Goal: Find specific page/section: Find specific page/section

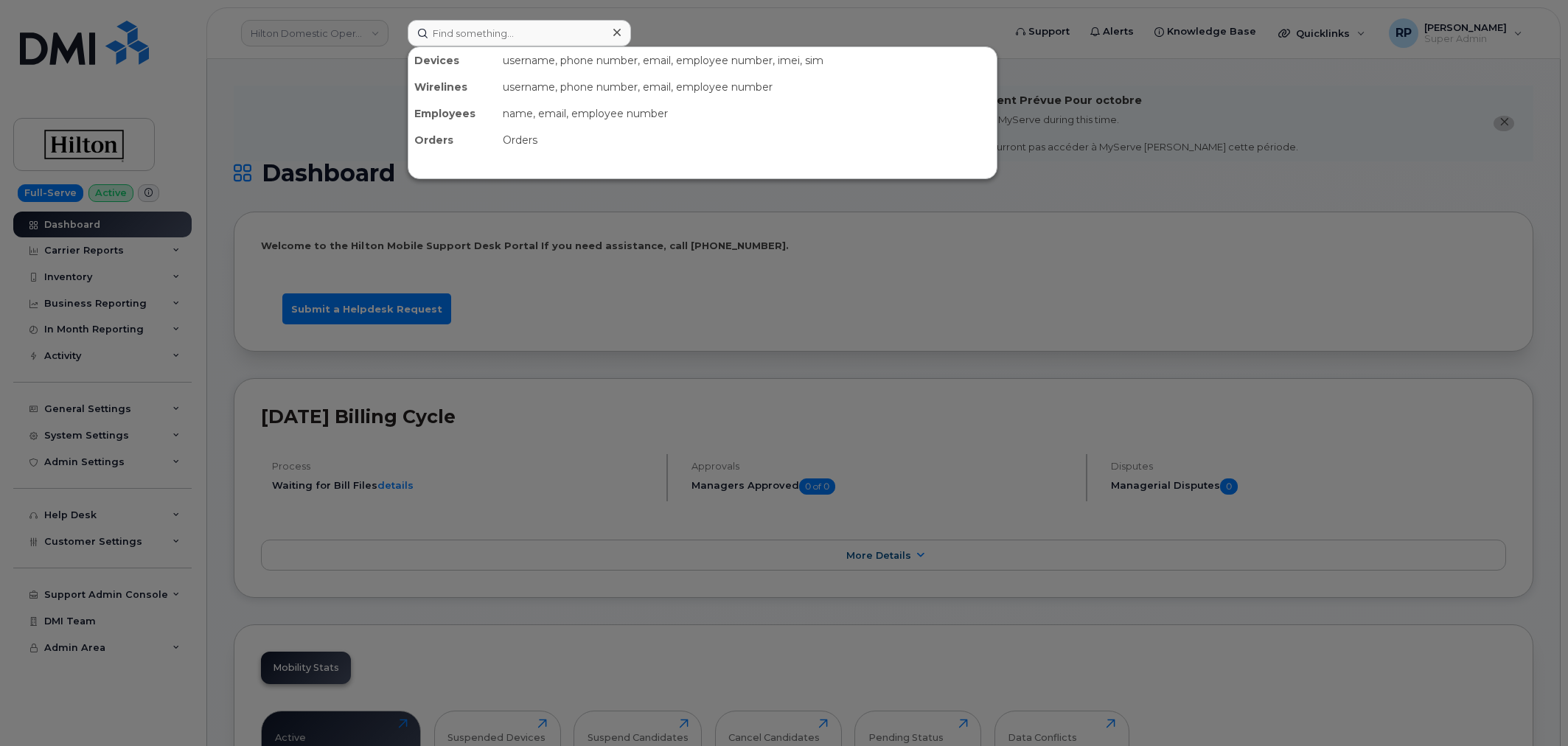
scroll to position [2229, 0]
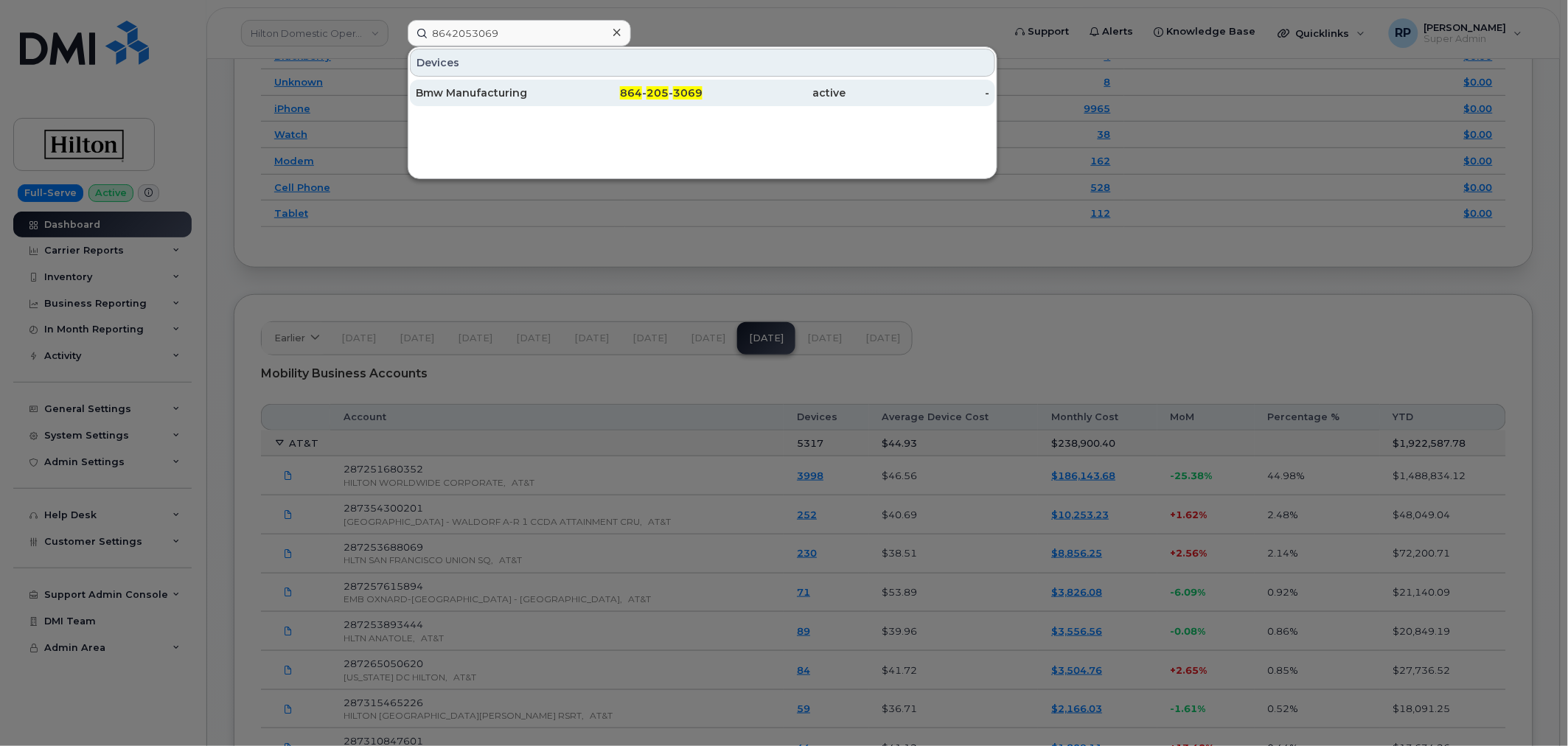
type input "8642053069"
click at [522, 93] on div "Bmw Manufacturing" at bounding box center [488, 93] width 144 height 15
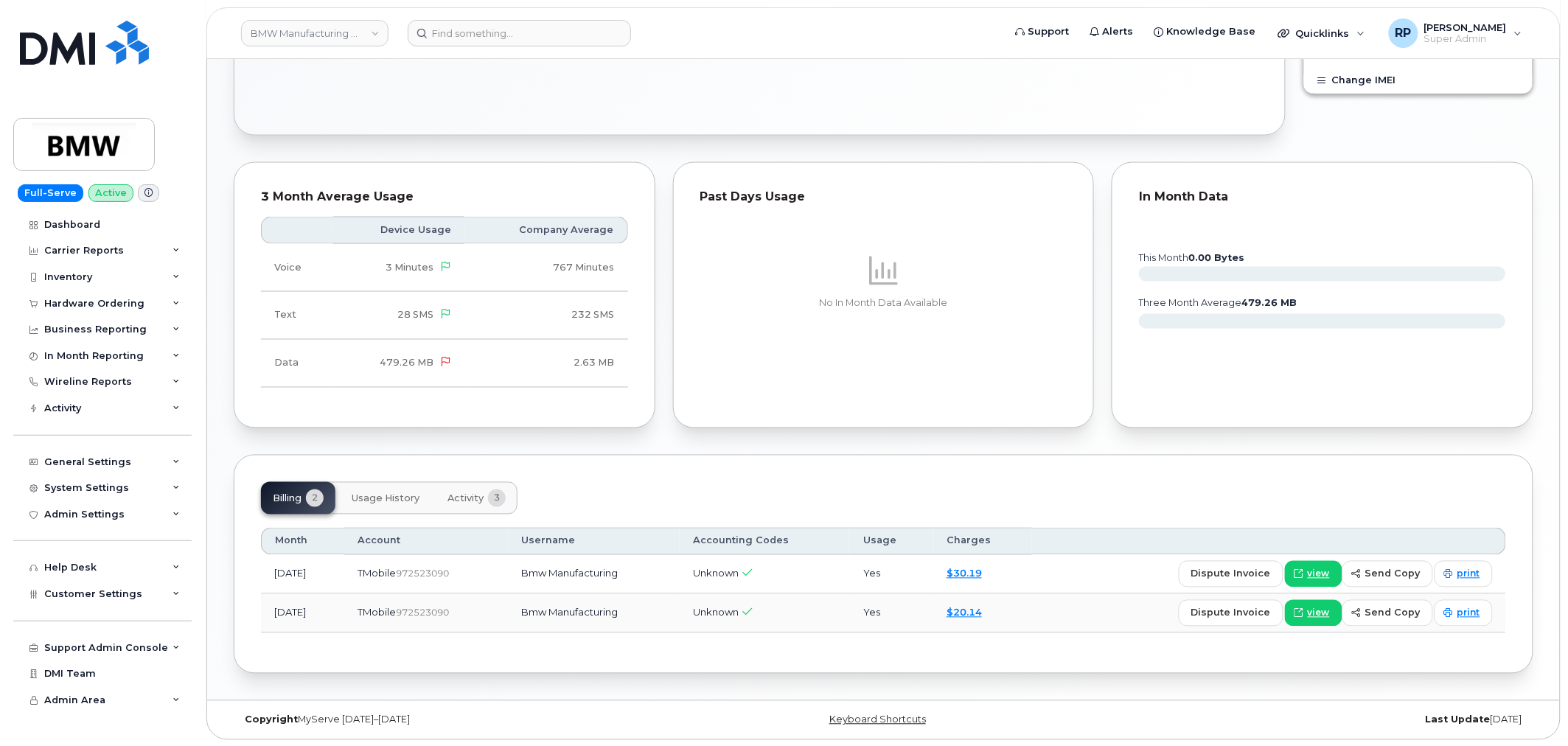
scroll to position [711, 0]
click at [1312, 566] on span "view" at bounding box center [1319, 572] width 22 height 13
click at [82, 224] on div "Dashboard" at bounding box center [73, 225] width 56 height 12
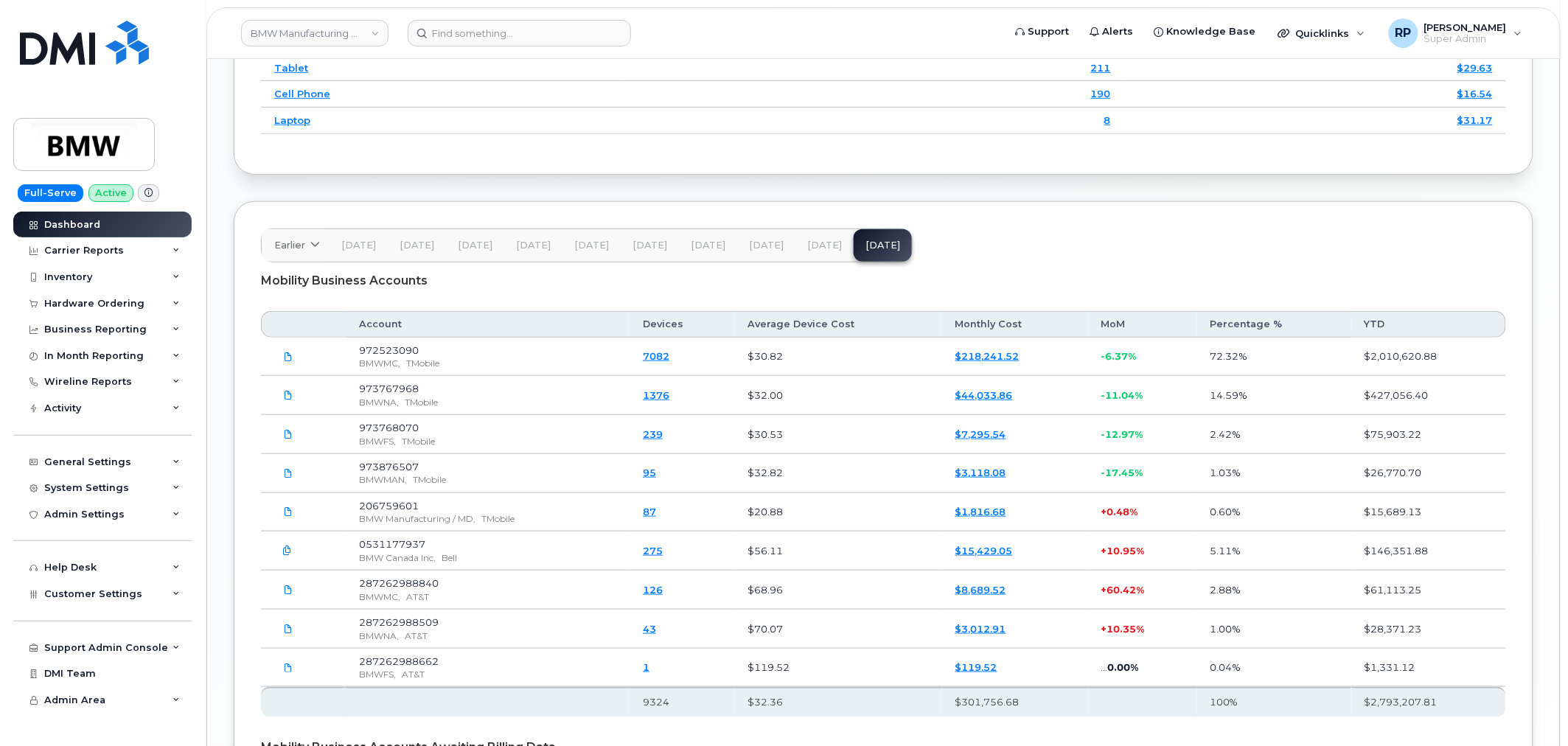
scroll to position [2357, 0]
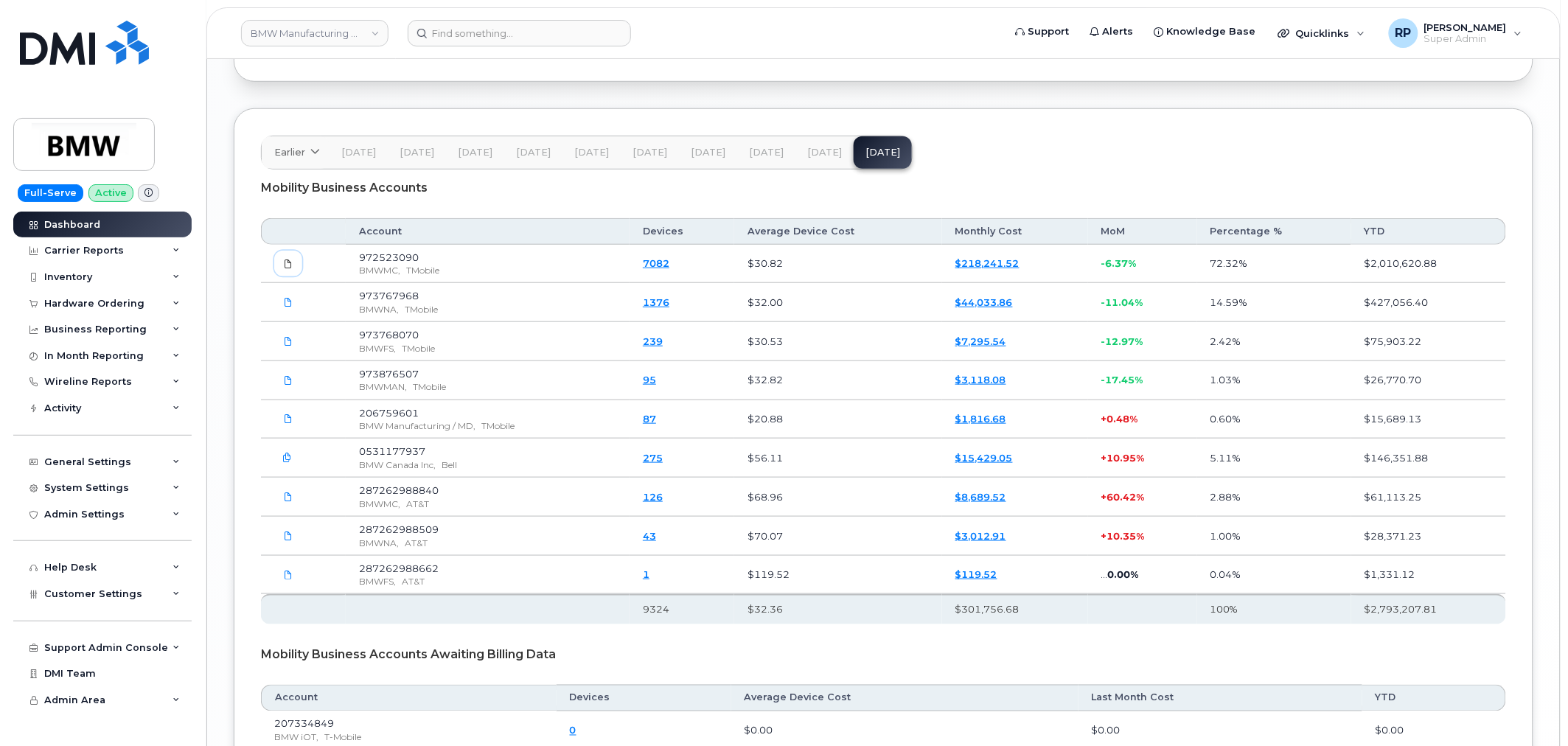
click at [286, 268] on icon at bounding box center [288, 263] width 9 height 9
click at [512, 34] on input at bounding box center [519, 34] width 223 height 27
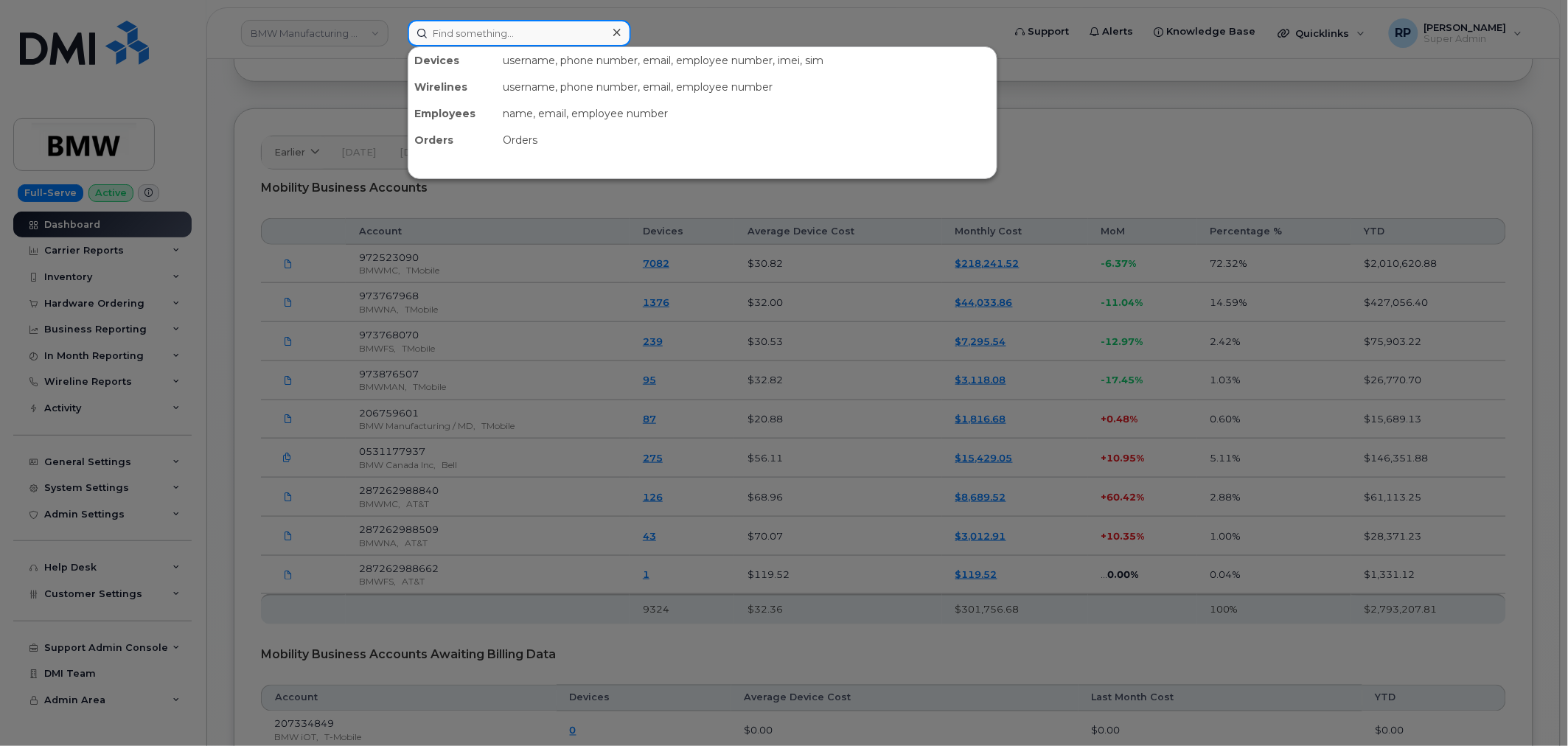
paste input "813-361-6286"
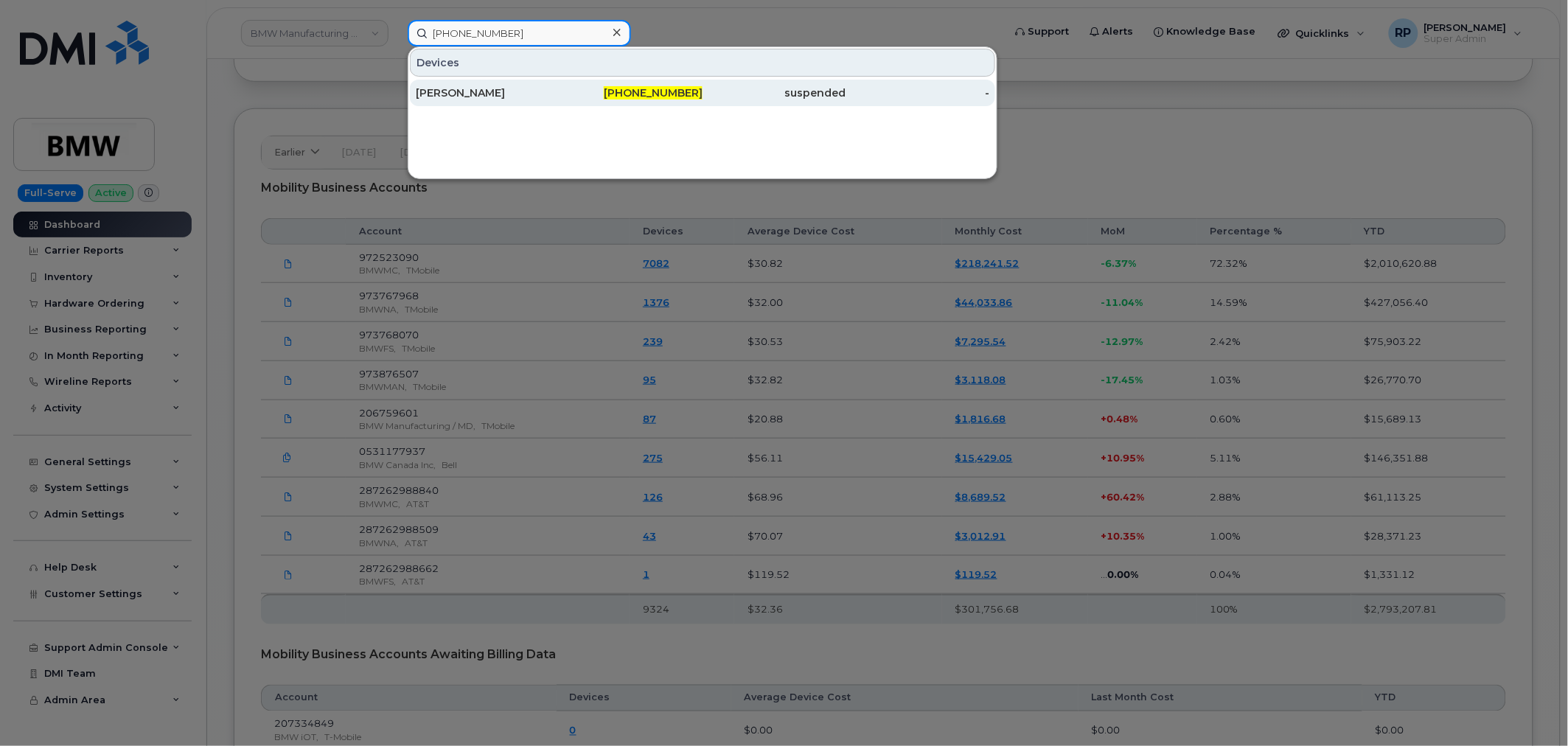
type input "813-361-6286"
click at [476, 87] on div "JASON COCHRAN" at bounding box center [488, 93] width 144 height 15
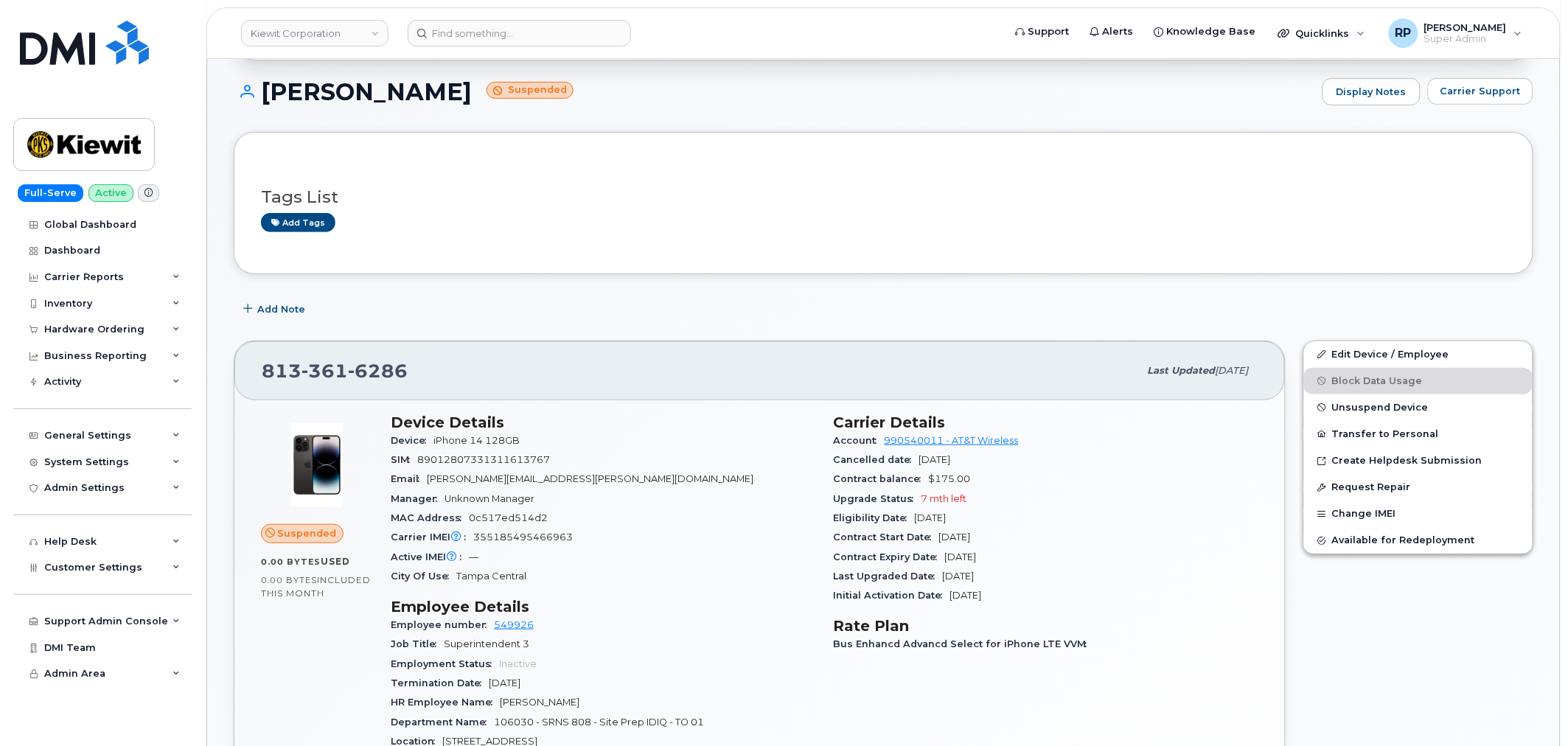
scroll to position [272, 0]
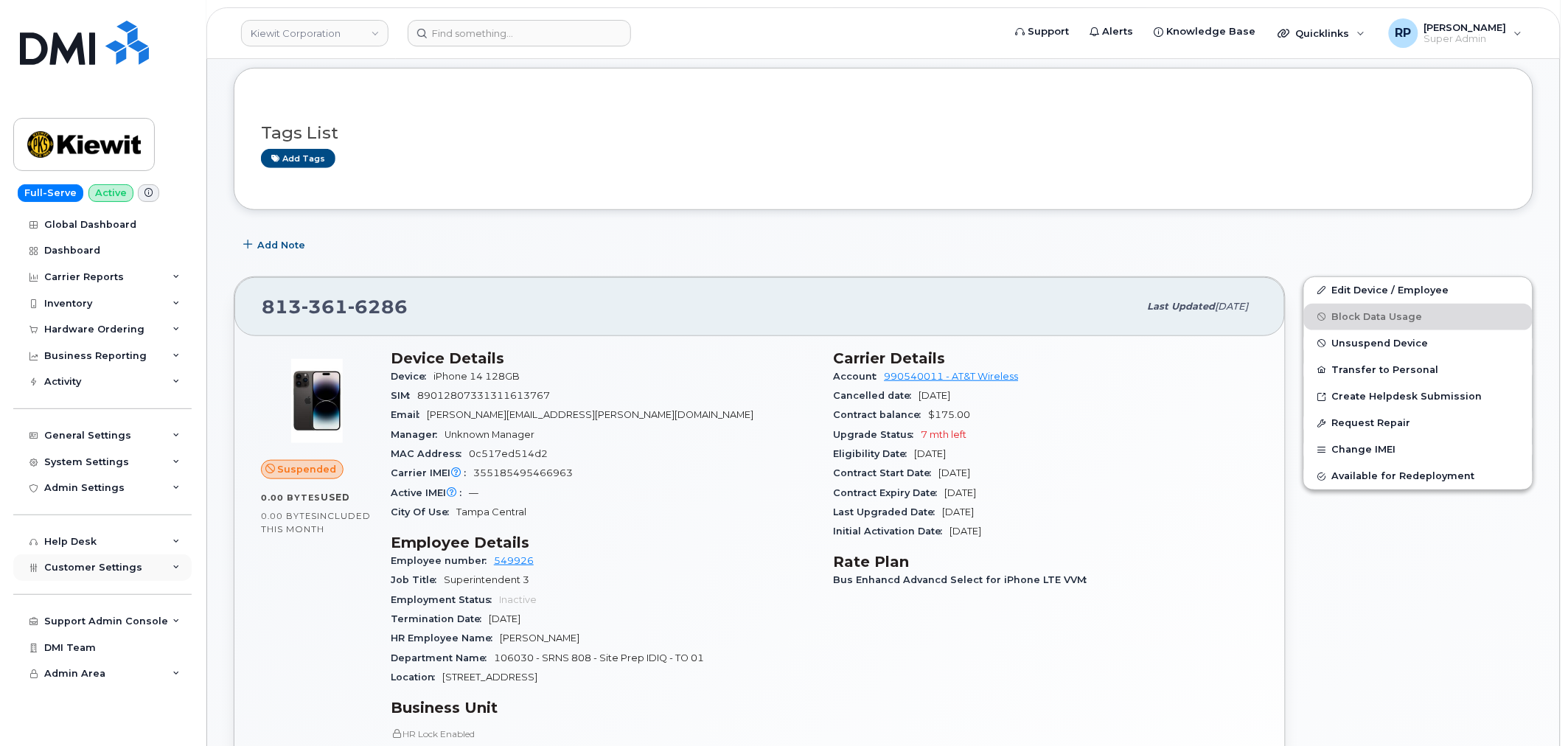
click at [84, 566] on span "Customer Settings" at bounding box center [94, 567] width 98 height 11
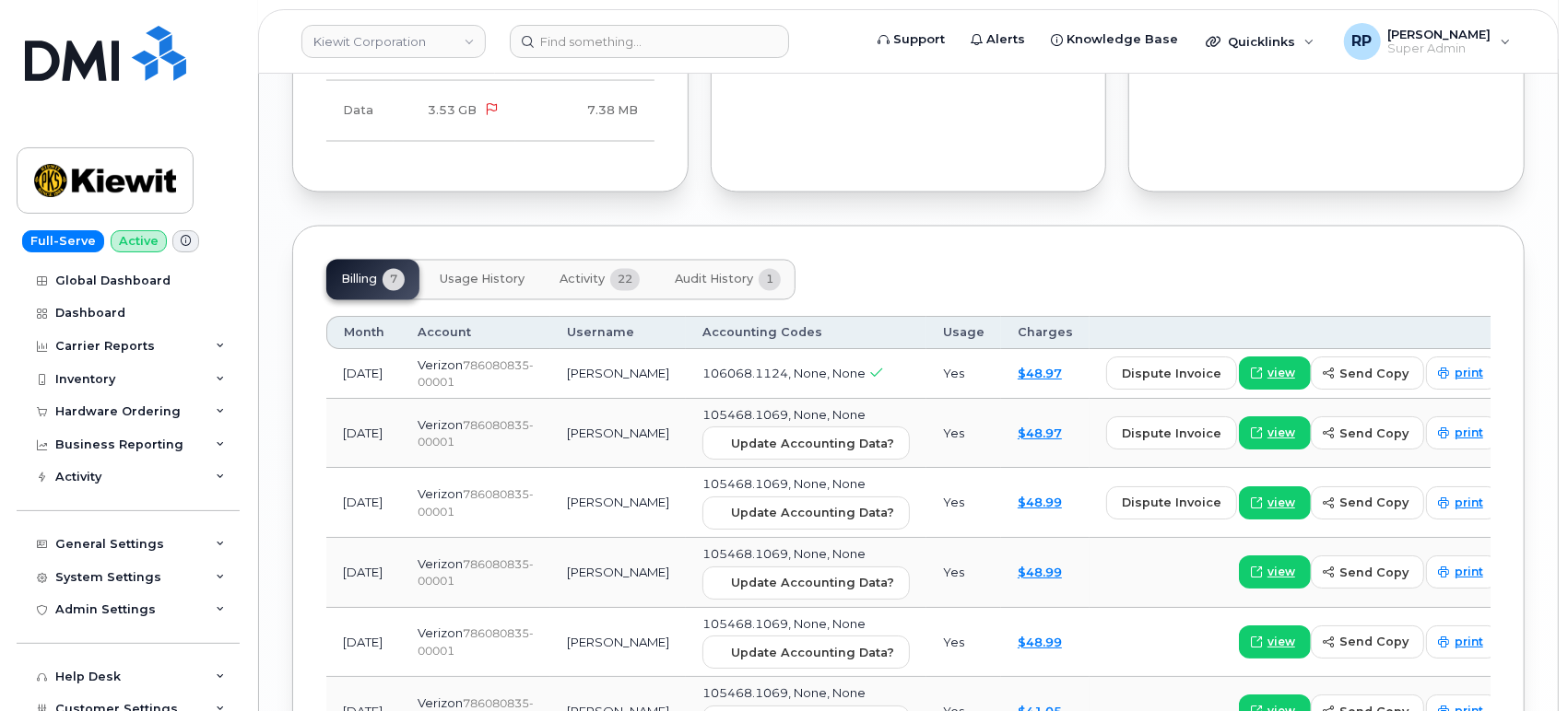
scroll to position [2200, 0]
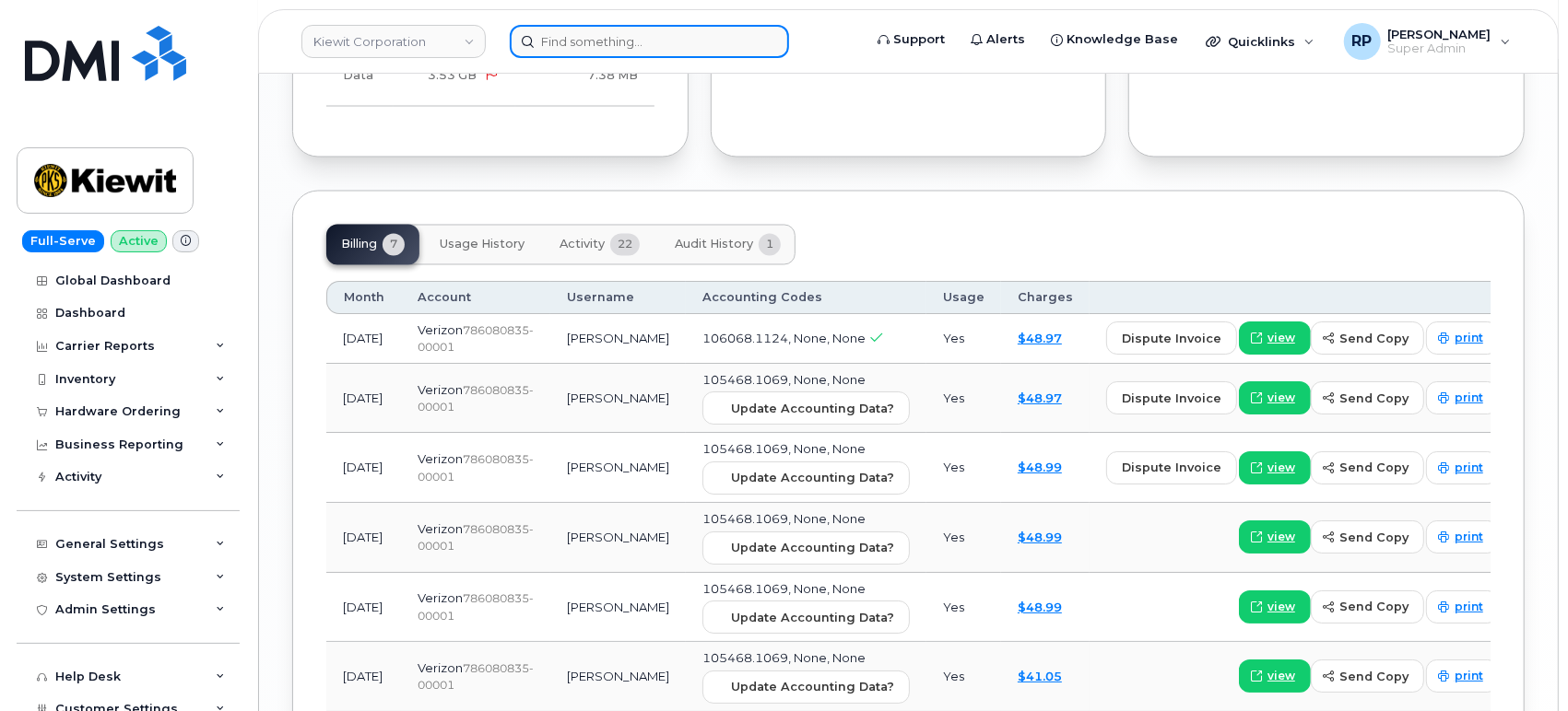
click at [693, 46] on input at bounding box center [649, 42] width 279 height 33
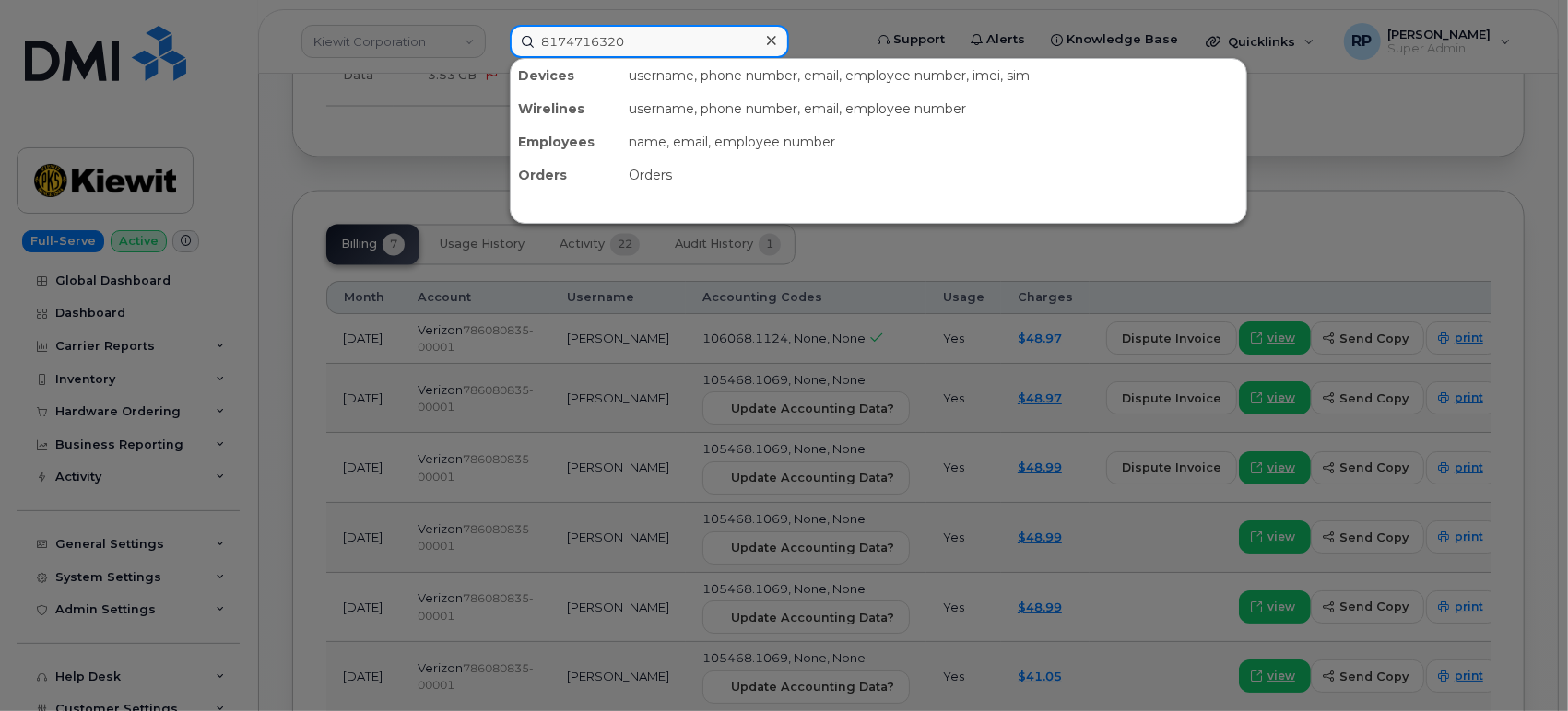
type input "8174716320"
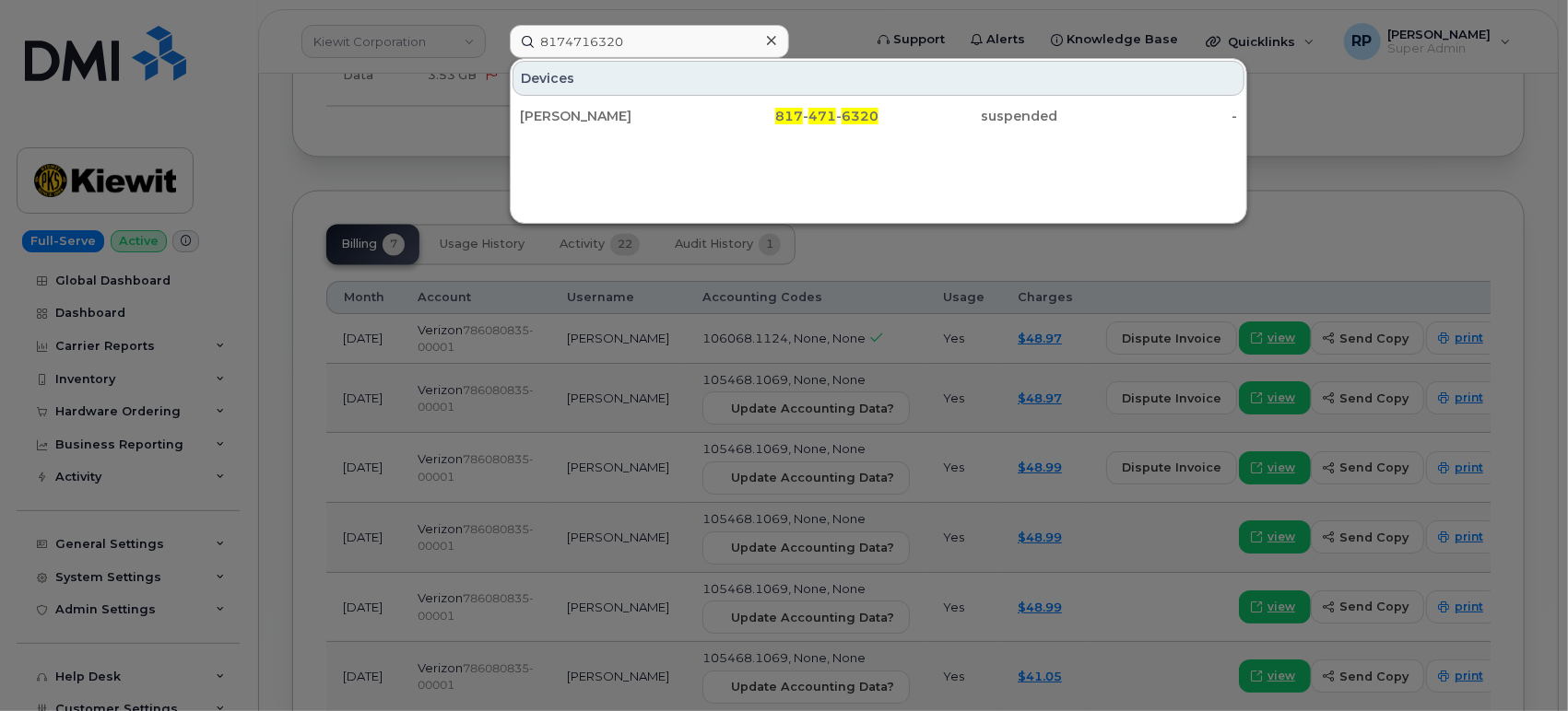
click at [673, 115] on div "JONATHAN VILLALTA" at bounding box center [610, 116] width 180 height 19
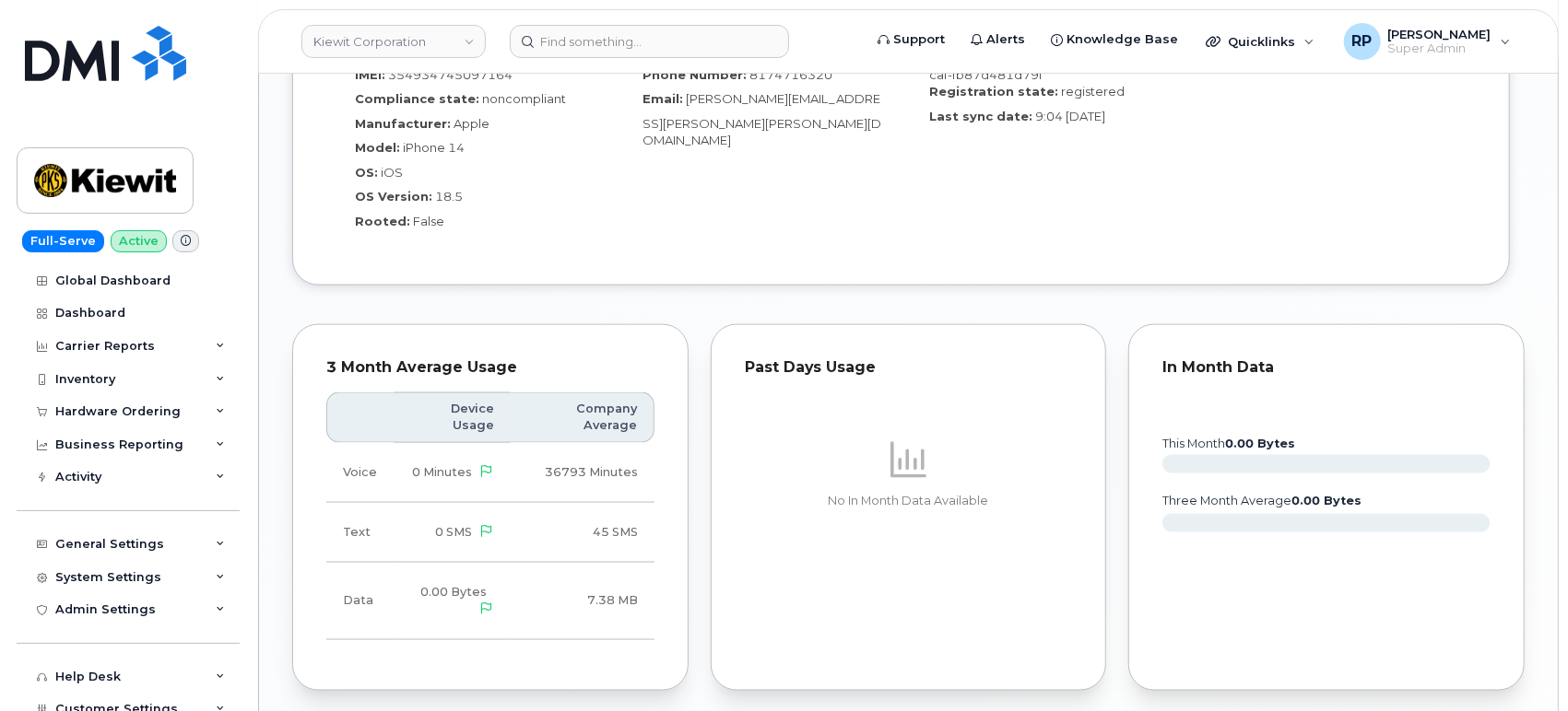
scroll to position [2047, 0]
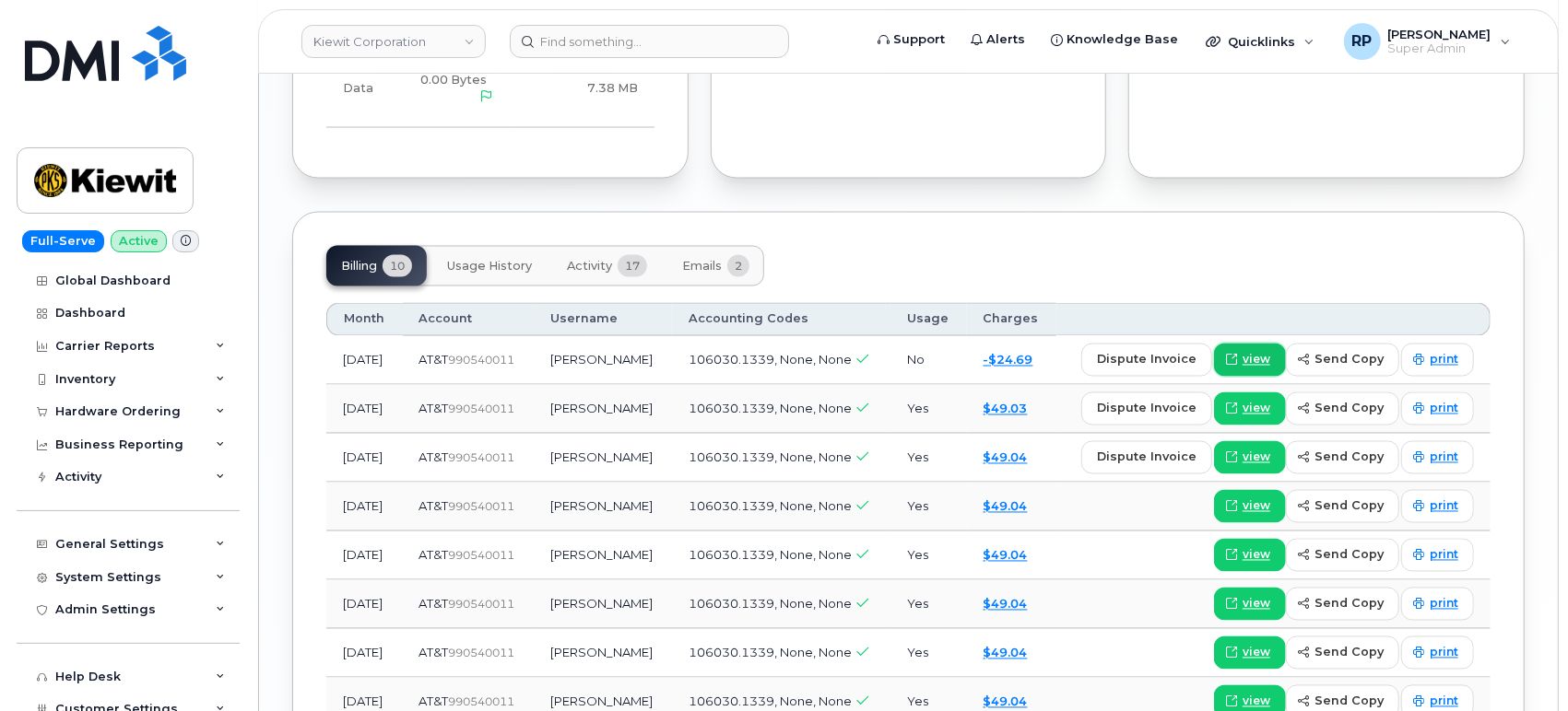
click at [1252, 352] on span "view" at bounding box center [1256, 360] width 27 height 17
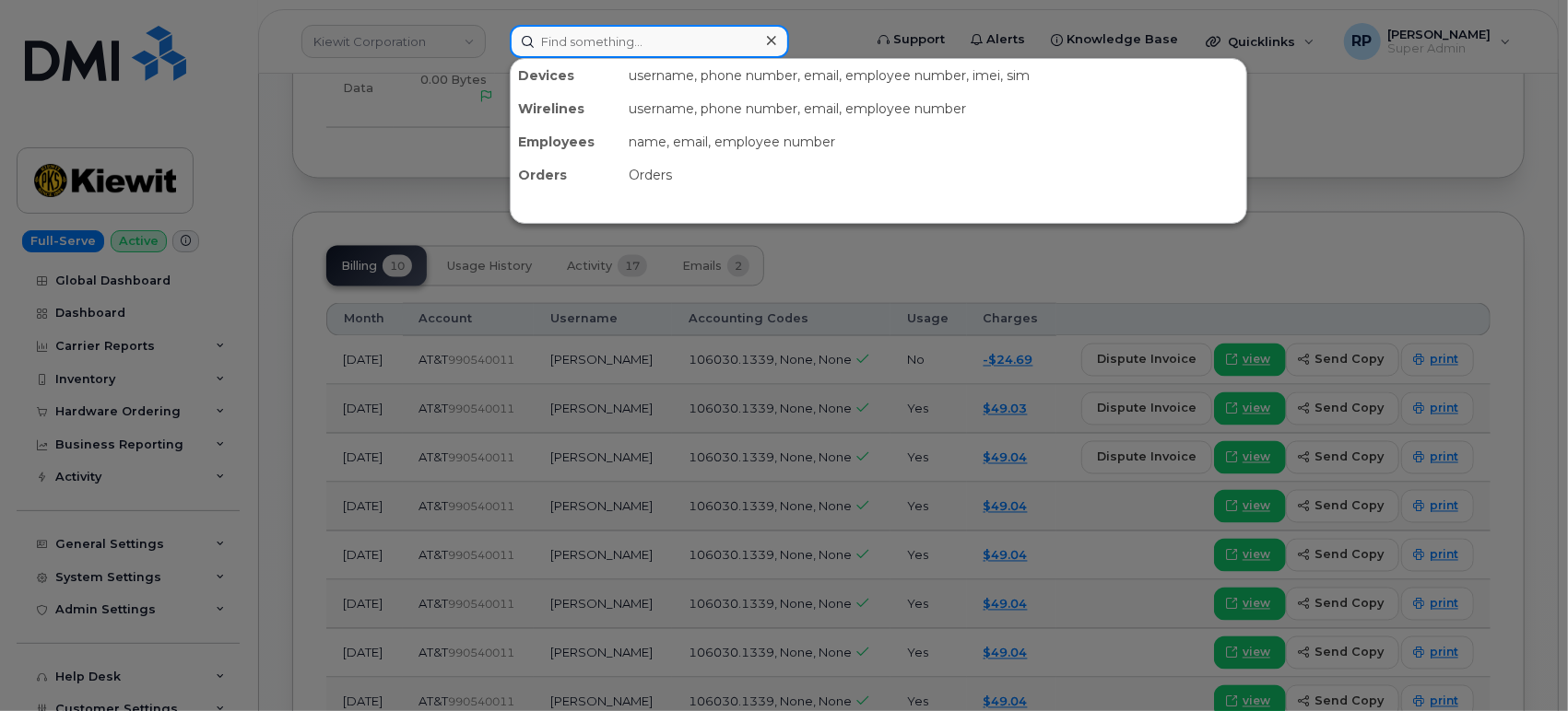
click at [585, 34] on input at bounding box center [649, 42] width 279 height 33
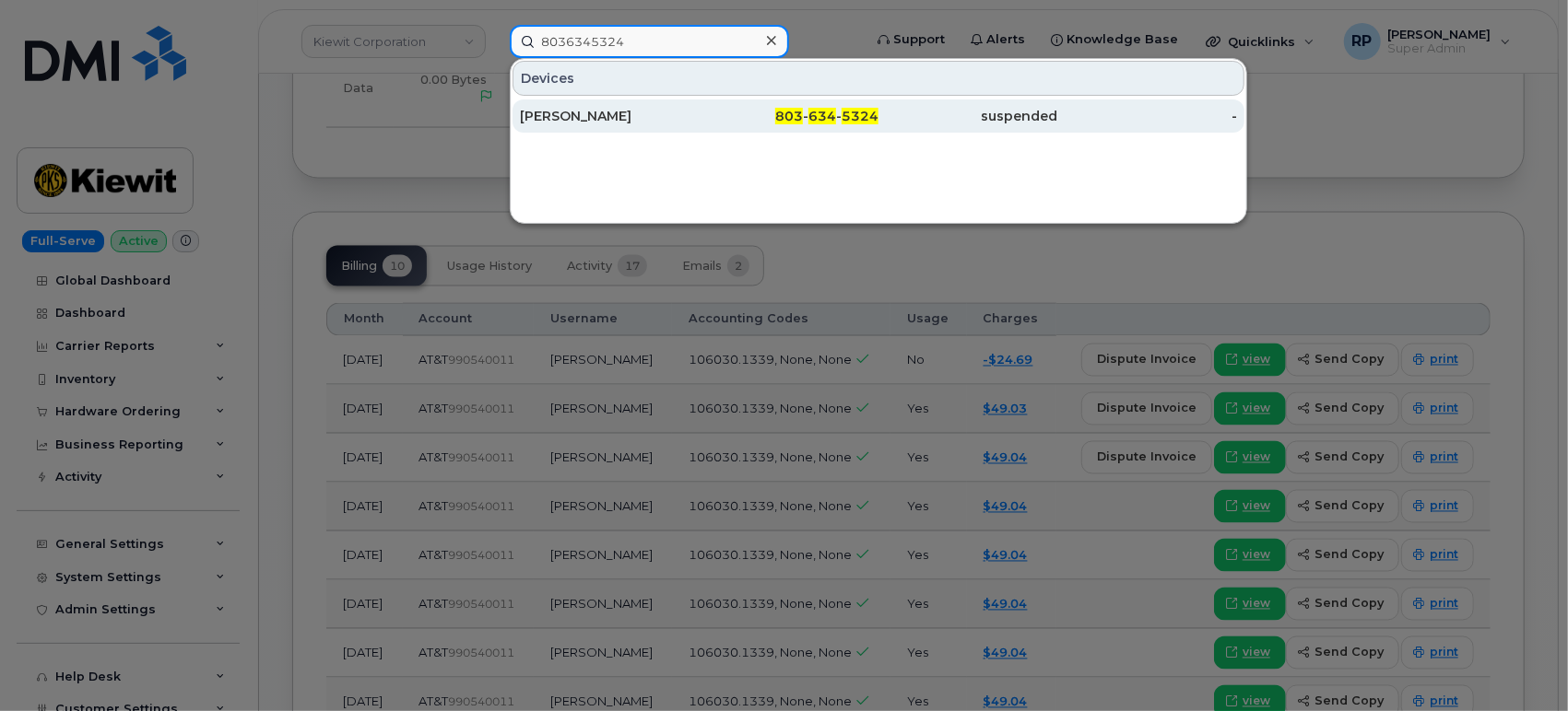
type input "8036345324"
click at [660, 116] on div "[PERSON_NAME]" at bounding box center [610, 116] width 180 height 19
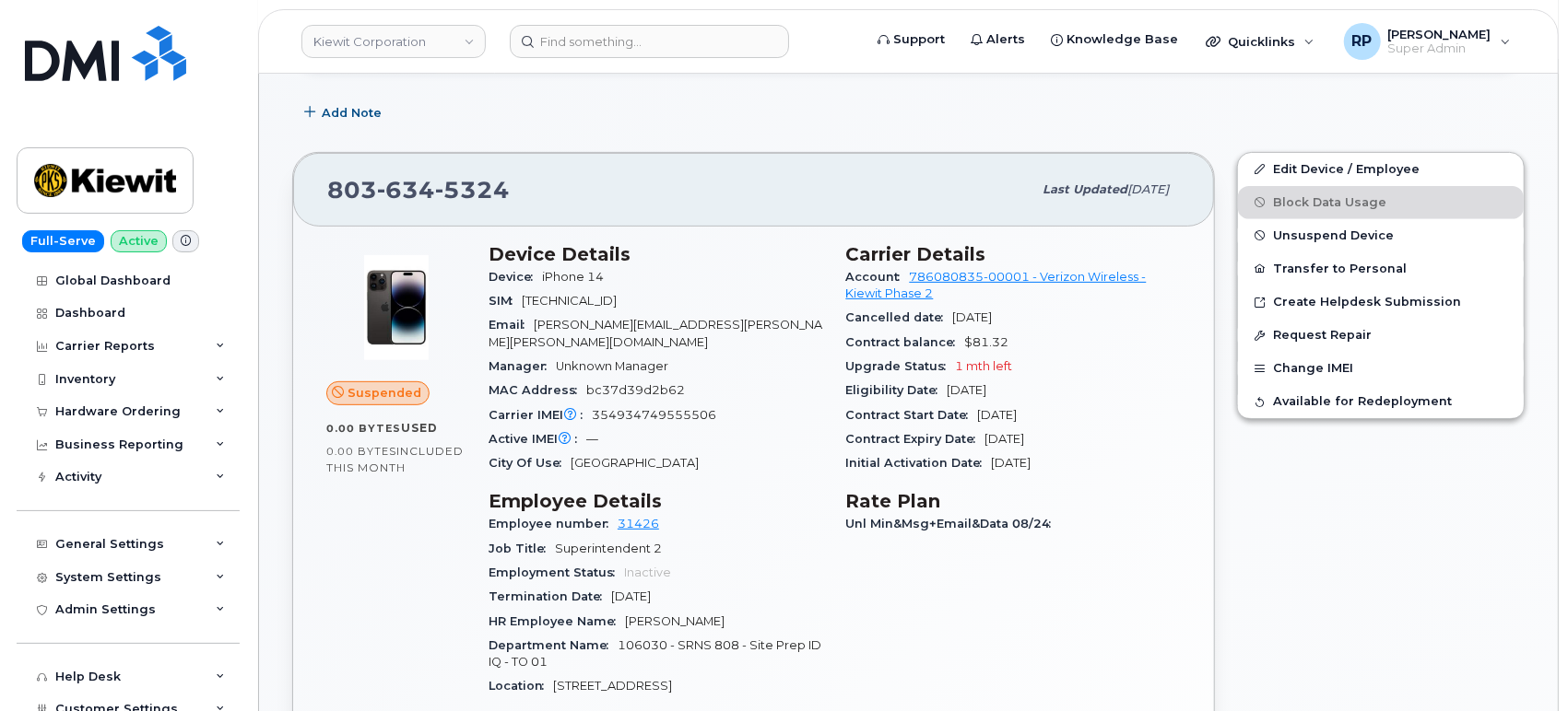
scroll to position [340, 0]
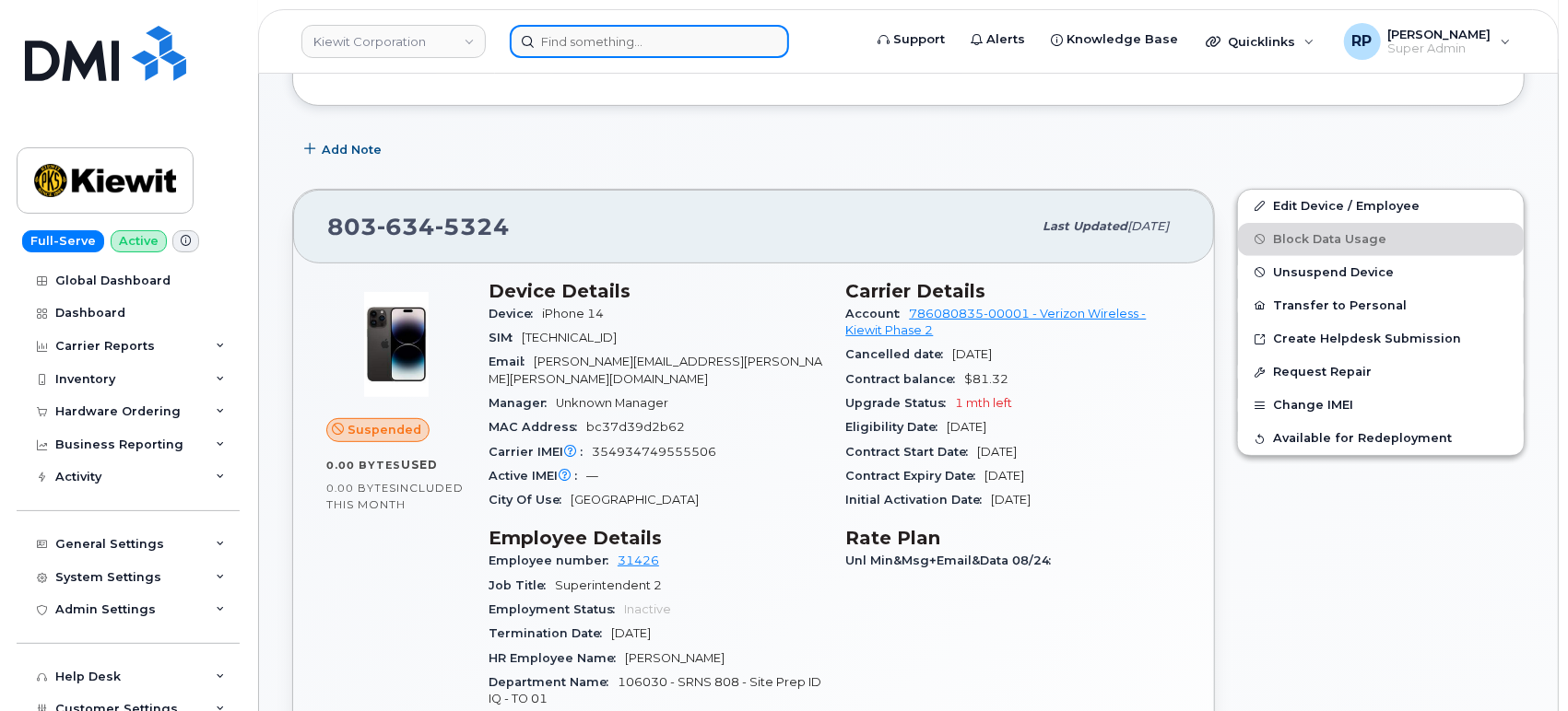
click at [701, 46] on input at bounding box center [649, 42] width 279 height 33
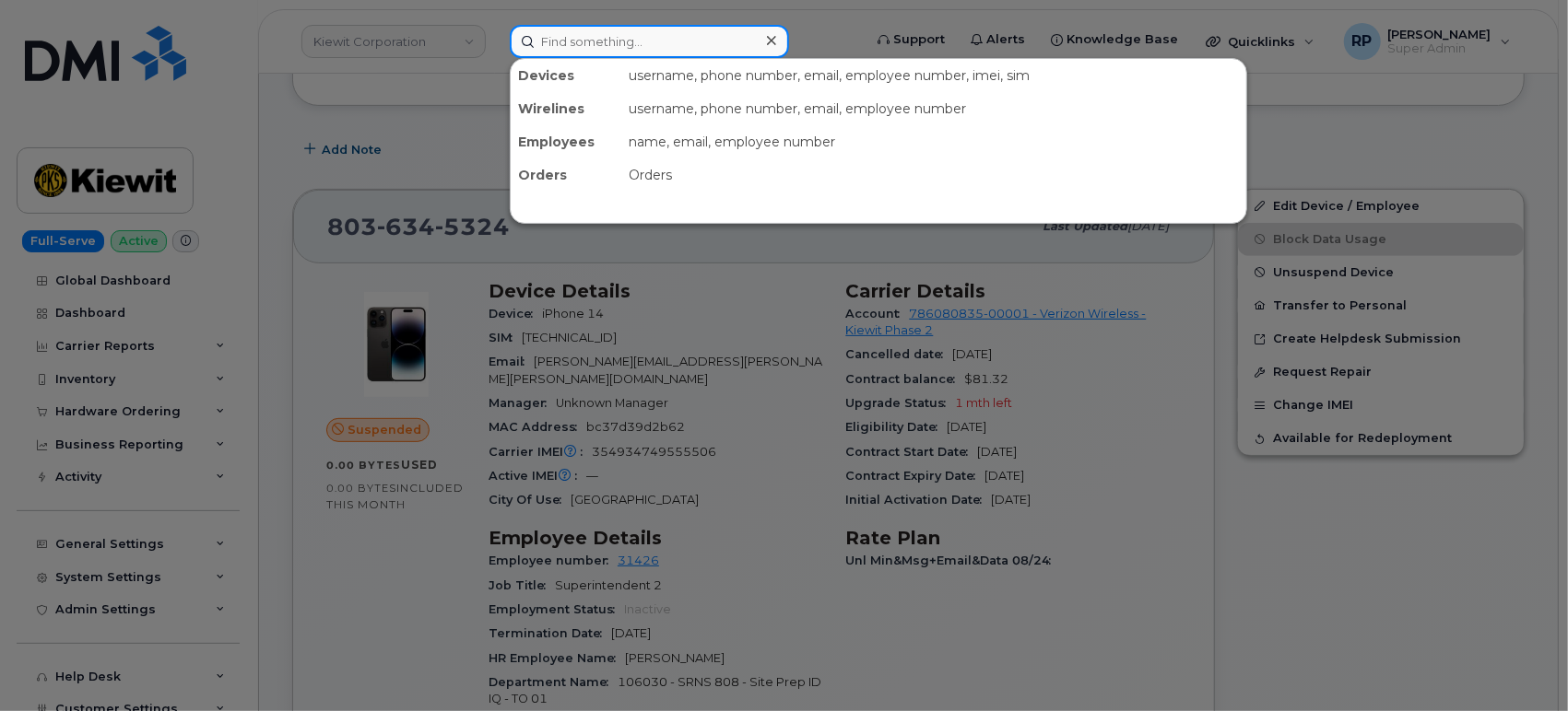
paste input "603-815-8638"
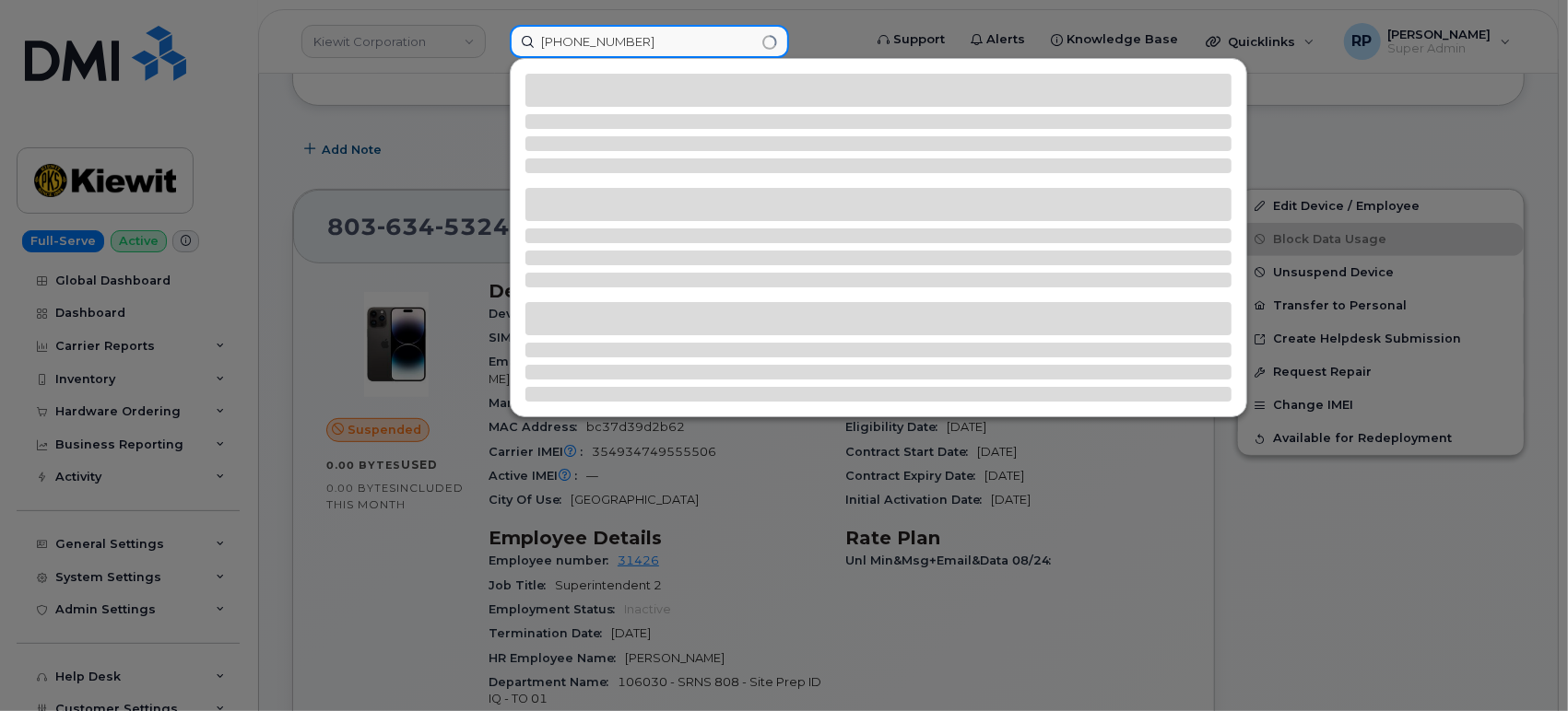
type input "603-815-8638"
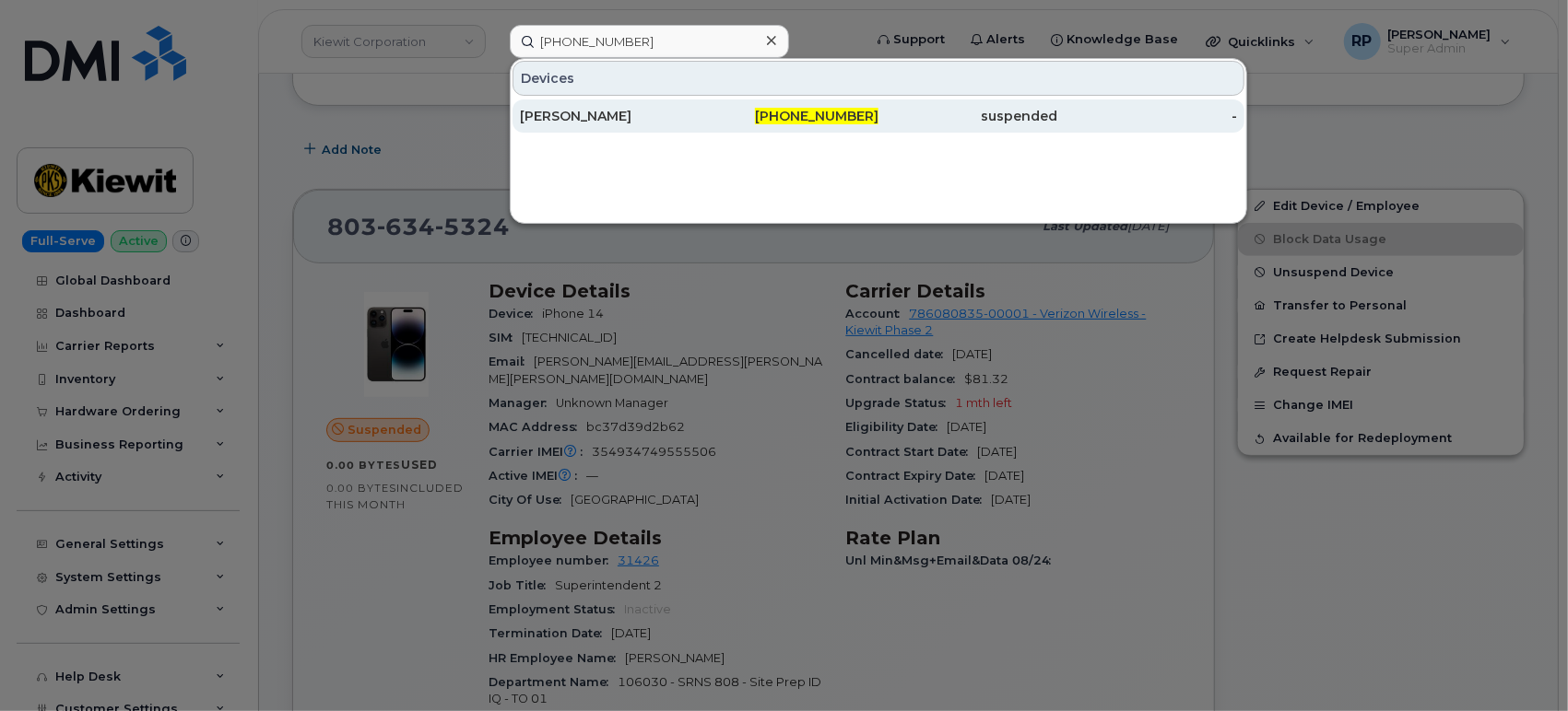
drag, startPoint x: 867, startPoint y: 118, endPoint x: 882, endPoint y: 124, distance: 16.2
click at [867, 118] on span "603-815-8638" at bounding box center [817, 116] width 124 height 17
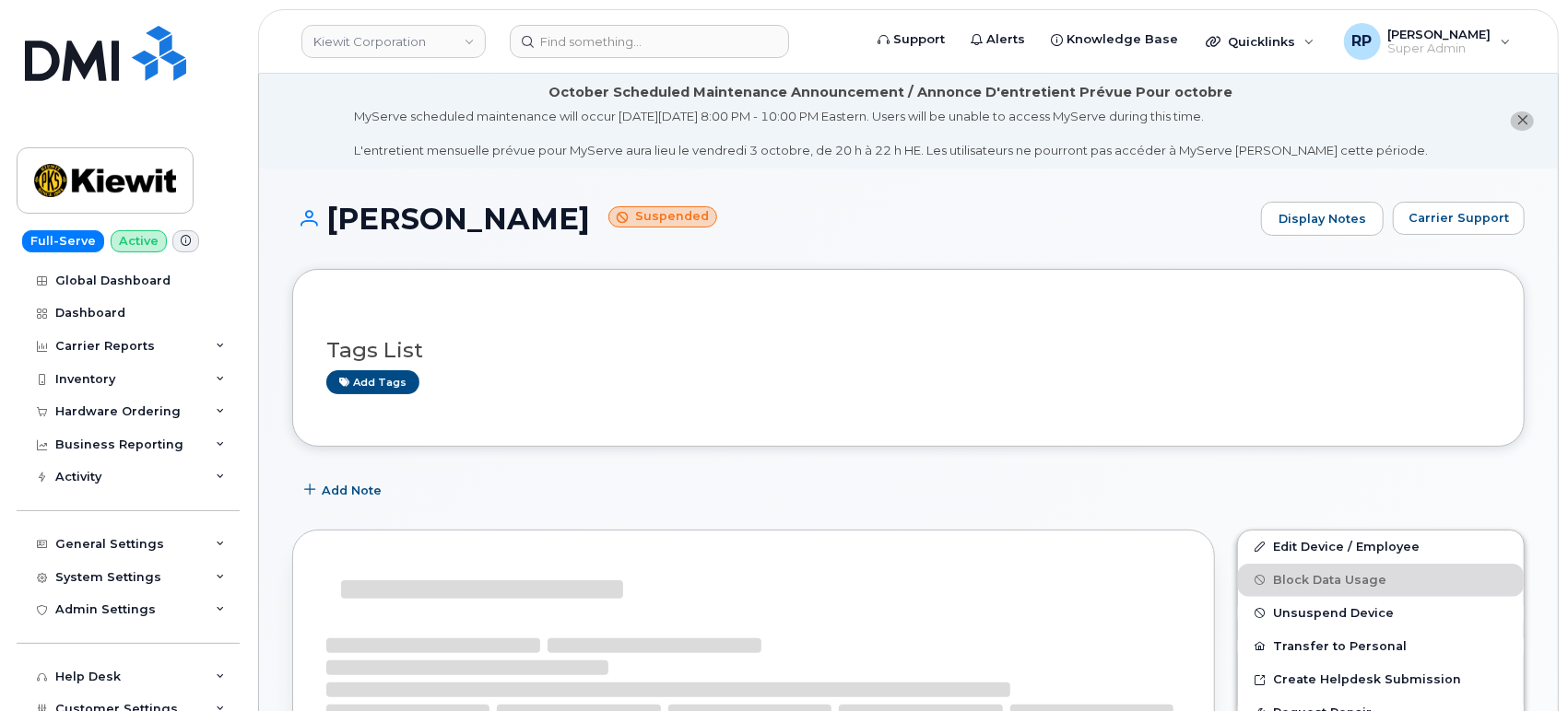
scroll to position [511, 0]
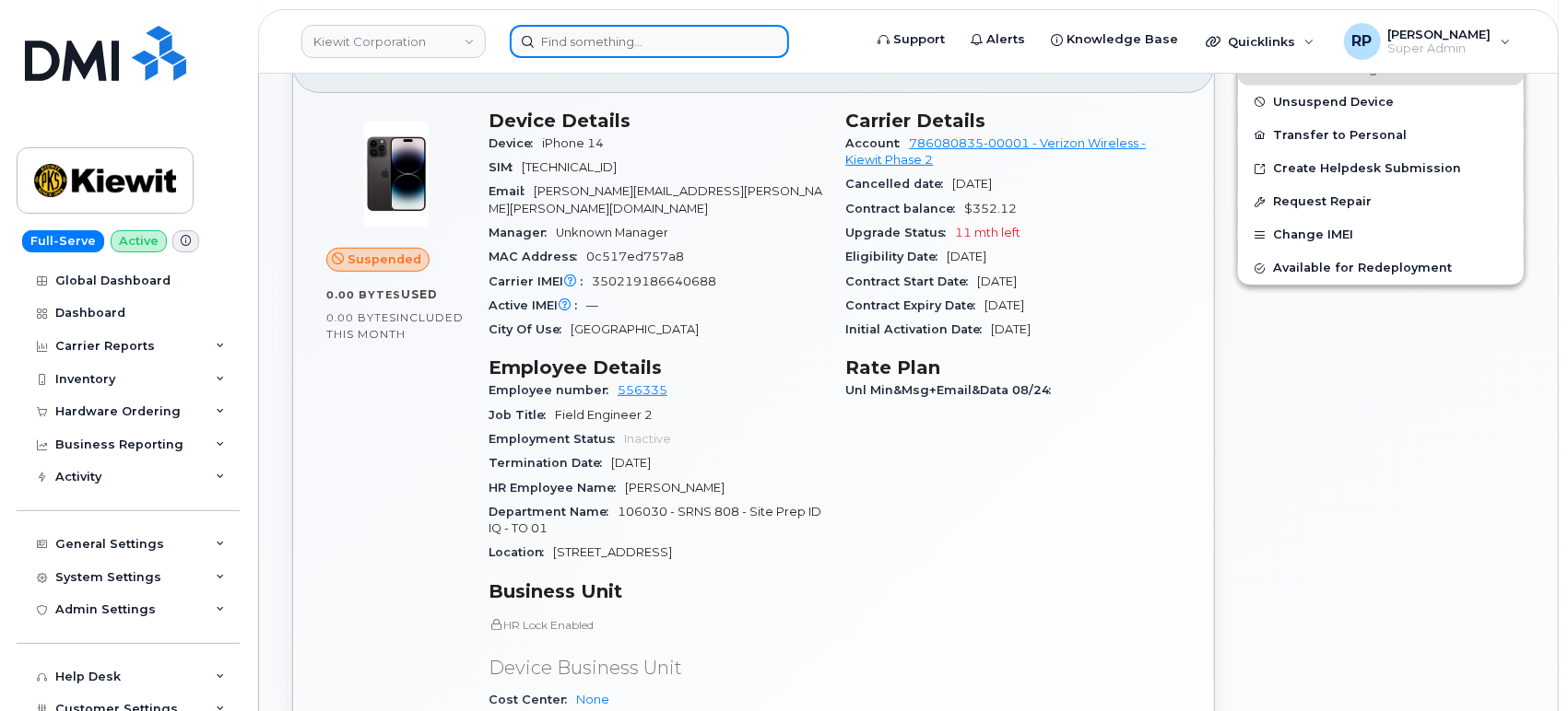
click at [583, 39] on input at bounding box center [649, 42] width 279 height 33
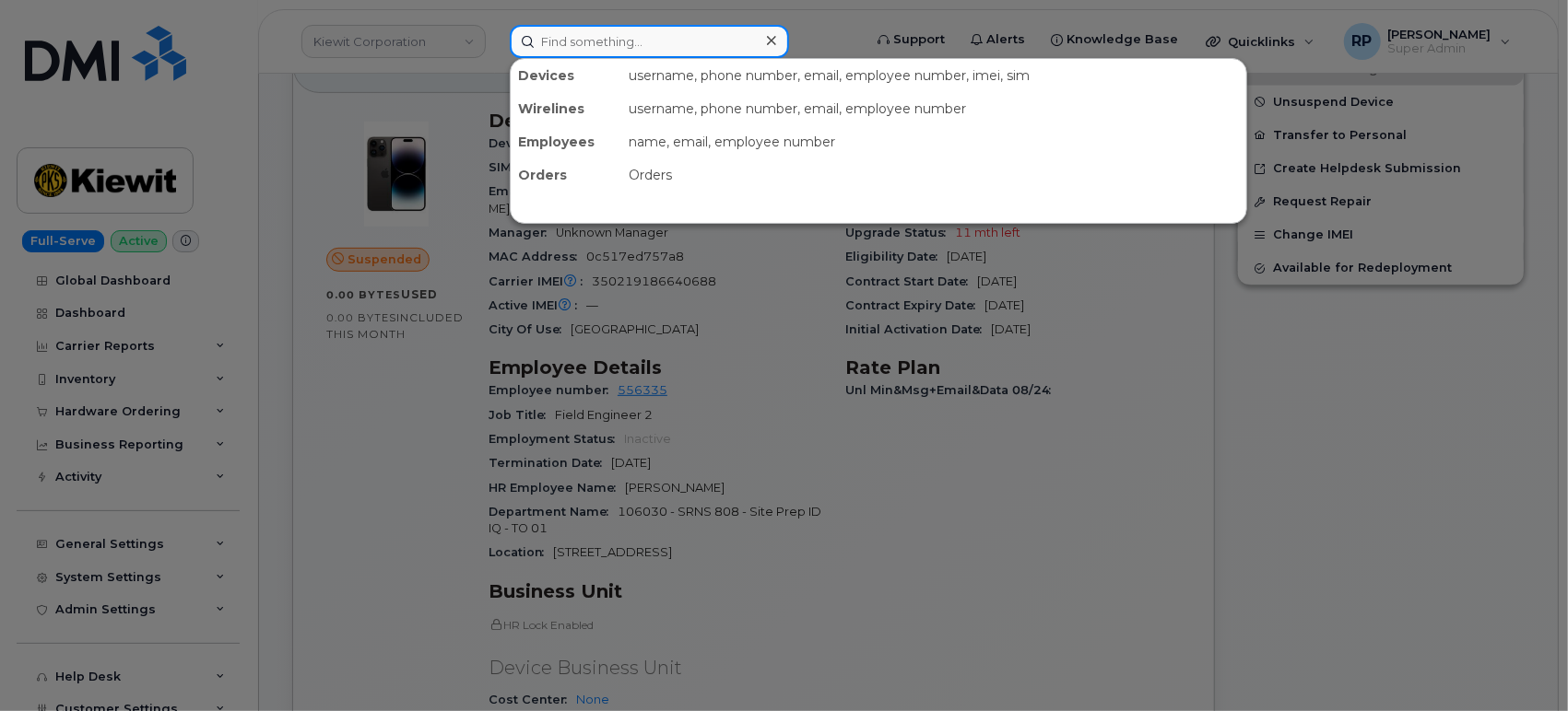
paste input "984-298-7359"
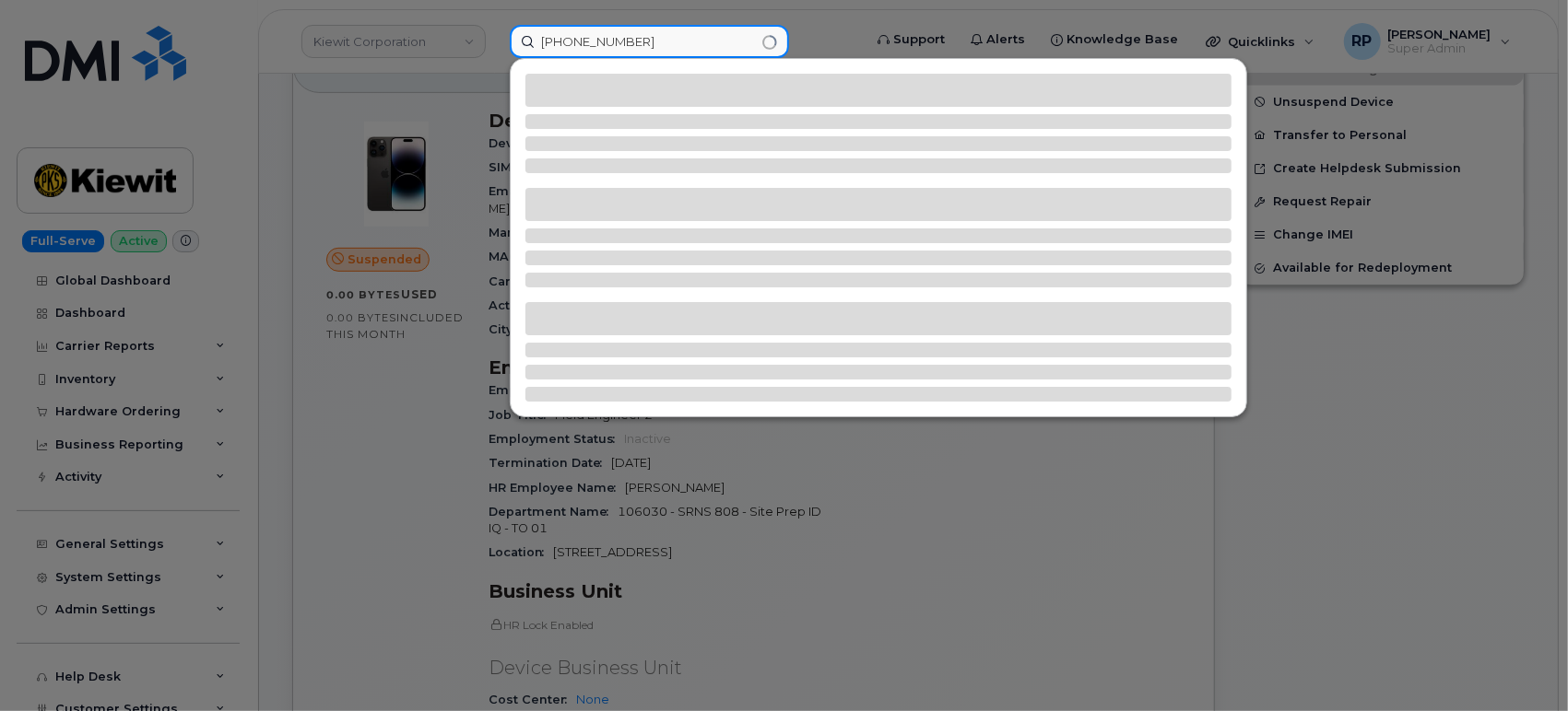
type input "984-298-7359"
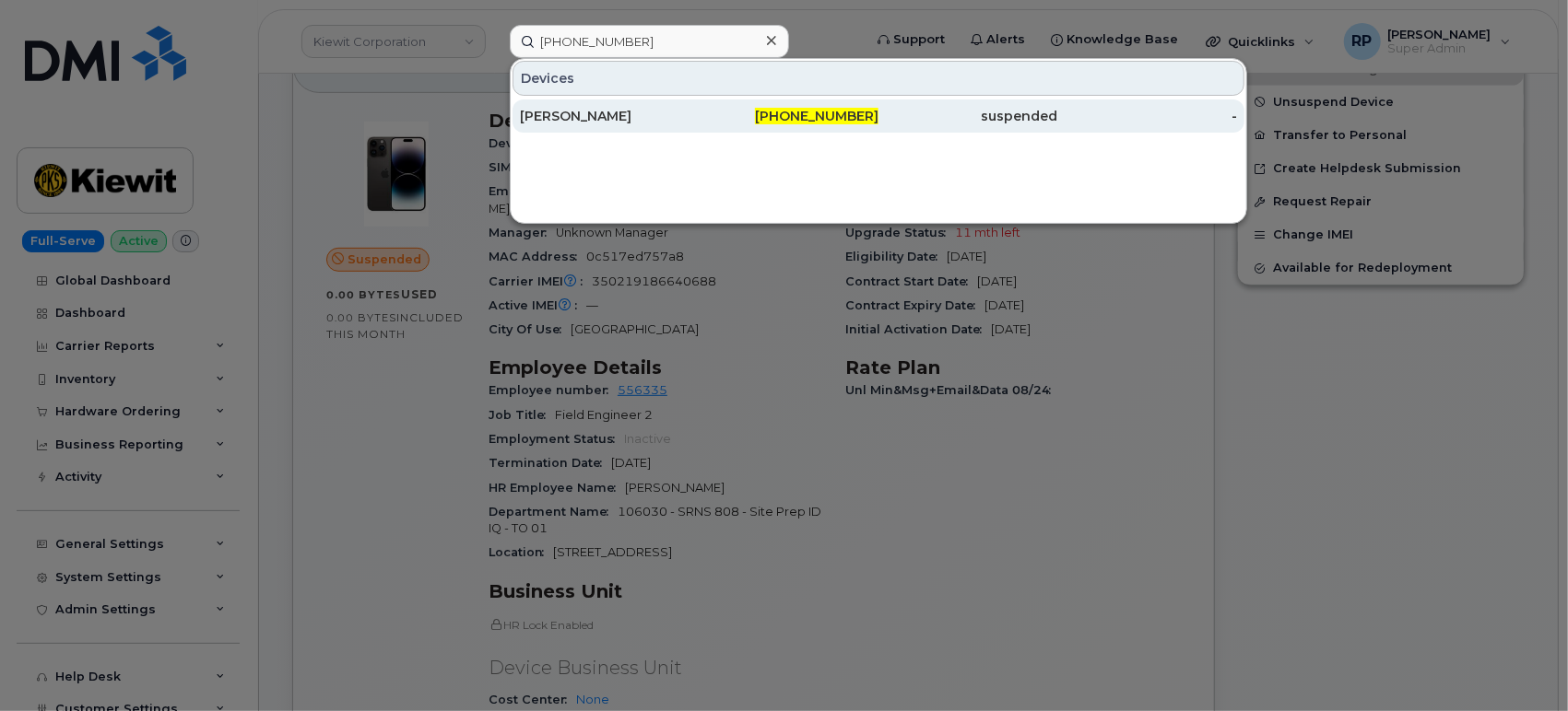
click at [653, 115] on div "THOMAS HARRISON" at bounding box center [610, 116] width 180 height 19
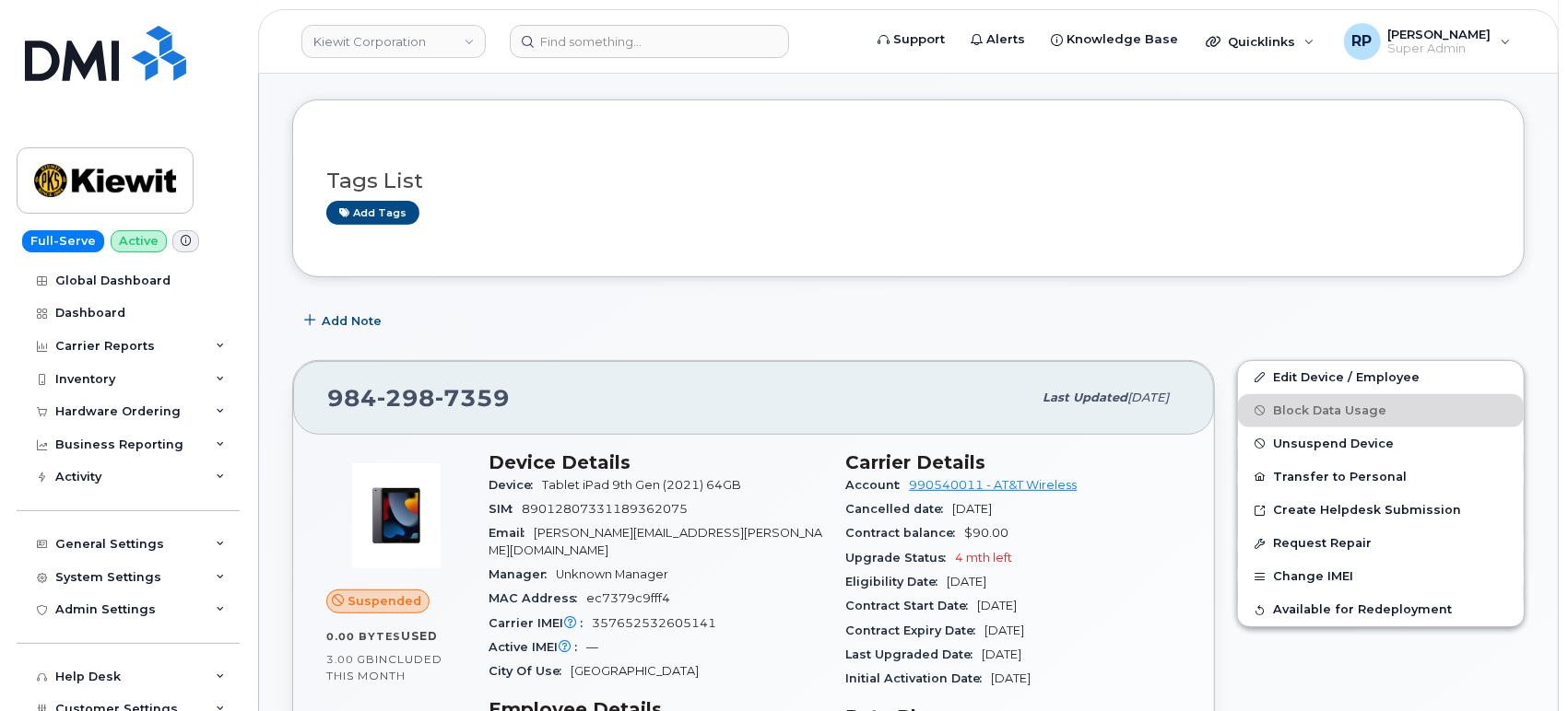
scroll to position [324, 0]
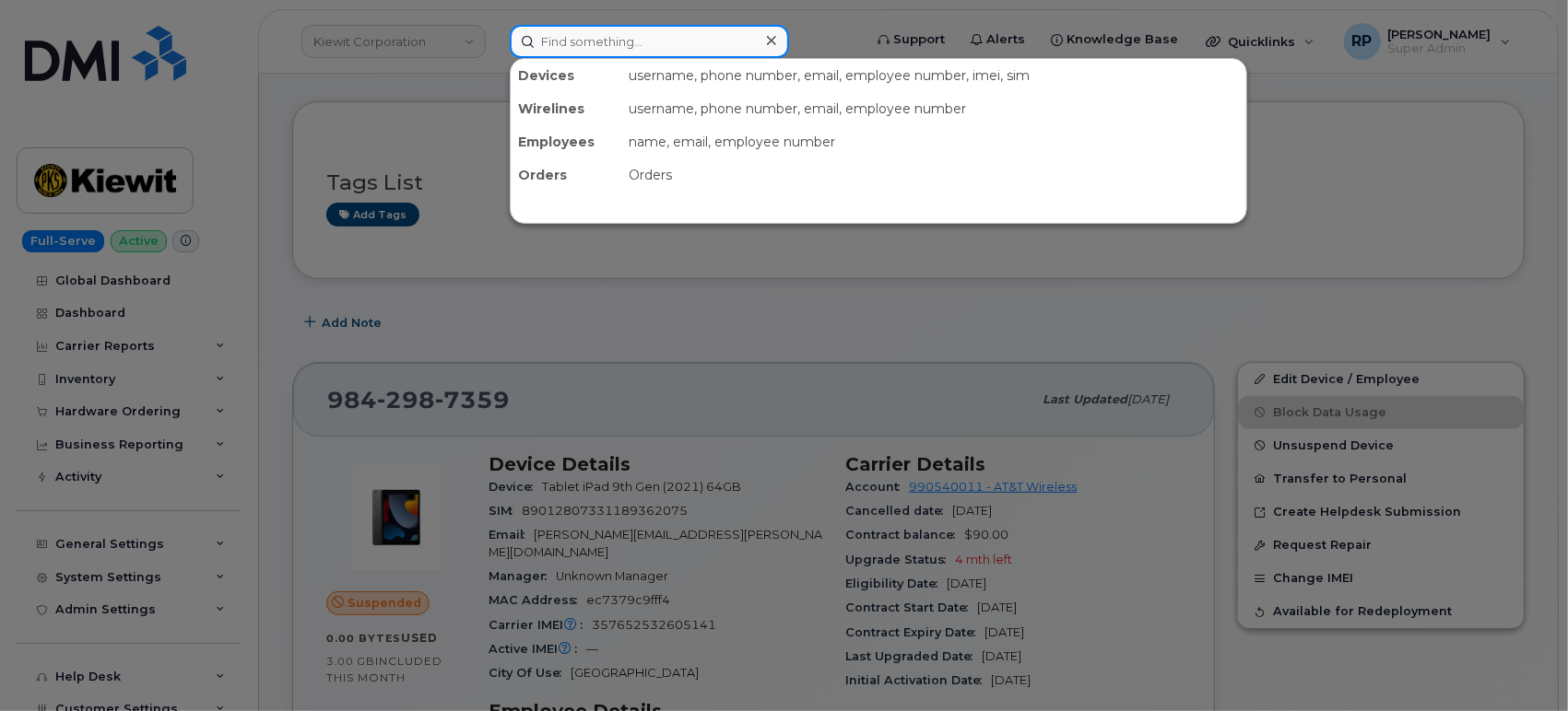
click at [558, 44] on input at bounding box center [649, 42] width 279 height 33
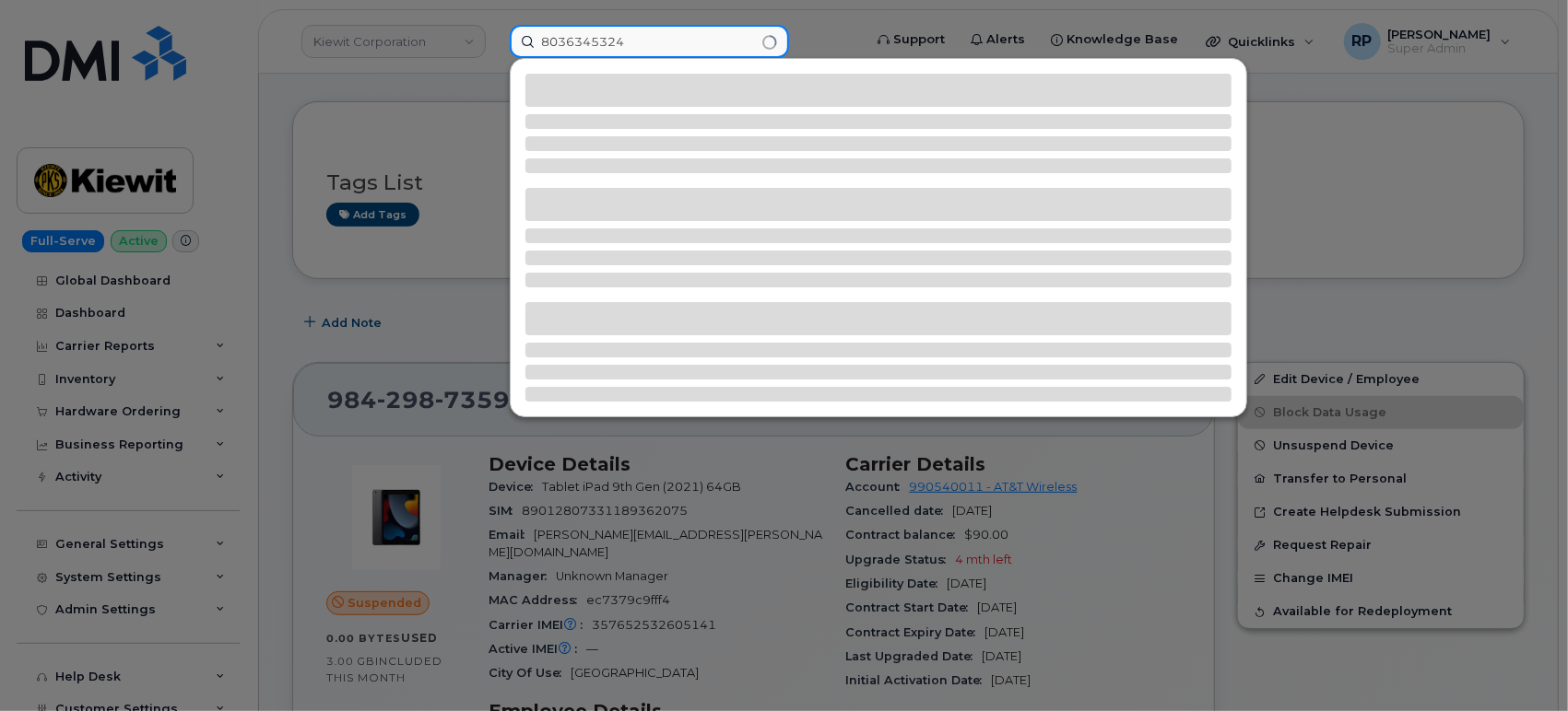
type input "8036345324"
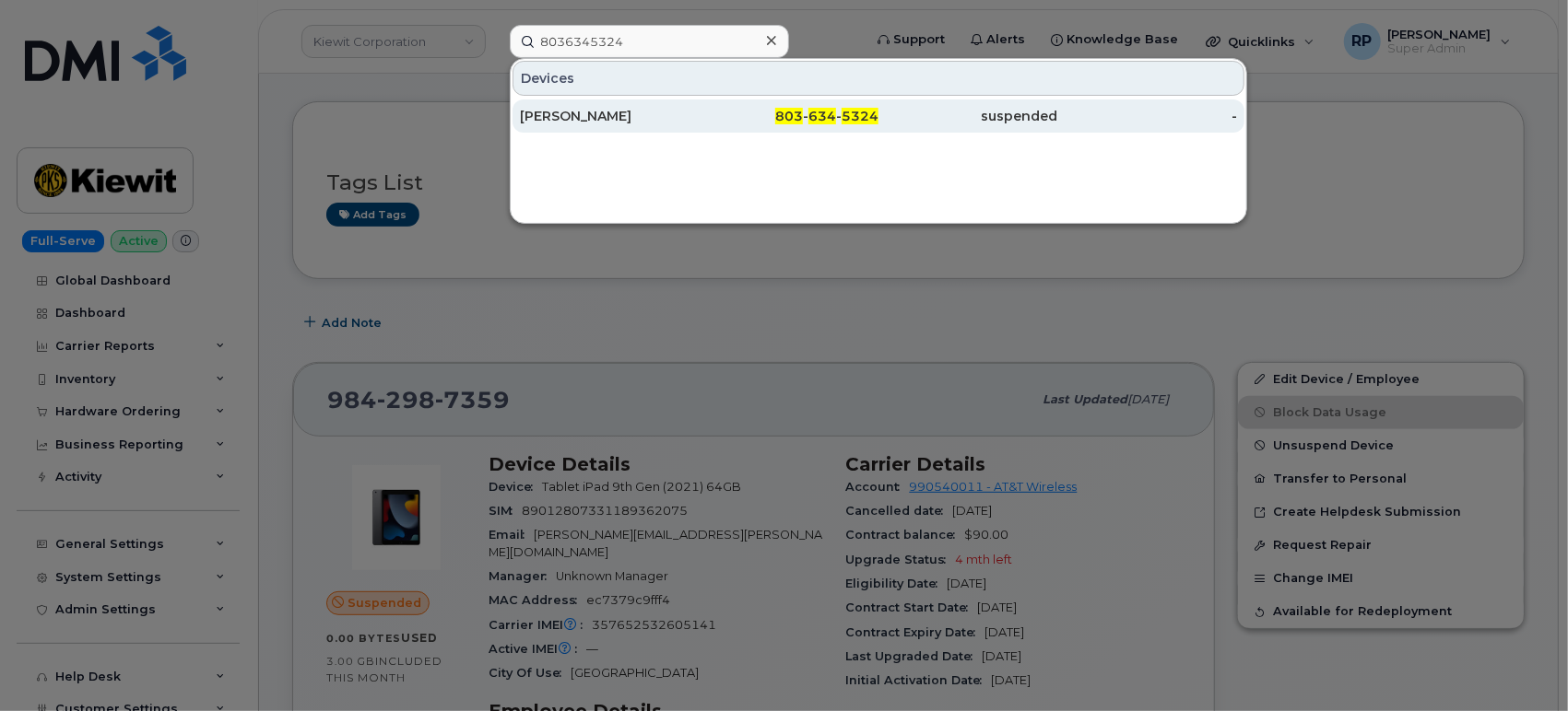
click at [589, 122] on div "MICHAEL BERISH" at bounding box center [610, 116] width 180 height 19
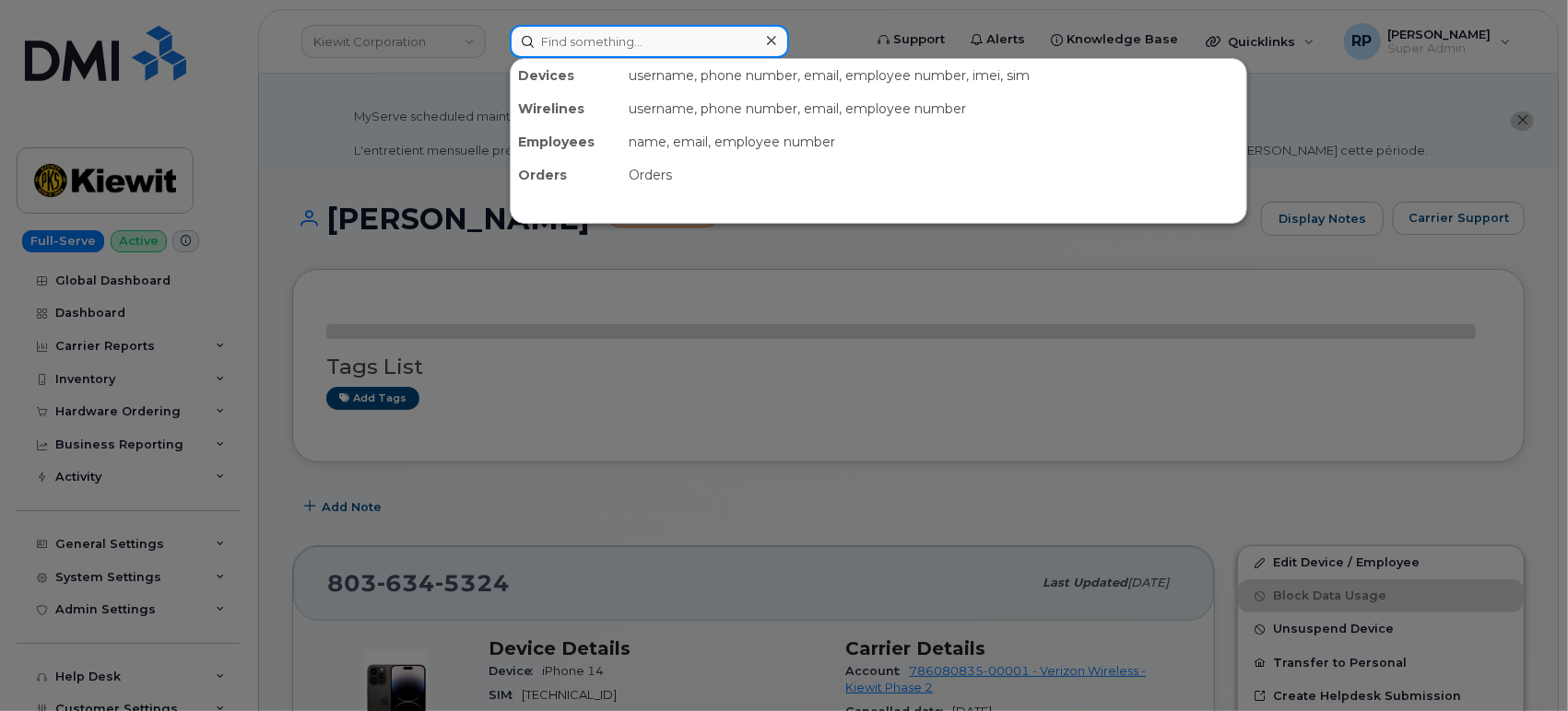
click at [687, 47] on input at bounding box center [649, 42] width 279 height 33
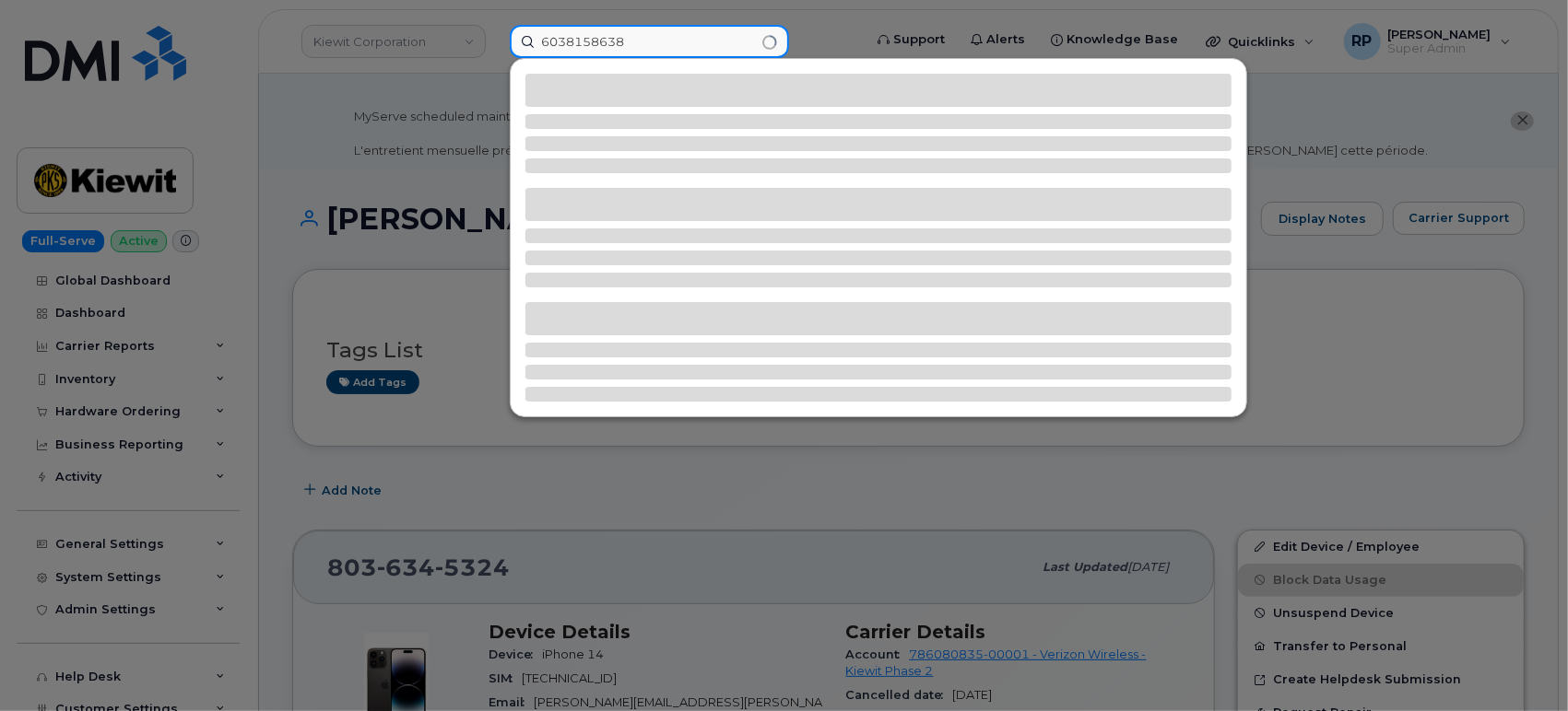
type input "6038158638"
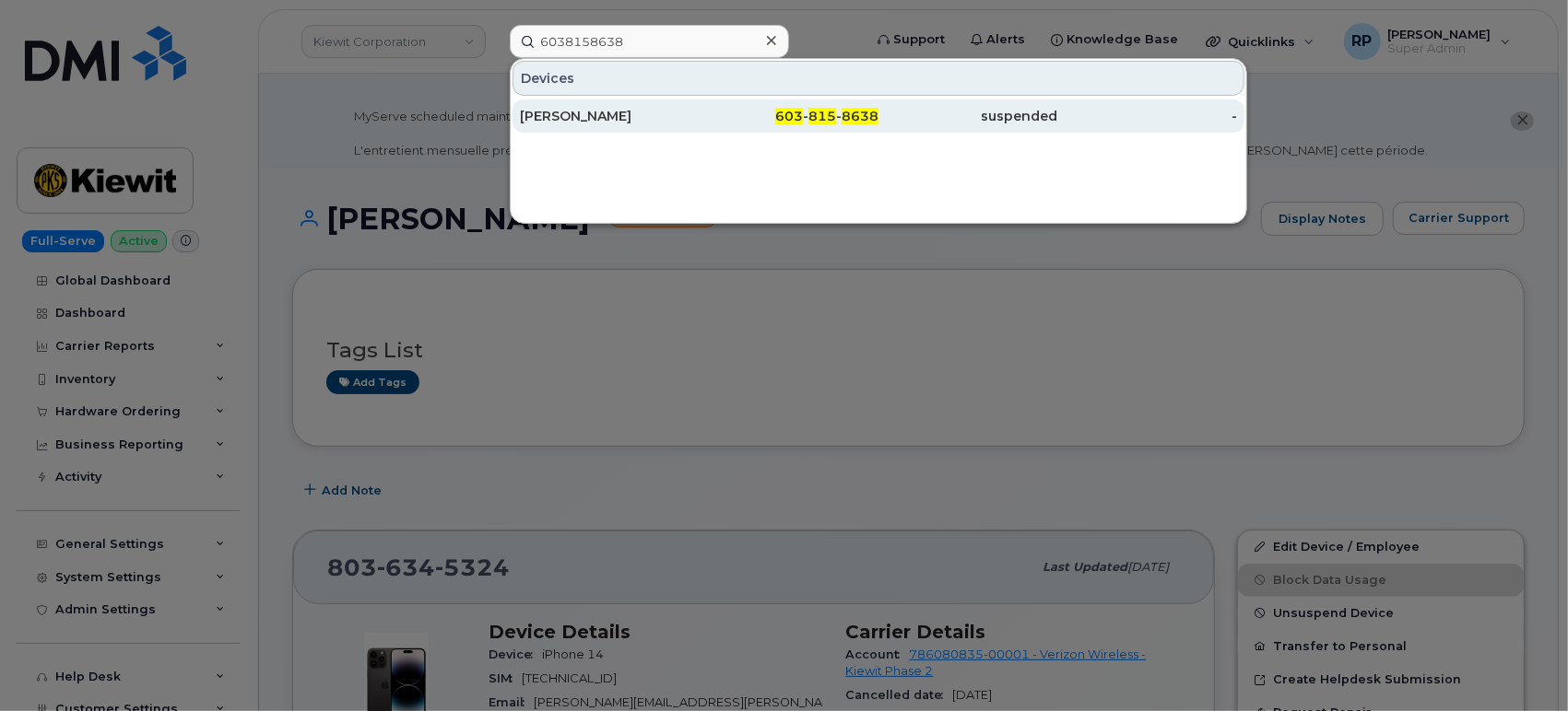
click at [575, 125] on div "[PERSON_NAME]" at bounding box center [610, 116] width 180 height 33
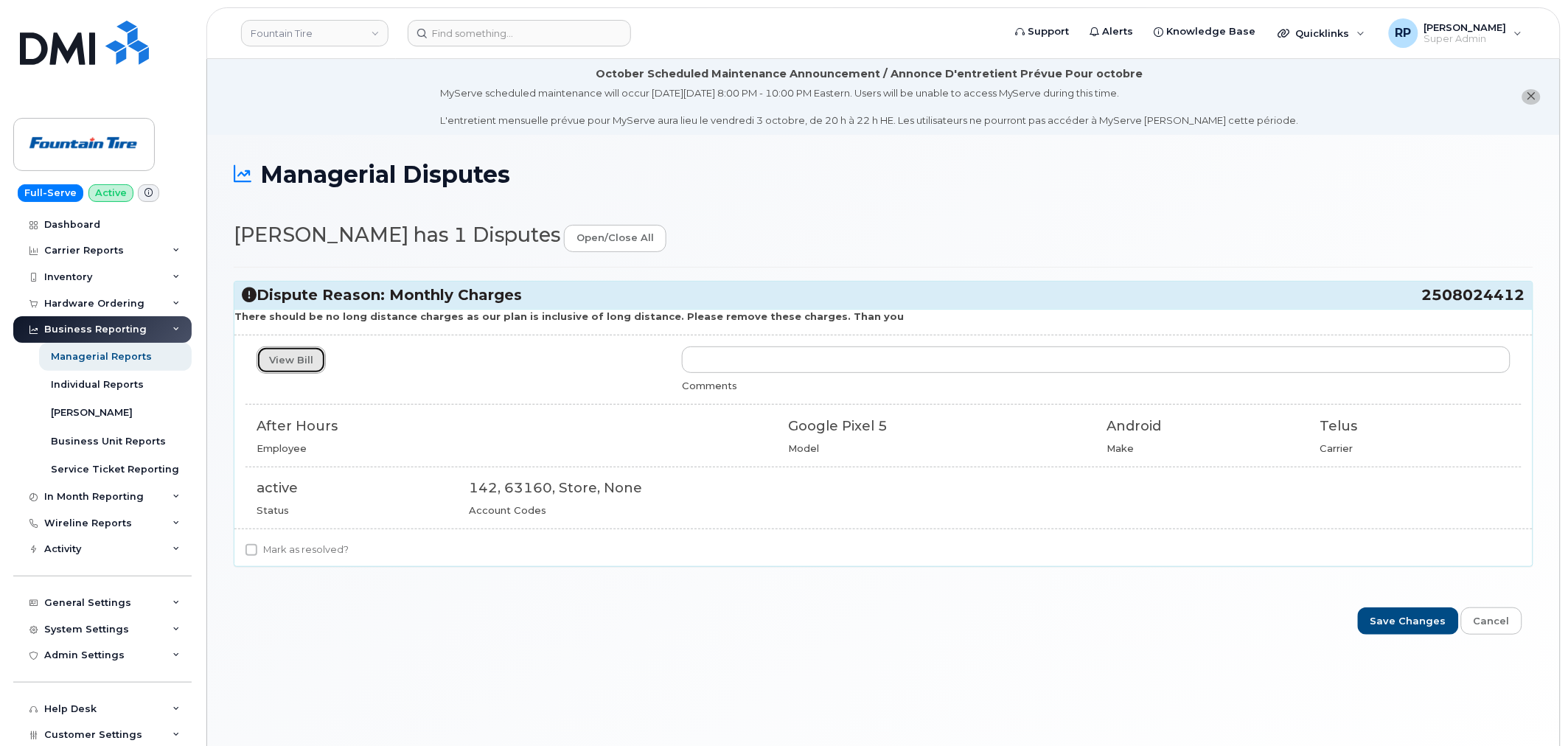
click at [297, 357] on link "View Bill" at bounding box center [291, 360] width 69 height 27
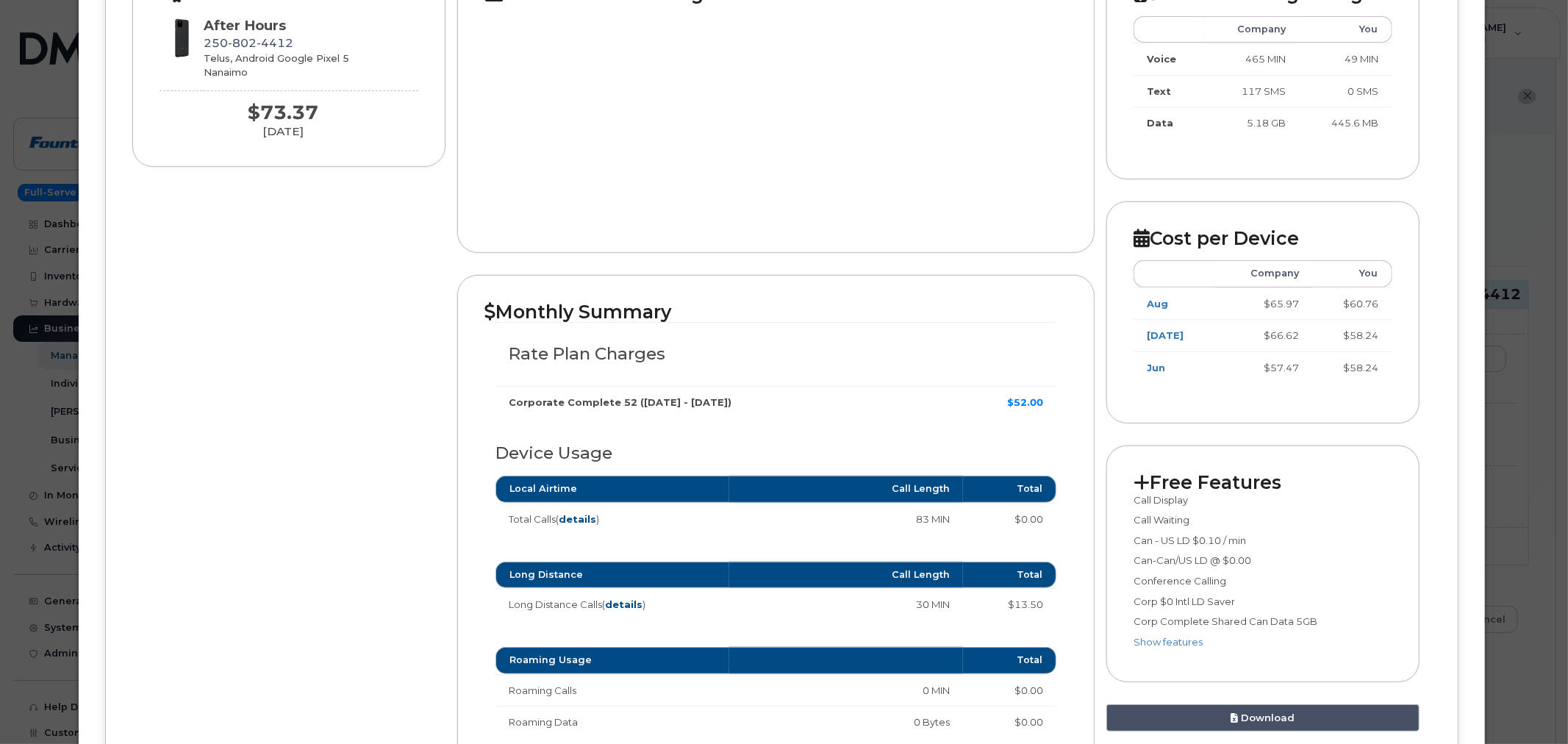
scroll to position [408, 0]
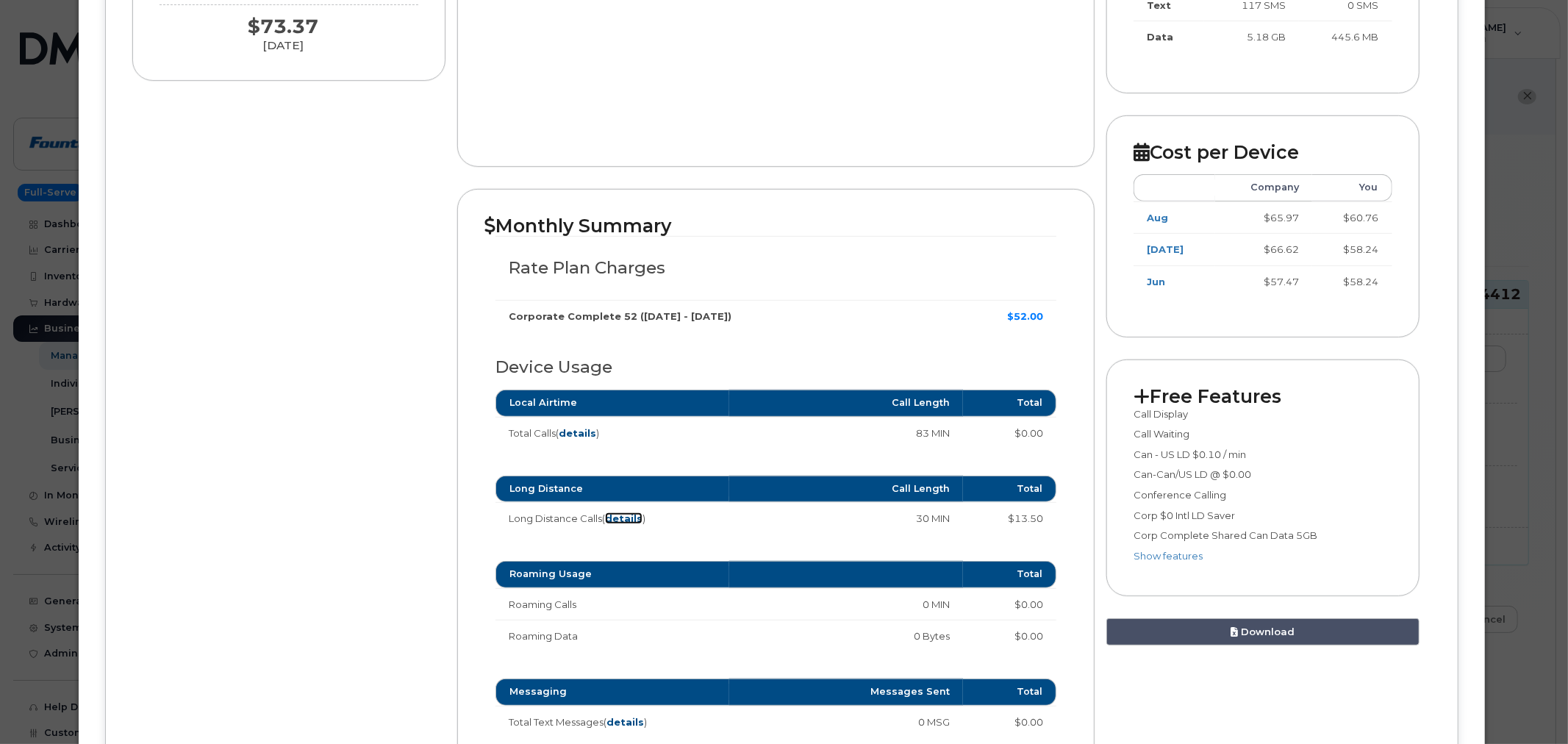
click at [627, 515] on strong "details" at bounding box center [623, 518] width 37 height 12
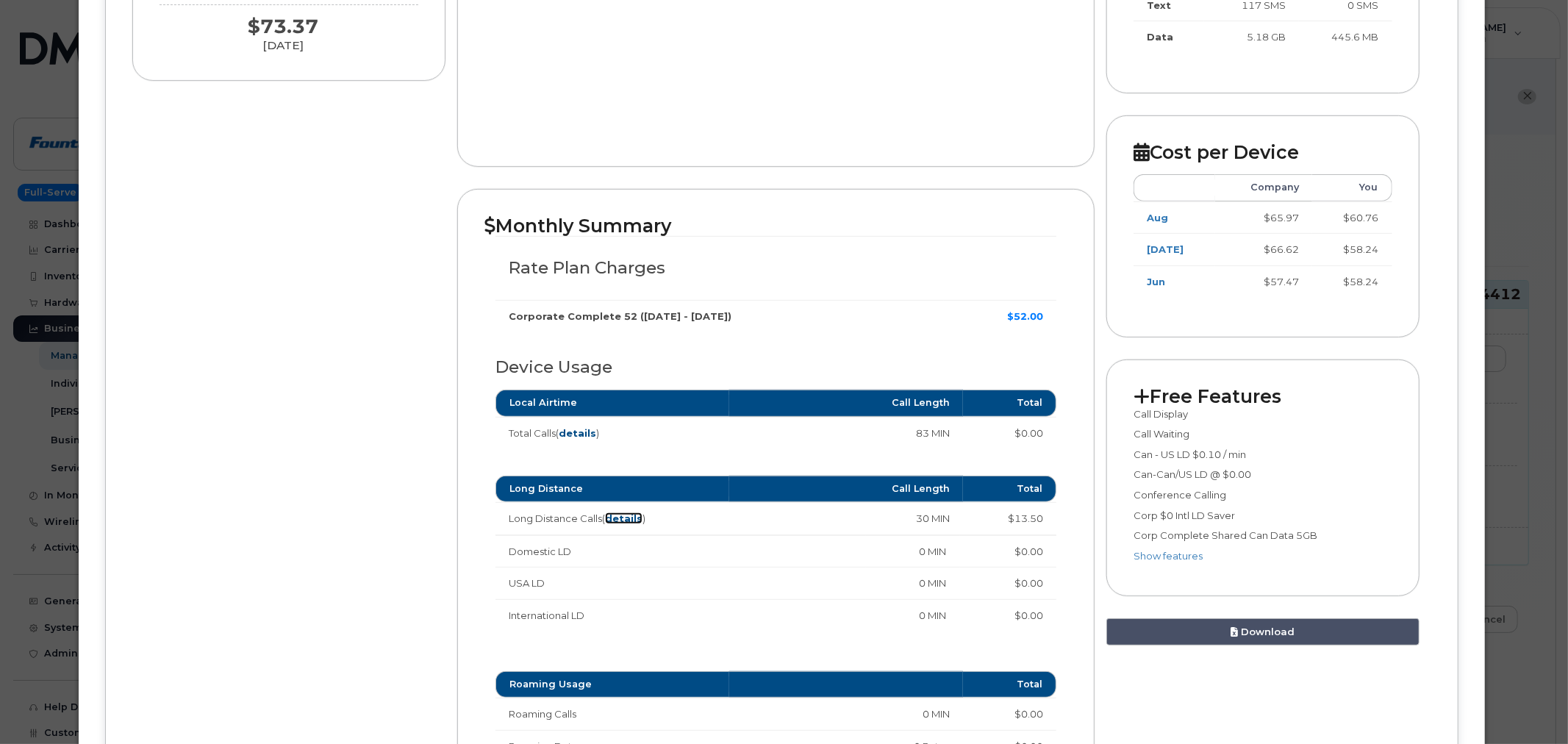
click at [628, 515] on strong "details" at bounding box center [623, 518] width 37 height 12
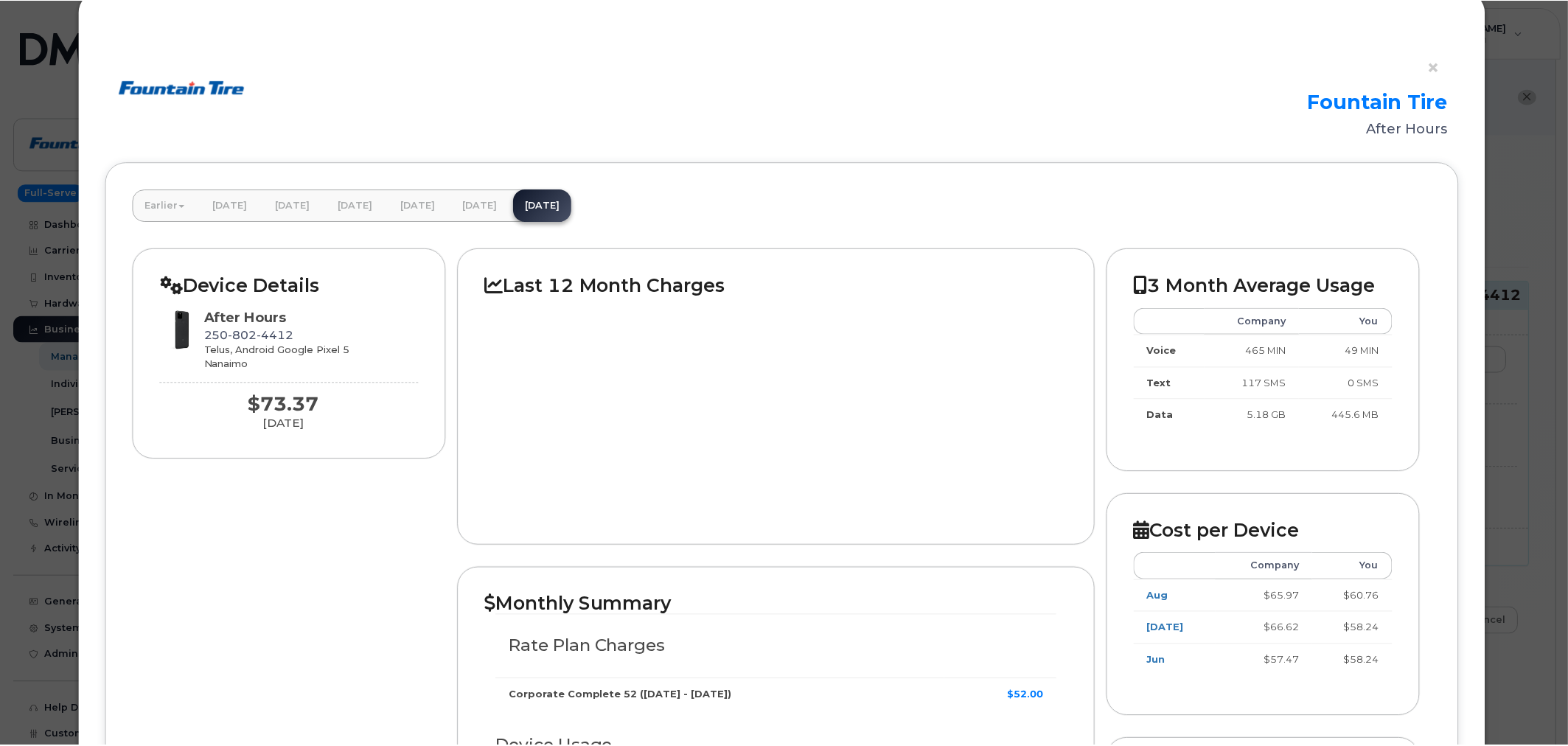
scroll to position [0, 0]
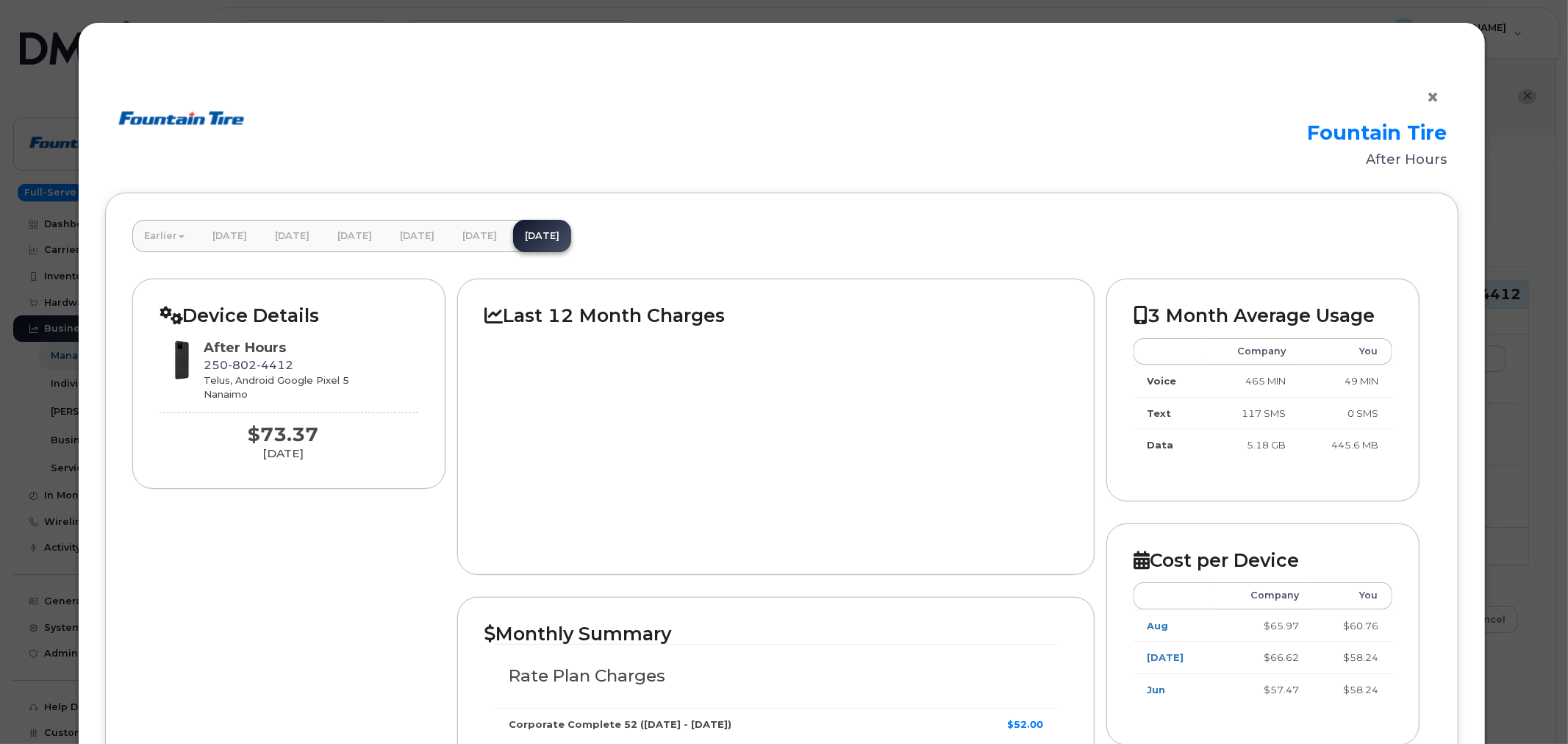
click at [1428, 98] on button "×" at bounding box center [1436, 97] width 20 height 22
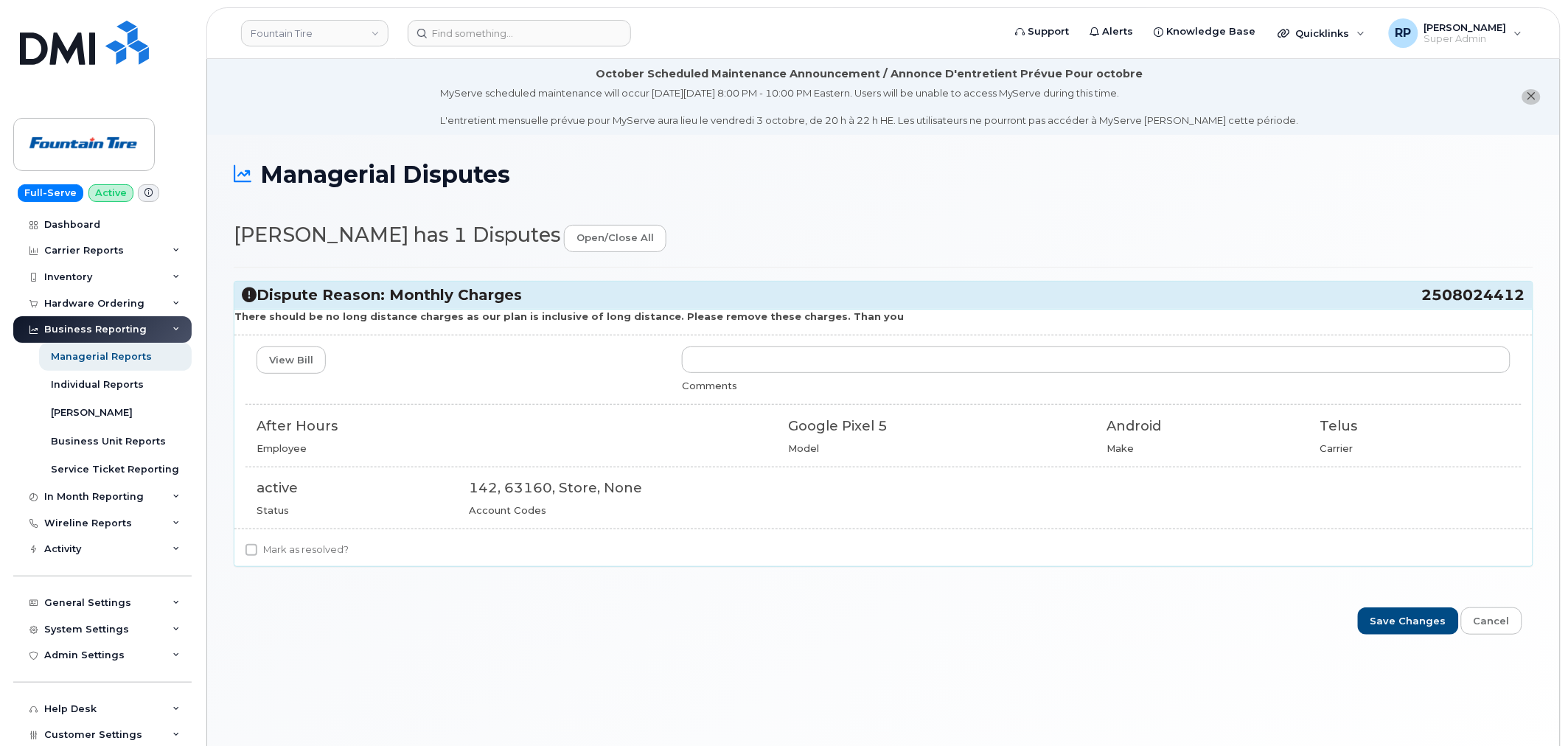
drag, startPoint x: 1411, startPoint y: 299, endPoint x: 1527, endPoint y: 291, distance: 116.3
click at [1527, 291] on div "Dispute Reason: Monthly Charges 2508024412" at bounding box center [883, 295] width 1298 height 27
click at [1467, 297] on span "2508024412" at bounding box center [1474, 296] width 103 height 20
copy span "2508024412"
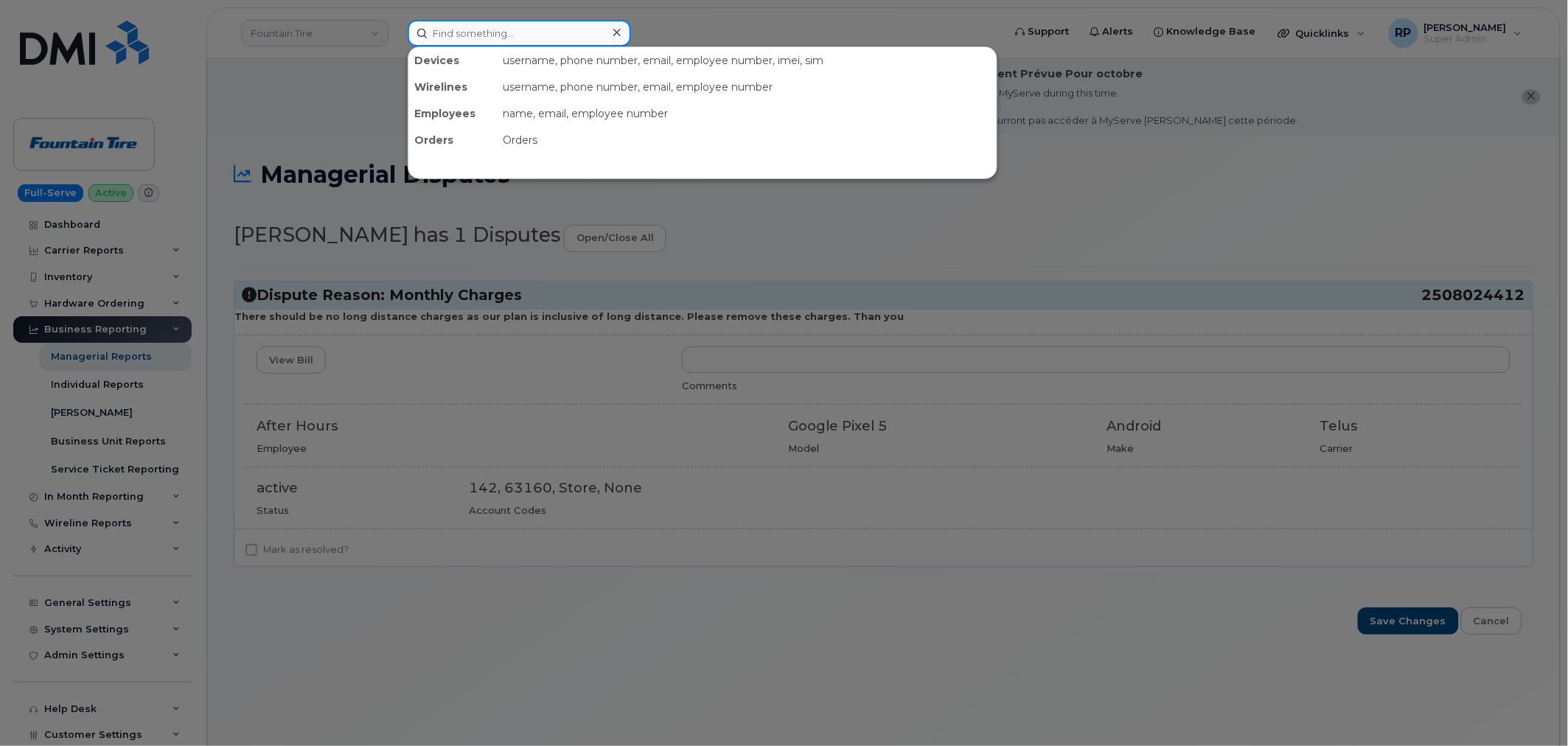
click at [511, 40] on input at bounding box center [519, 34] width 223 height 27
paste input "2508024412"
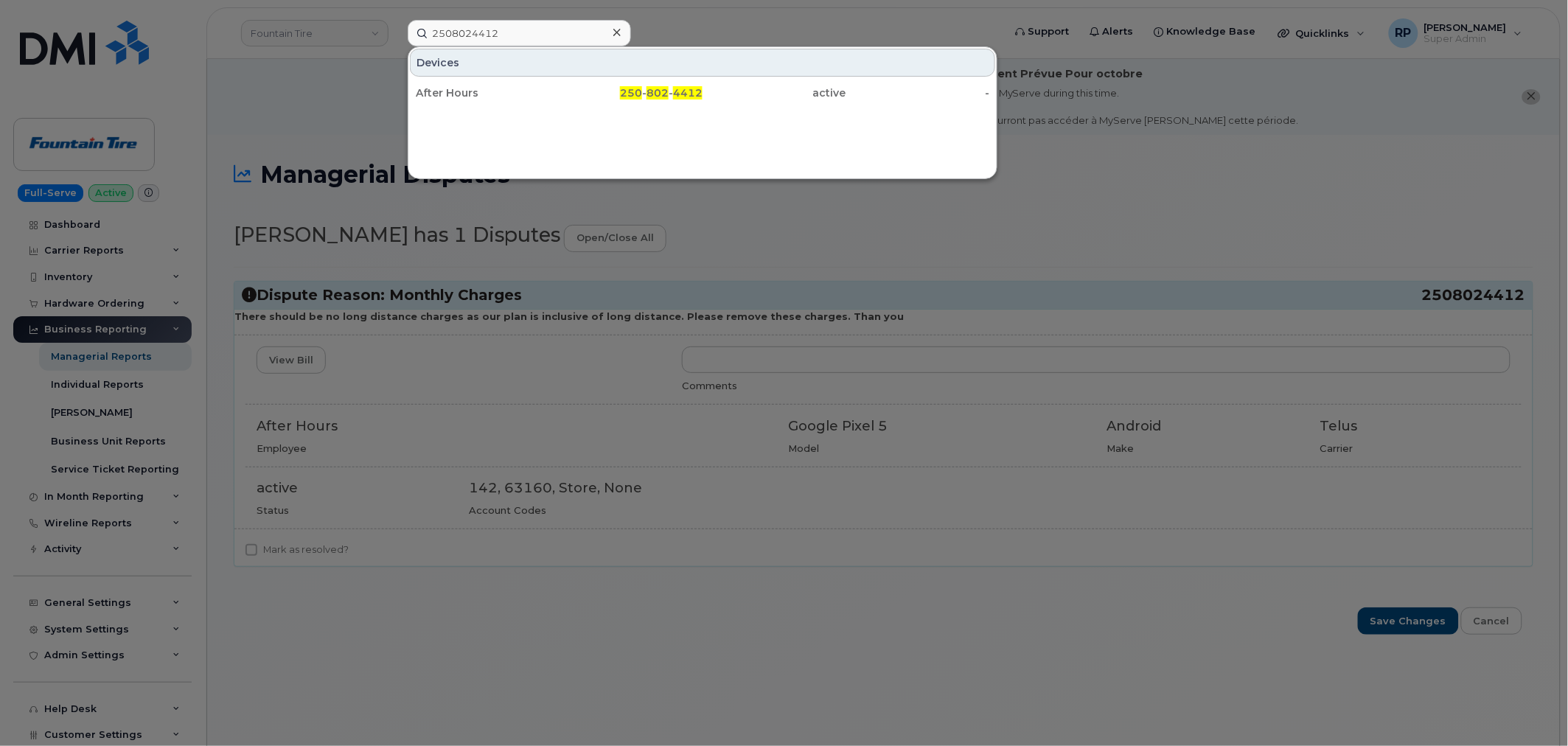
click at [599, 590] on div at bounding box center [784, 373] width 1568 height 746
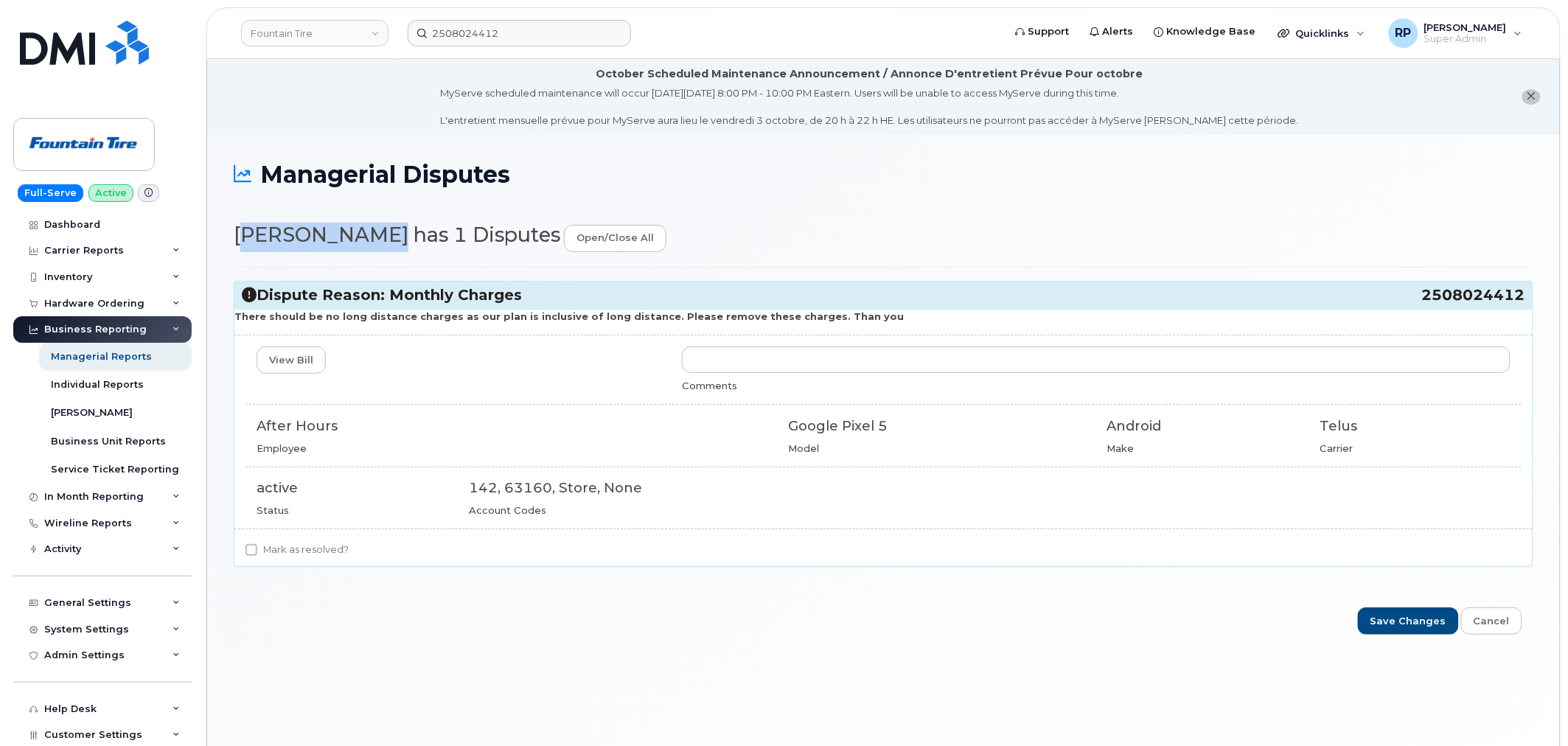
drag, startPoint x: 233, startPoint y: 244, endPoint x: 357, endPoint y: 234, distance: 124.4
click at [357, 234] on h2 "Philip Muise has 1 Disputes open/close all" at bounding box center [883, 238] width 1300 height 28
copy h2 "Philip Muise"
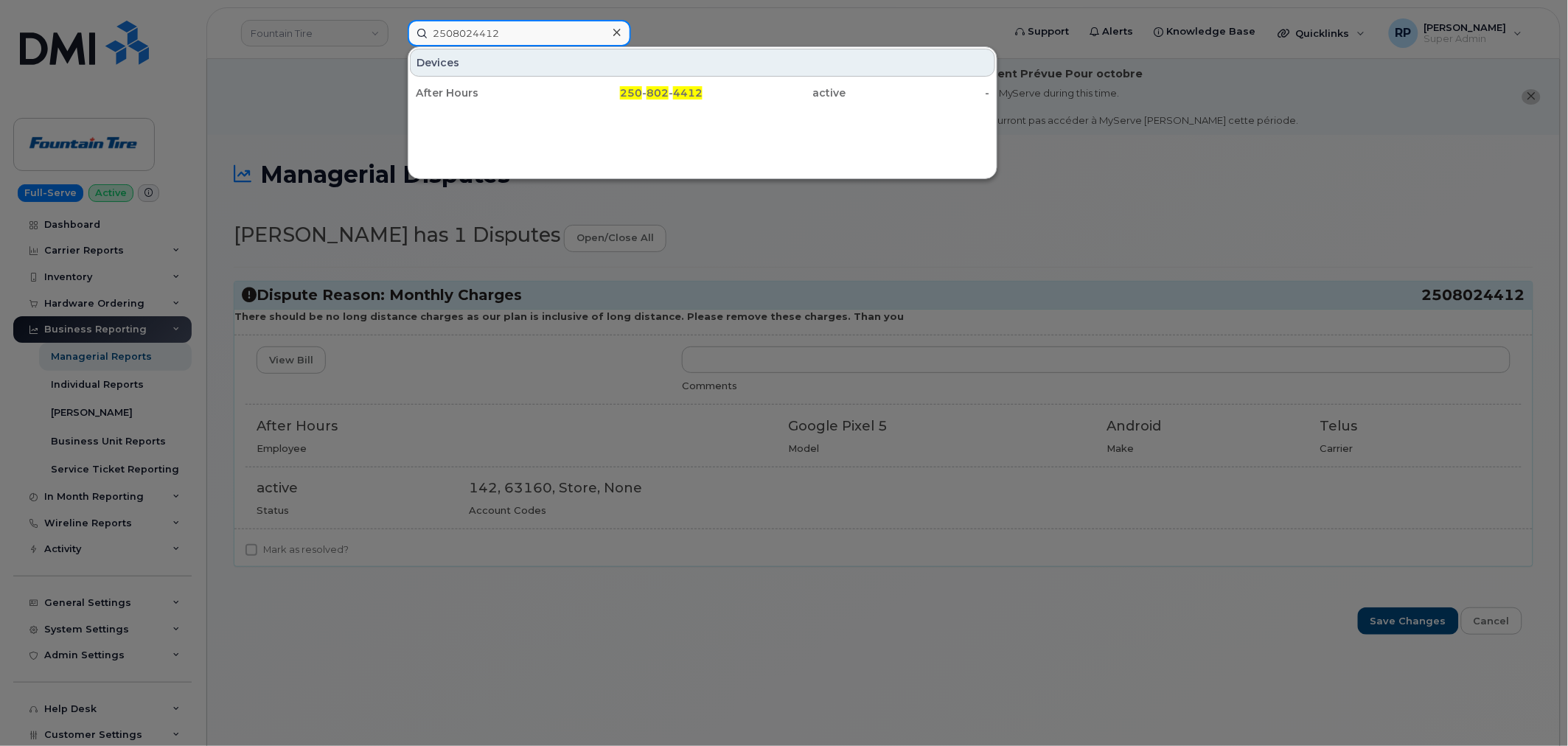
drag, startPoint x: 520, startPoint y: 26, endPoint x: 371, endPoint y: 39, distance: 149.6
click at [396, 37] on div "2508024412 Devices After Hours 250 - 802 - 4412 active -" at bounding box center [700, 34] width 610 height 27
paste input "[PERSON_NAME]"
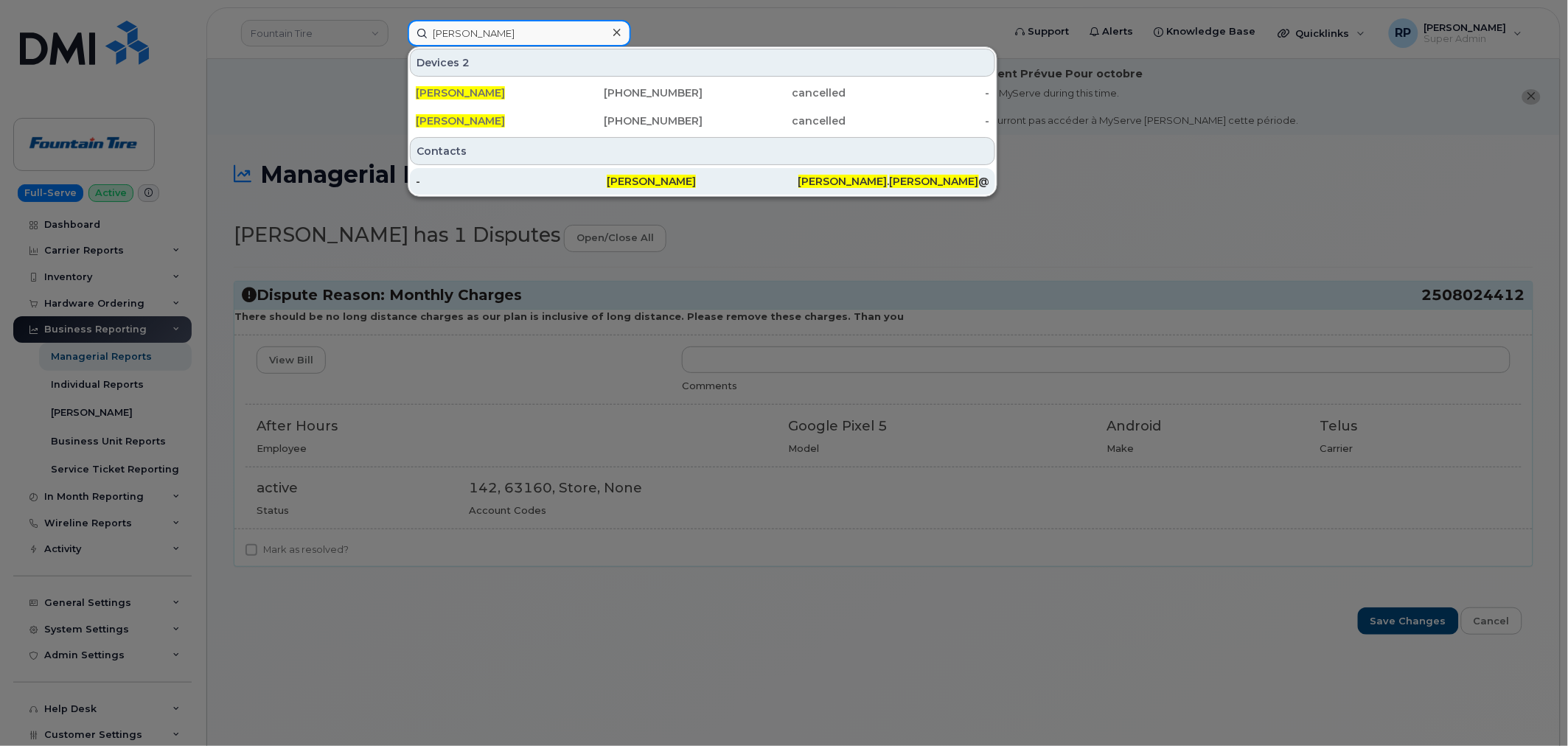
type input "[PERSON_NAME]"
click at [799, 185] on span "Philip" at bounding box center [843, 181] width 89 height 13
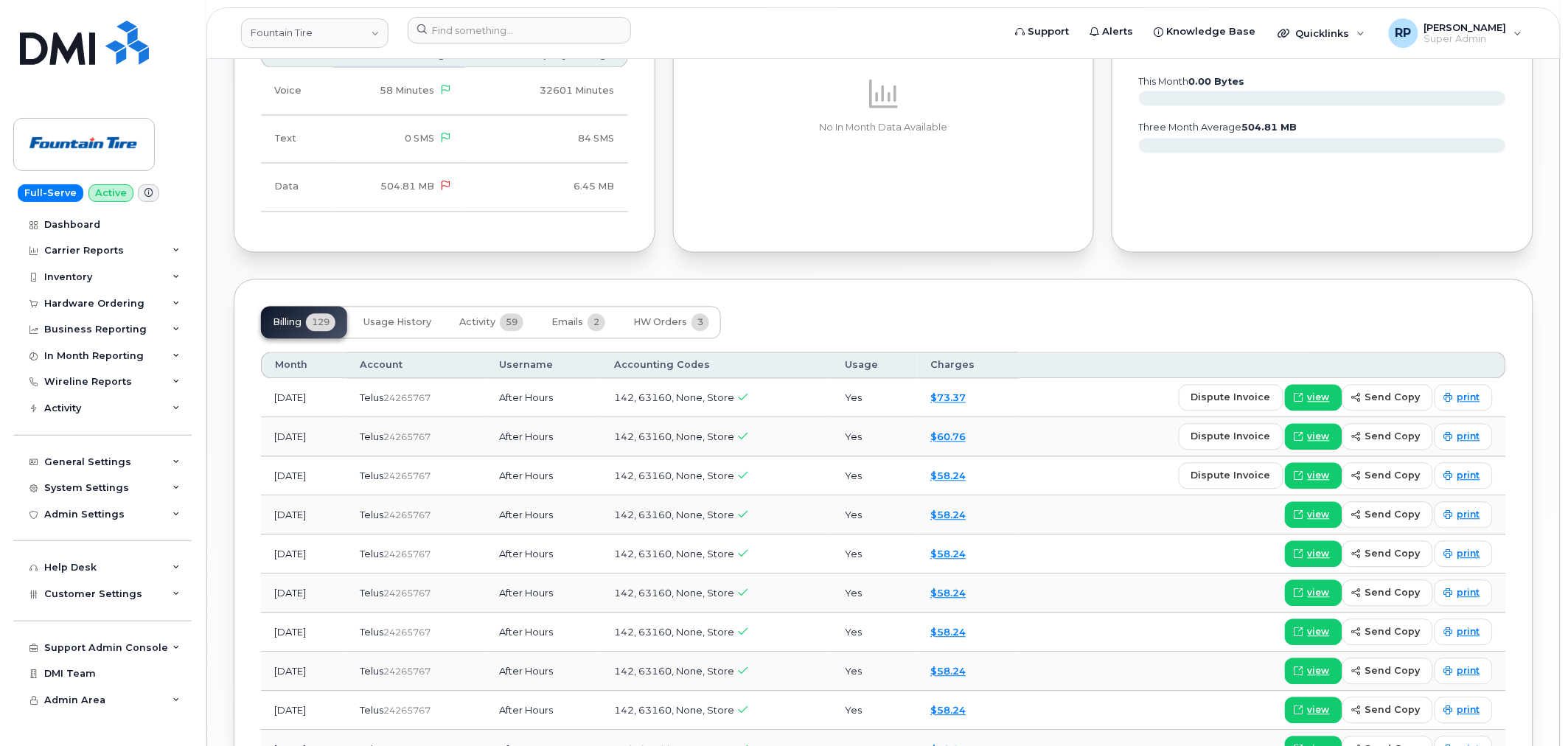
scroll to position [1004, 0]
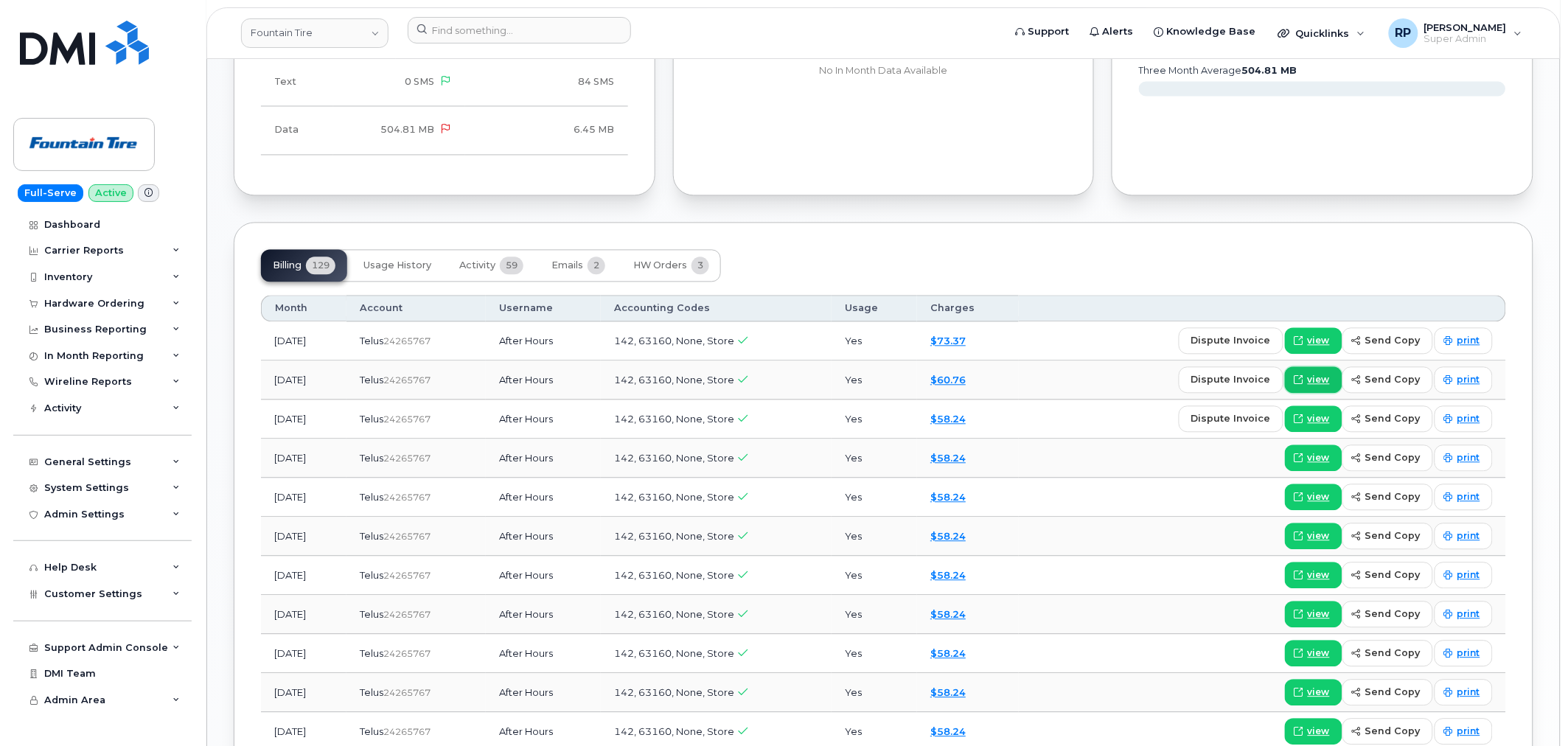
click at [1318, 374] on span "view" at bounding box center [1319, 380] width 22 height 13
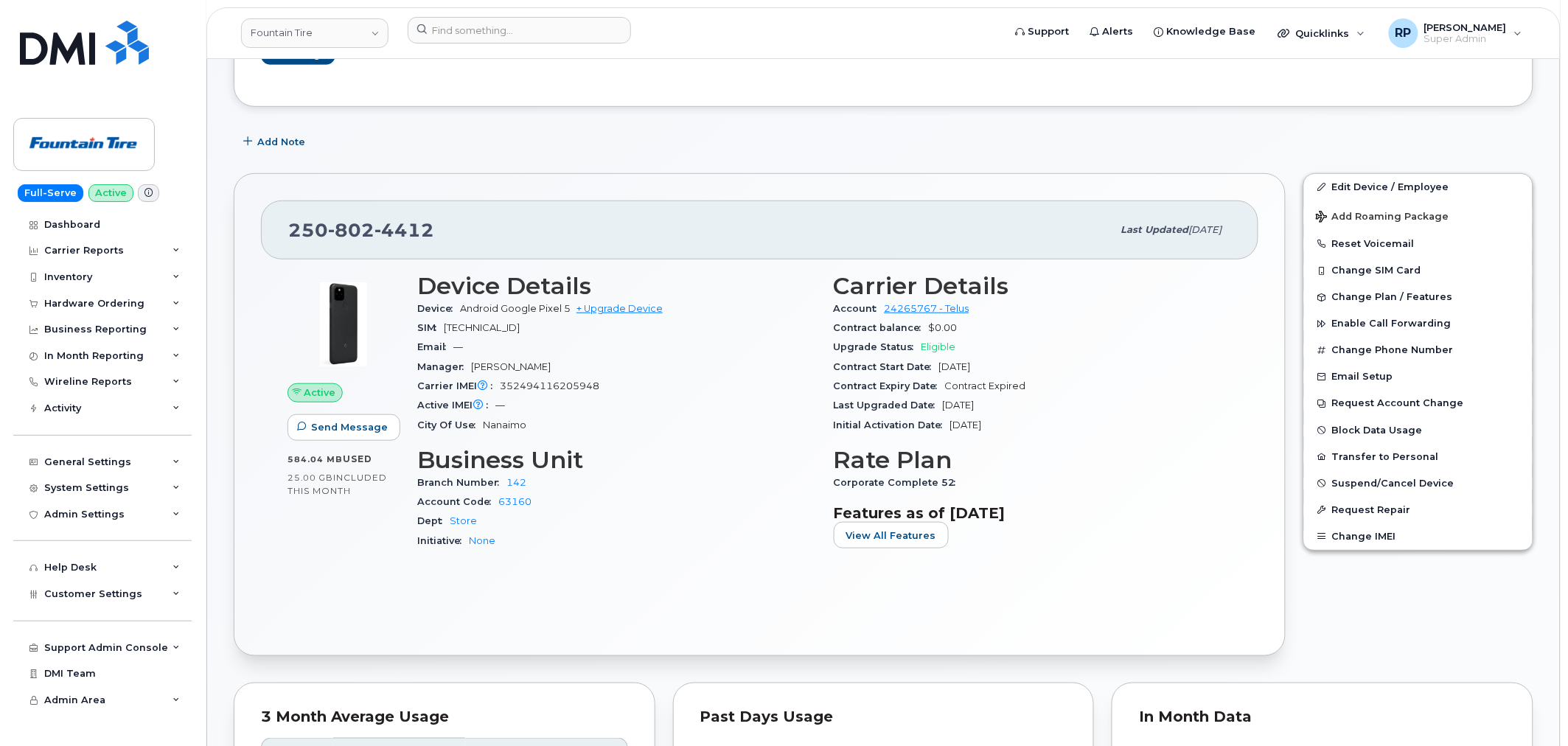
scroll to position [272, 0]
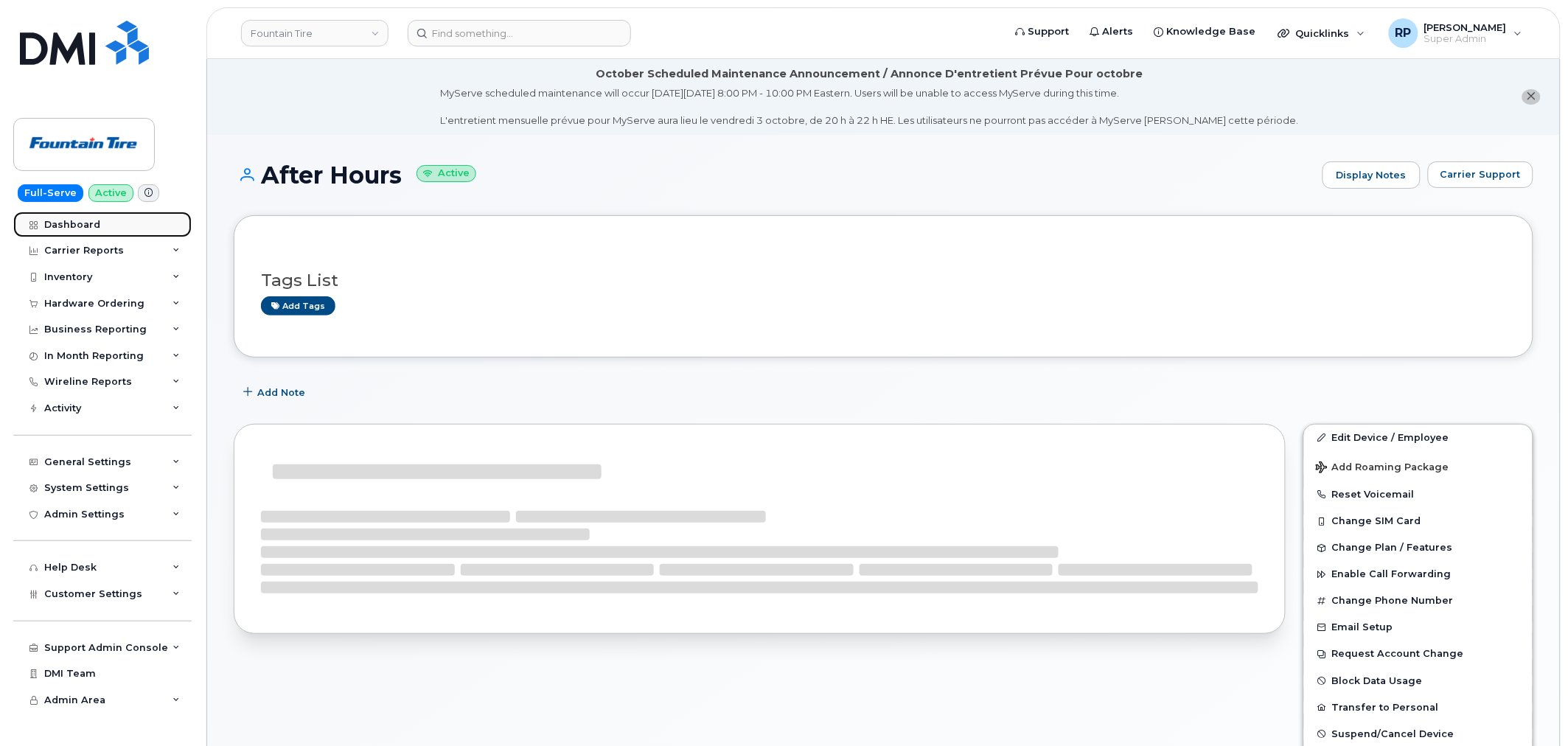
click at [87, 227] on div "Dashboard" at bounding box center [73, 225] width 56 height 12
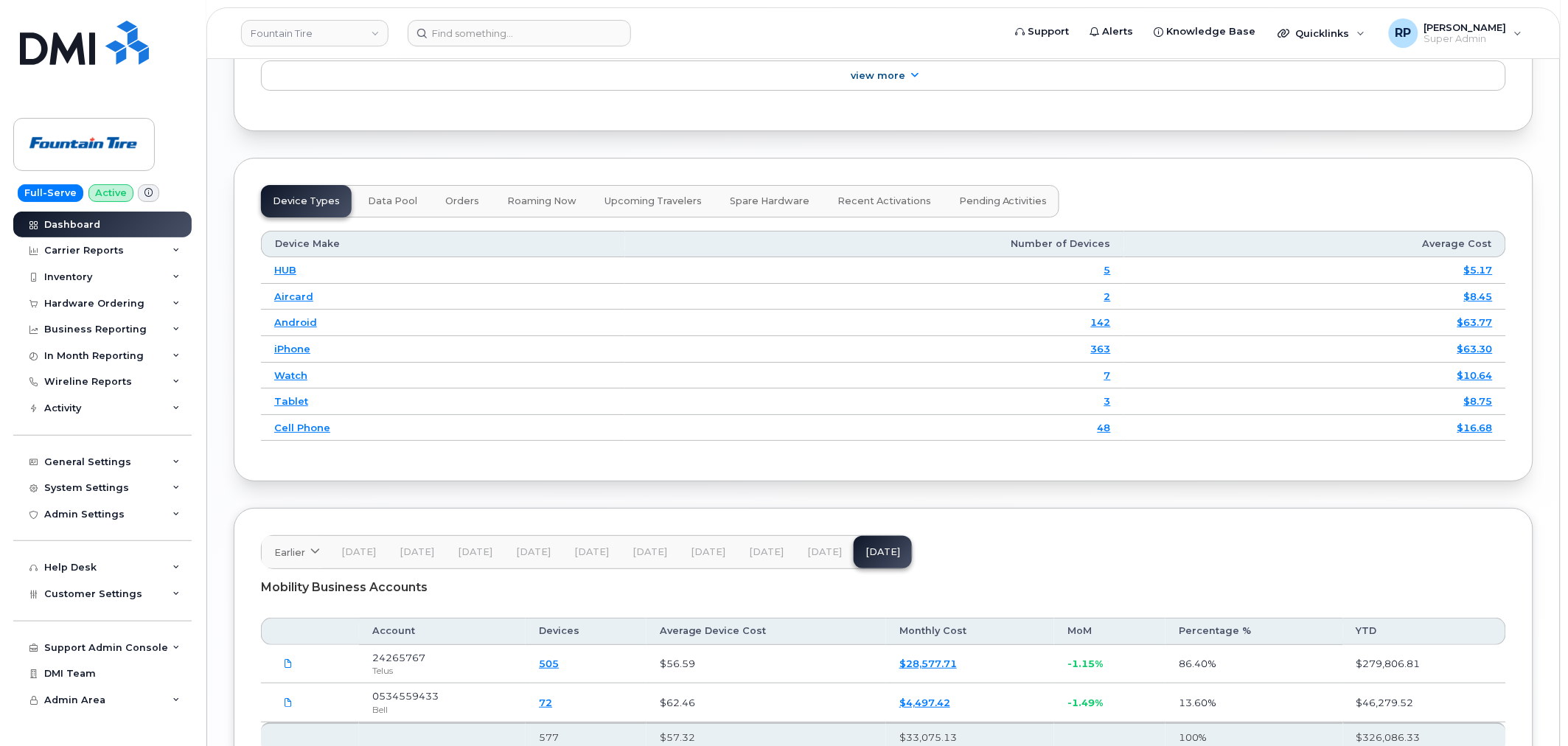
scroll to position [1945, 0]
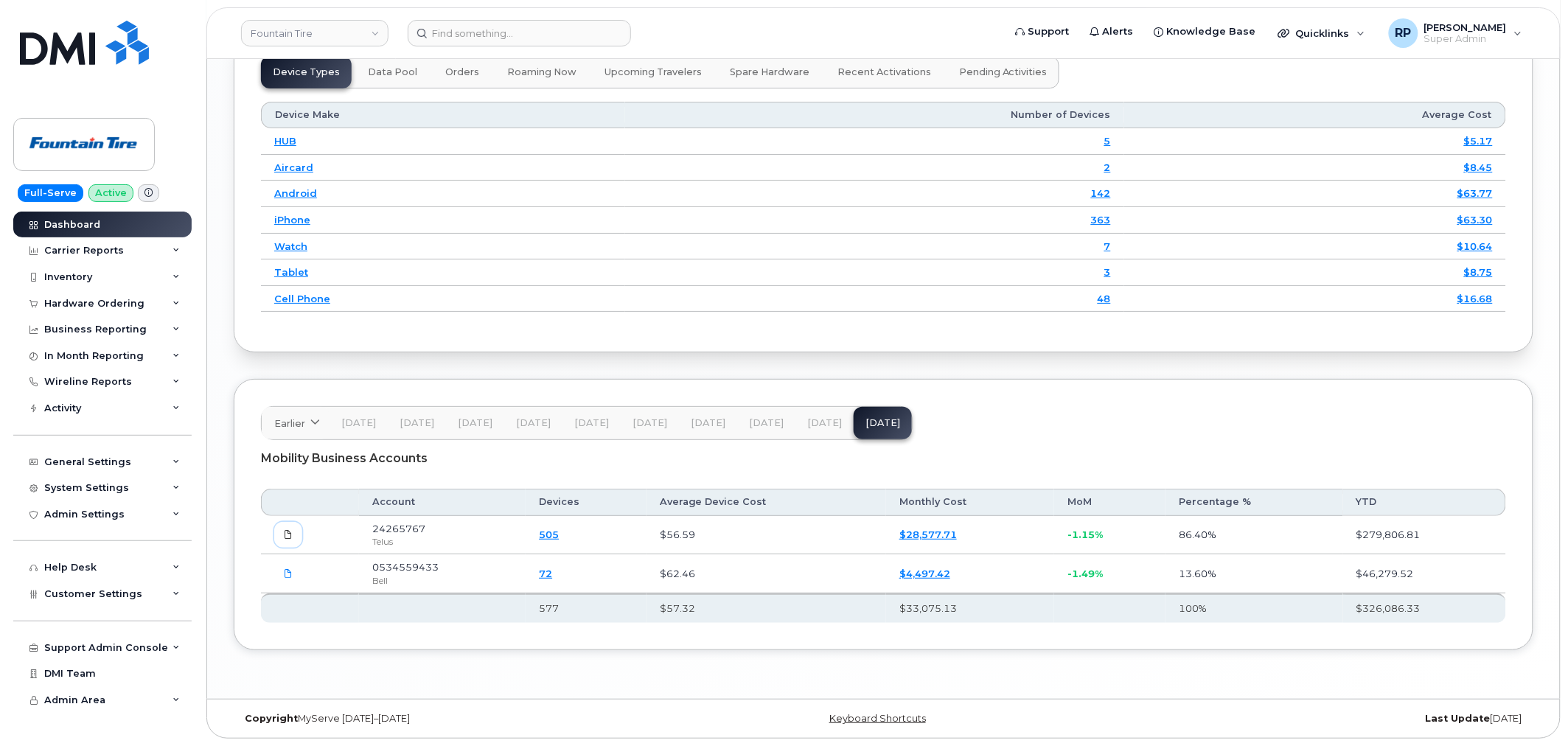
click at [285, 537] on icon at bounding box center [288, 534] width 9 height 9
click at [105, 490] on div "System Settings" at bounding box center [87, 488] width 85 height 12
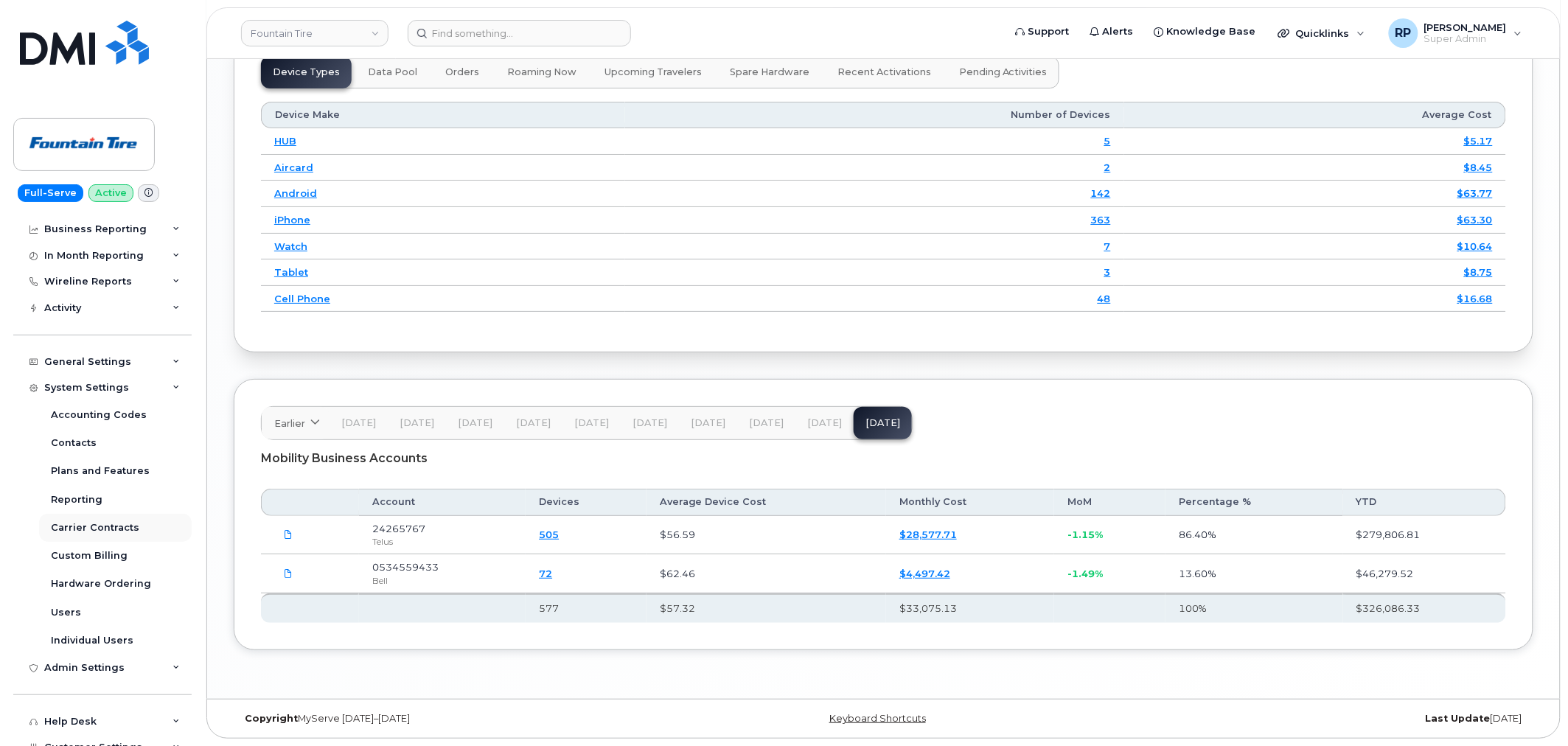
scroll to position [137, 0]
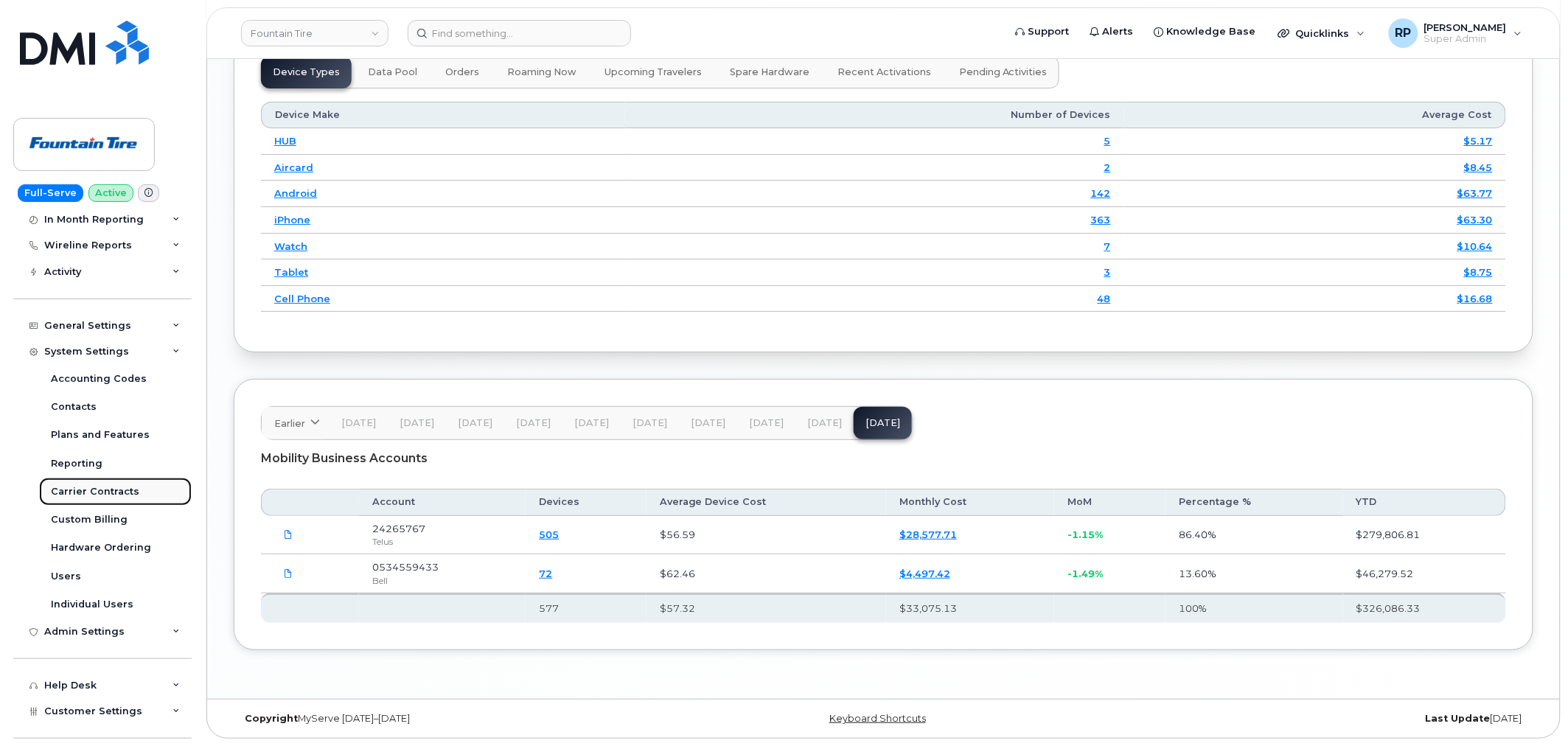
click at [91, 492] on div "Carrier Contracts" at bounding box center [94, 491] width 88 height 13
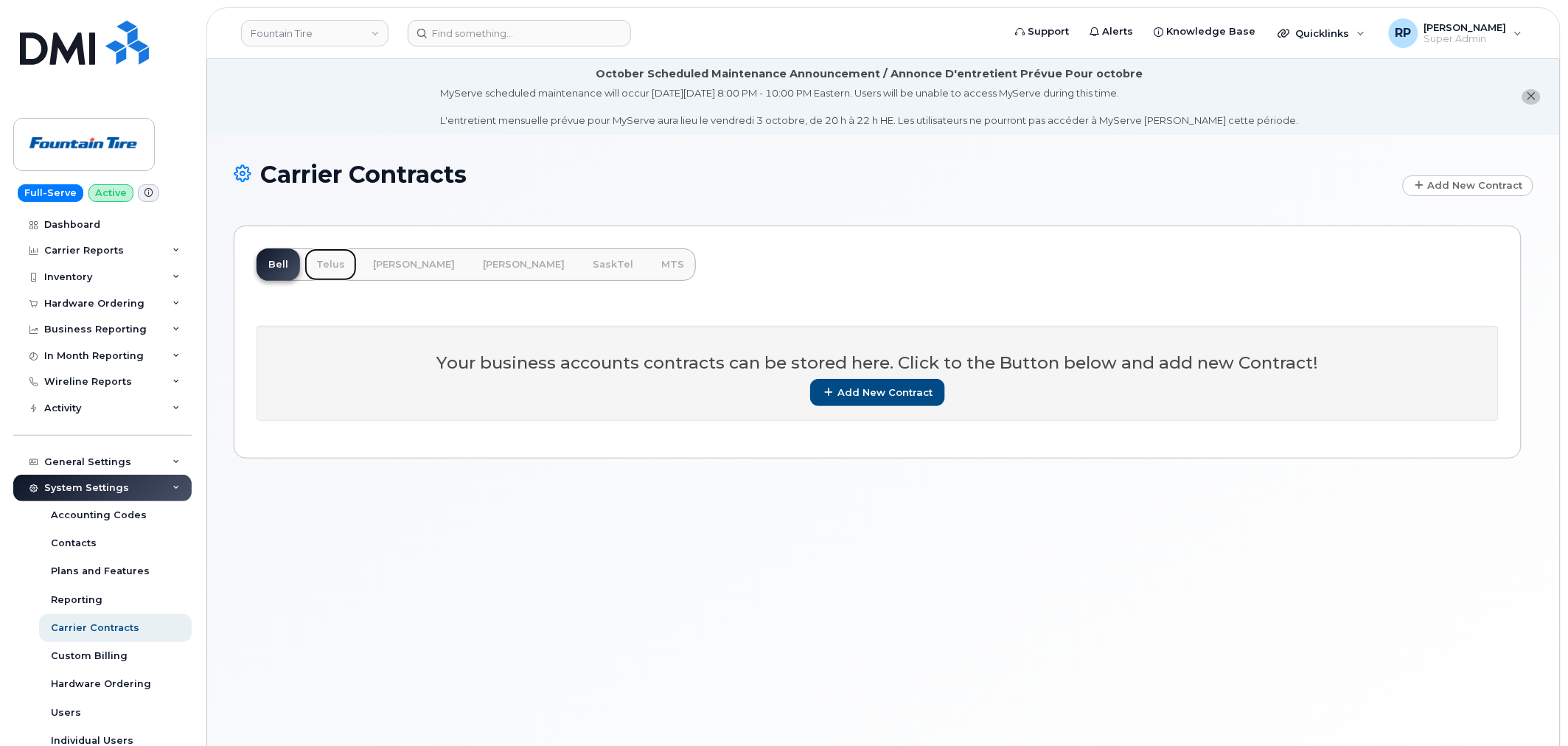
click at [306, 267] on link "Telus" at bounding box center [330, 265] width 52 height 33
click at [322, 267] on link "Telus" at bounding box center [330, 265] width 52 height 33
click at [80, 548] on div "Contacts" at bounding box center [73, 543] width 46 height 13
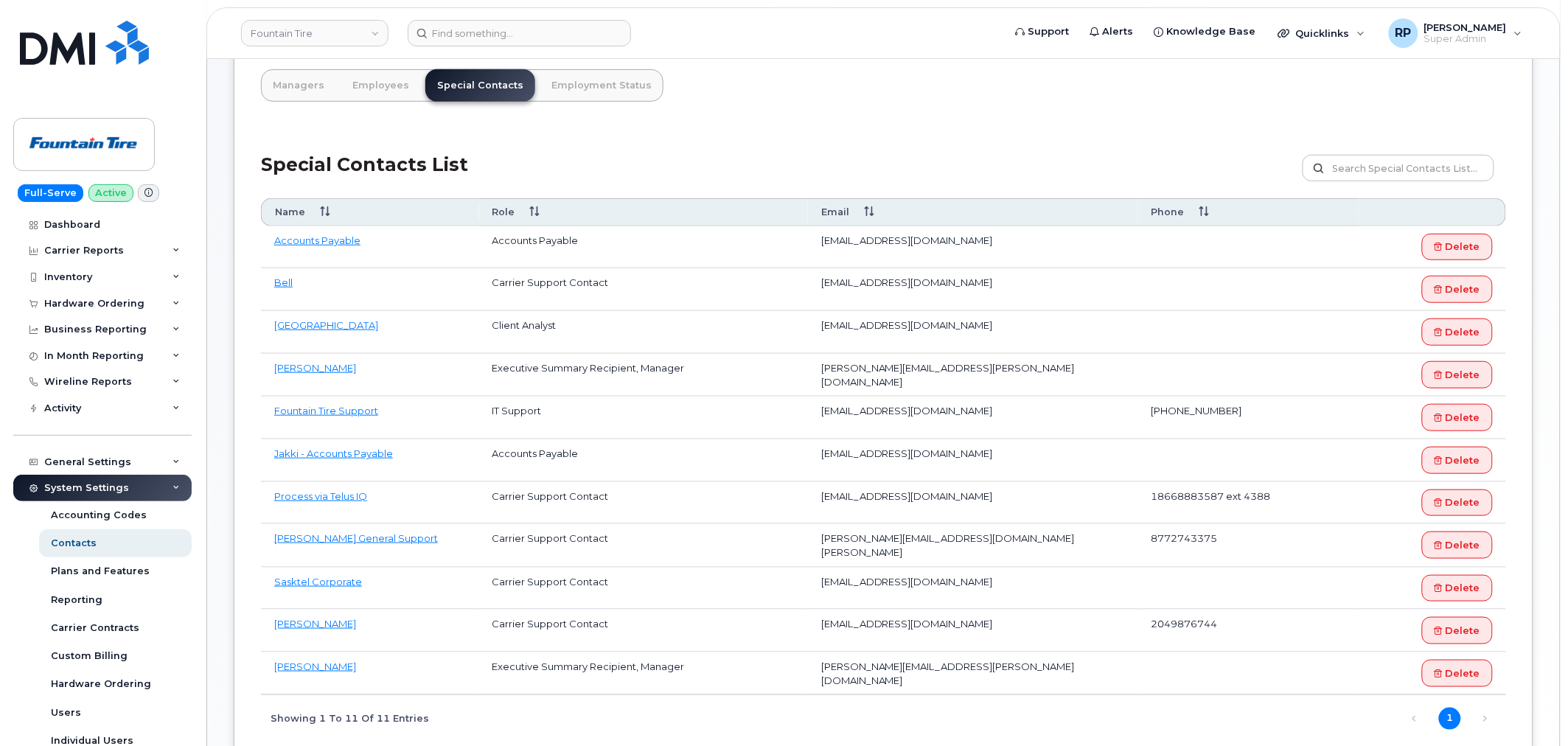
scroll to position [272, 0]
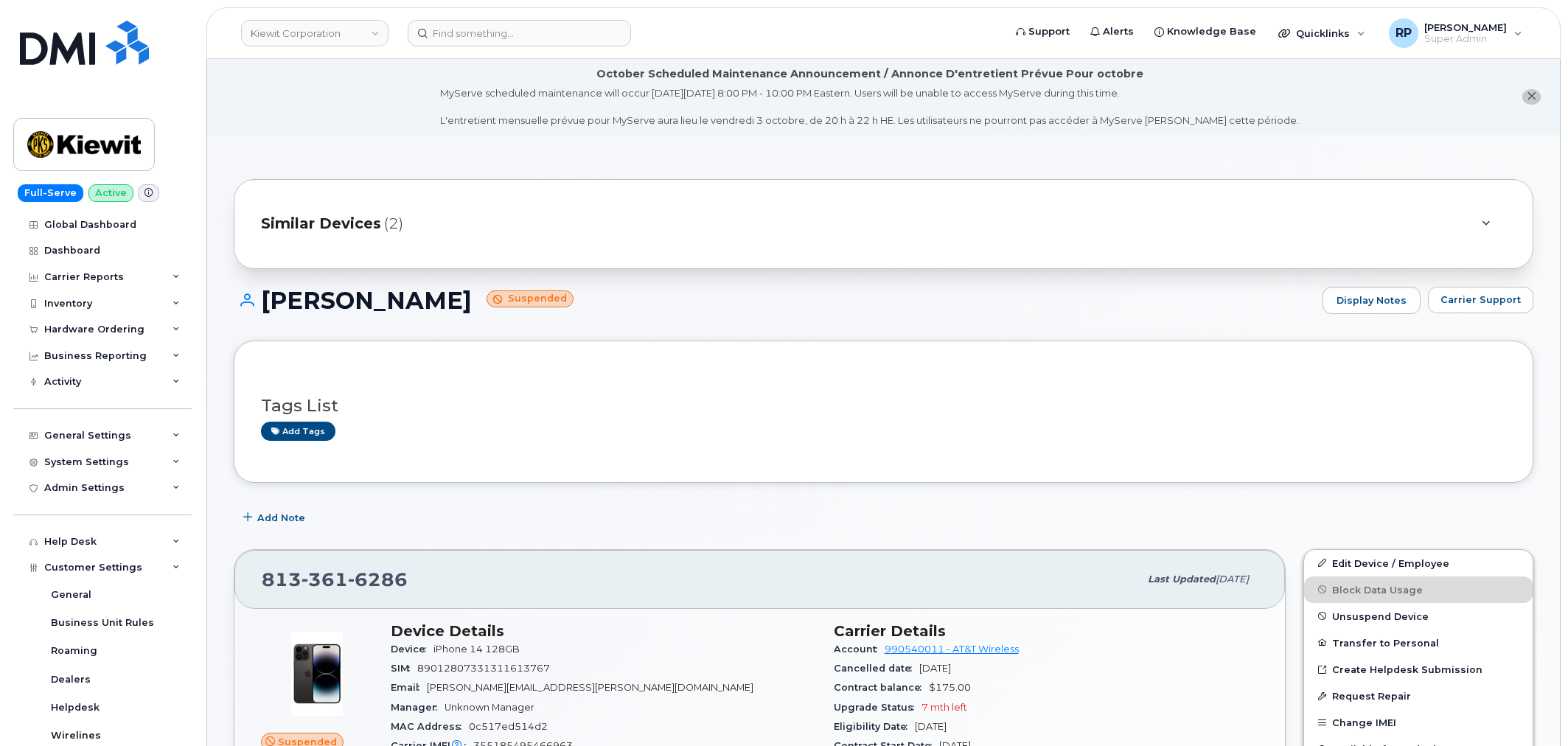
scroll to position [272, 0]
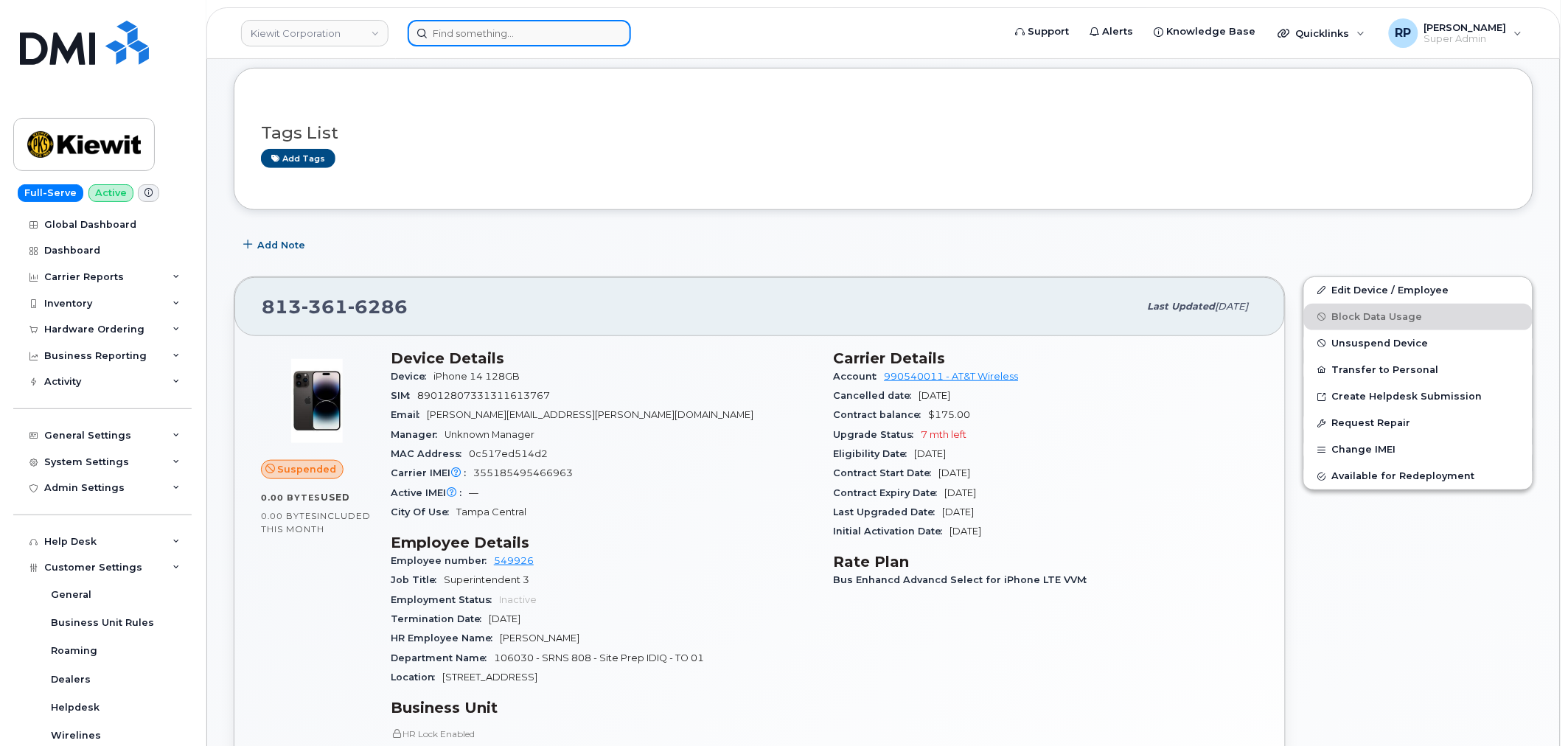
click at [528, 41] on input at bounding box center [519, 34] width 223 height 27
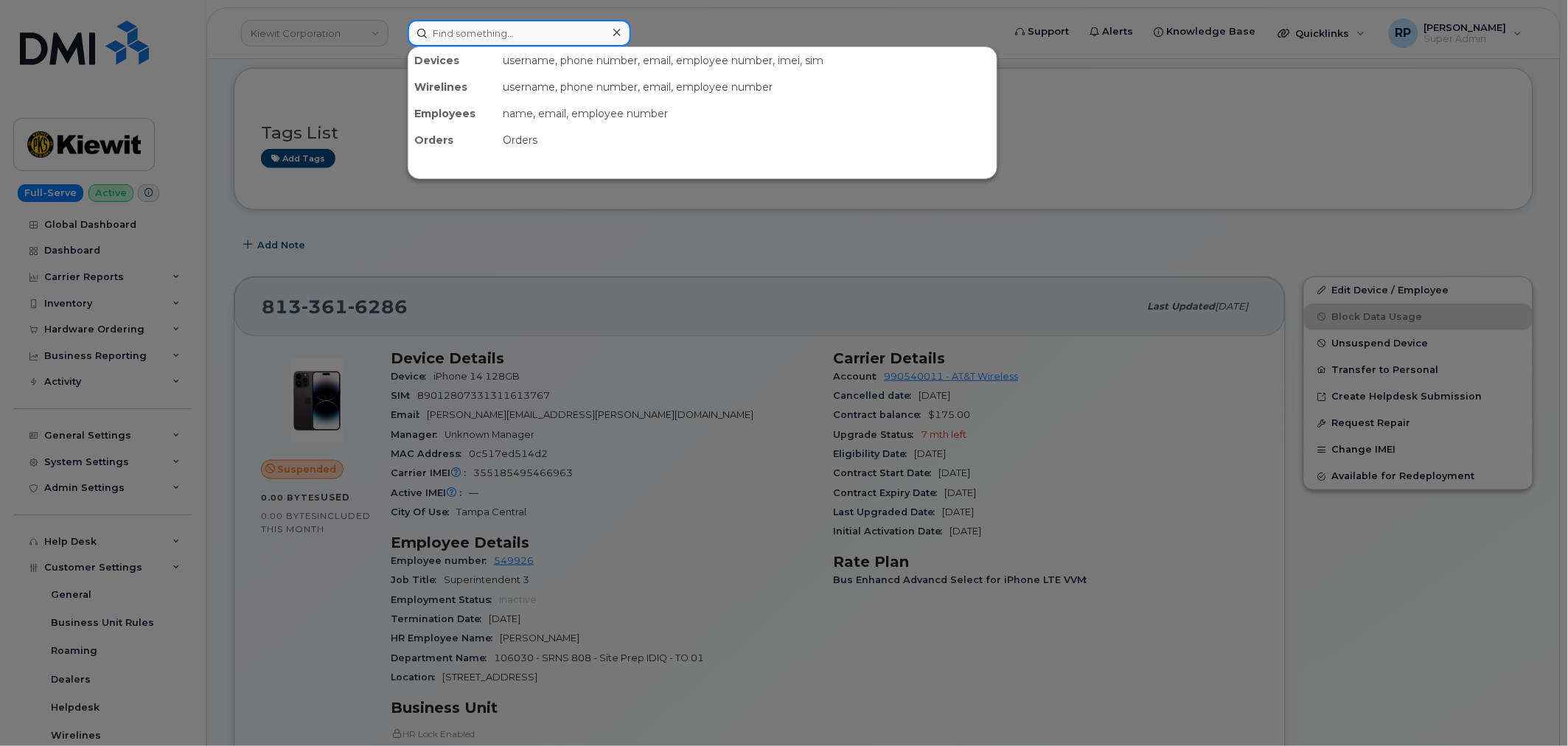
paste input "2012538490"
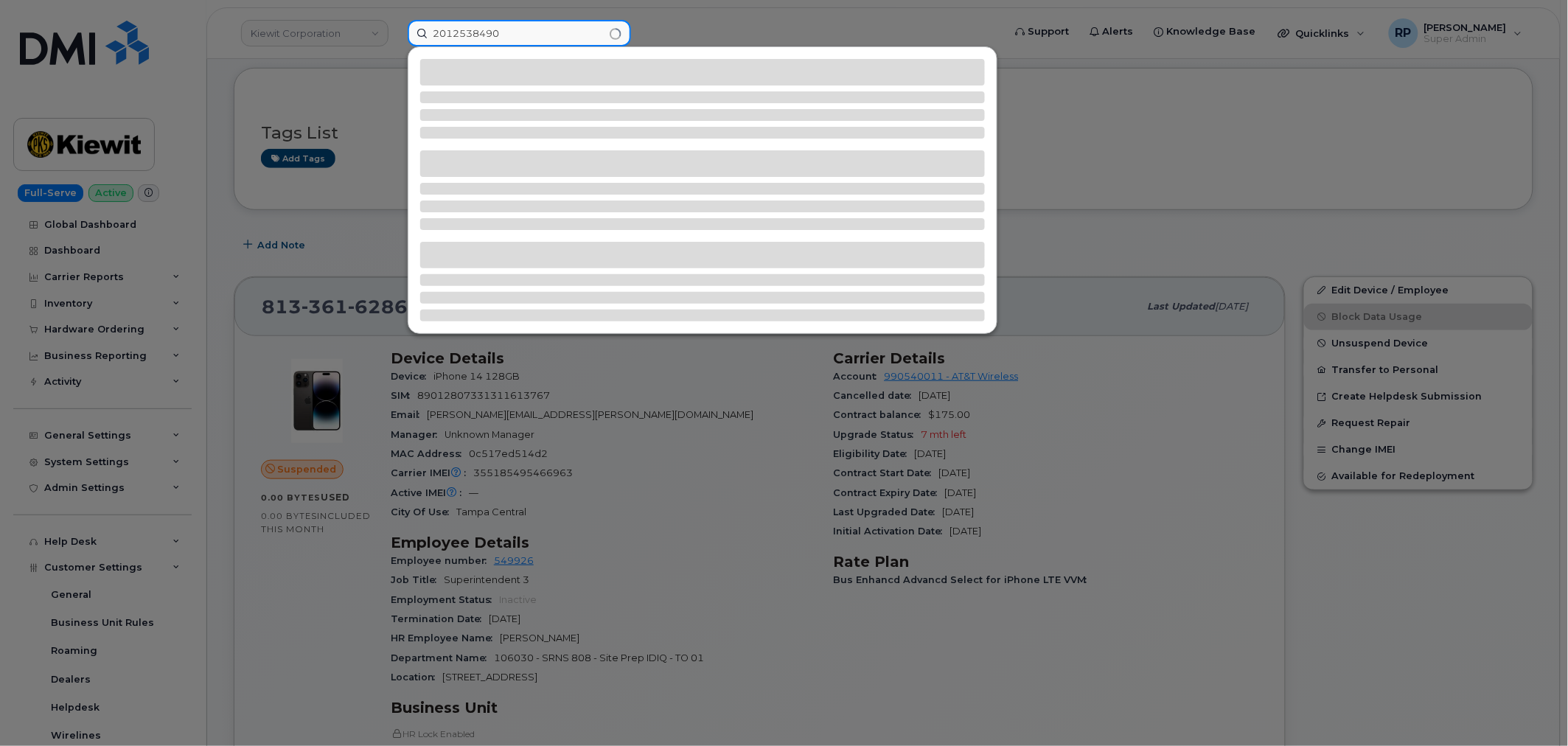
type input "2012538490"
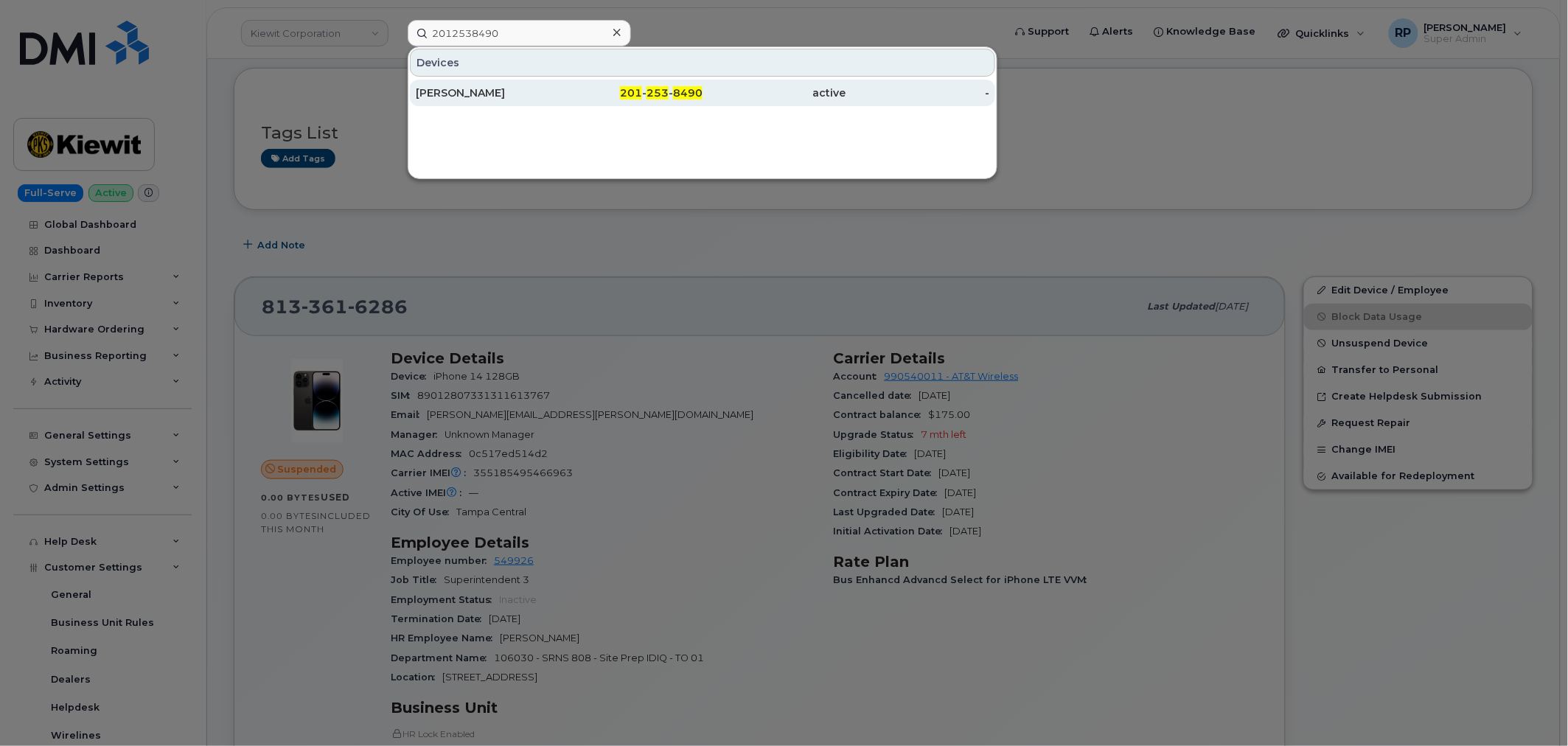
click at [647, 93] on span "253" at bounding box center [657, 93] width 22 height 13
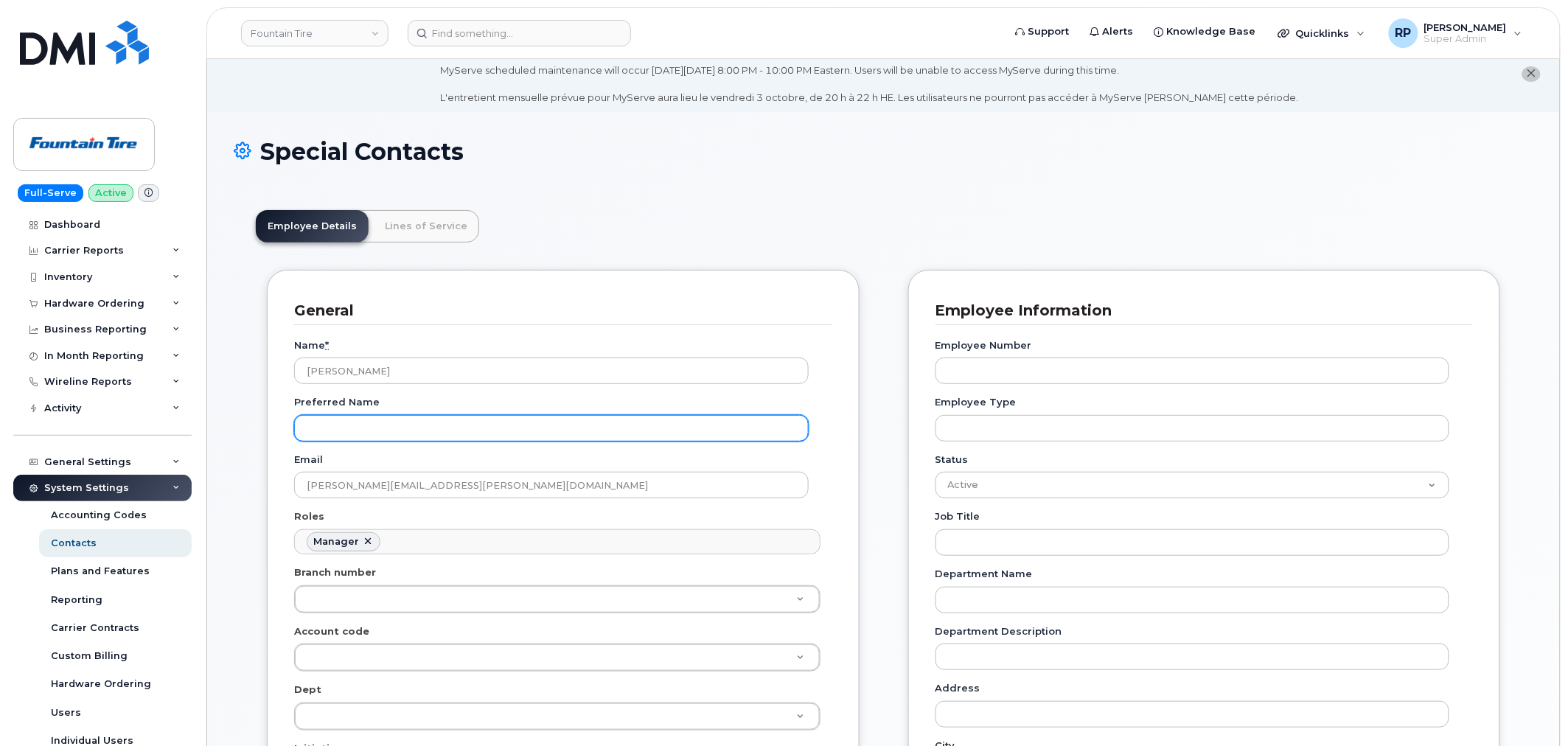
scroll to position [272, 0]
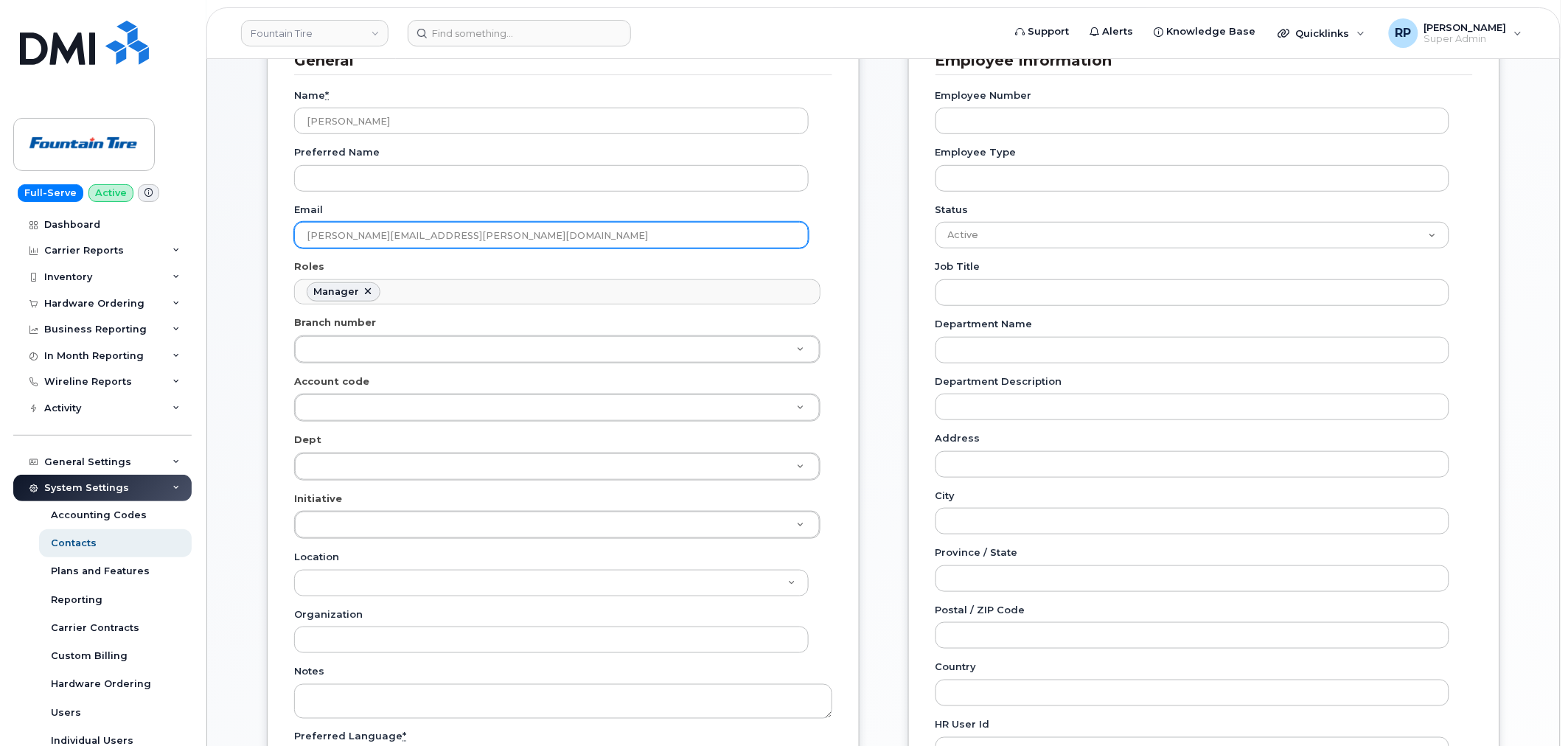
drag, startPoint x: 468, startPoint y: 239, endPoint x: 282, endPoint y: 236, distance: 186.0
click at [282, 236] on div "General Name * [PERSON_NAME] Preferred Name Email [PERSON_NAME][EMAIL_ADDRESS][…" at bounding box center [563, 453] width 592 height 867
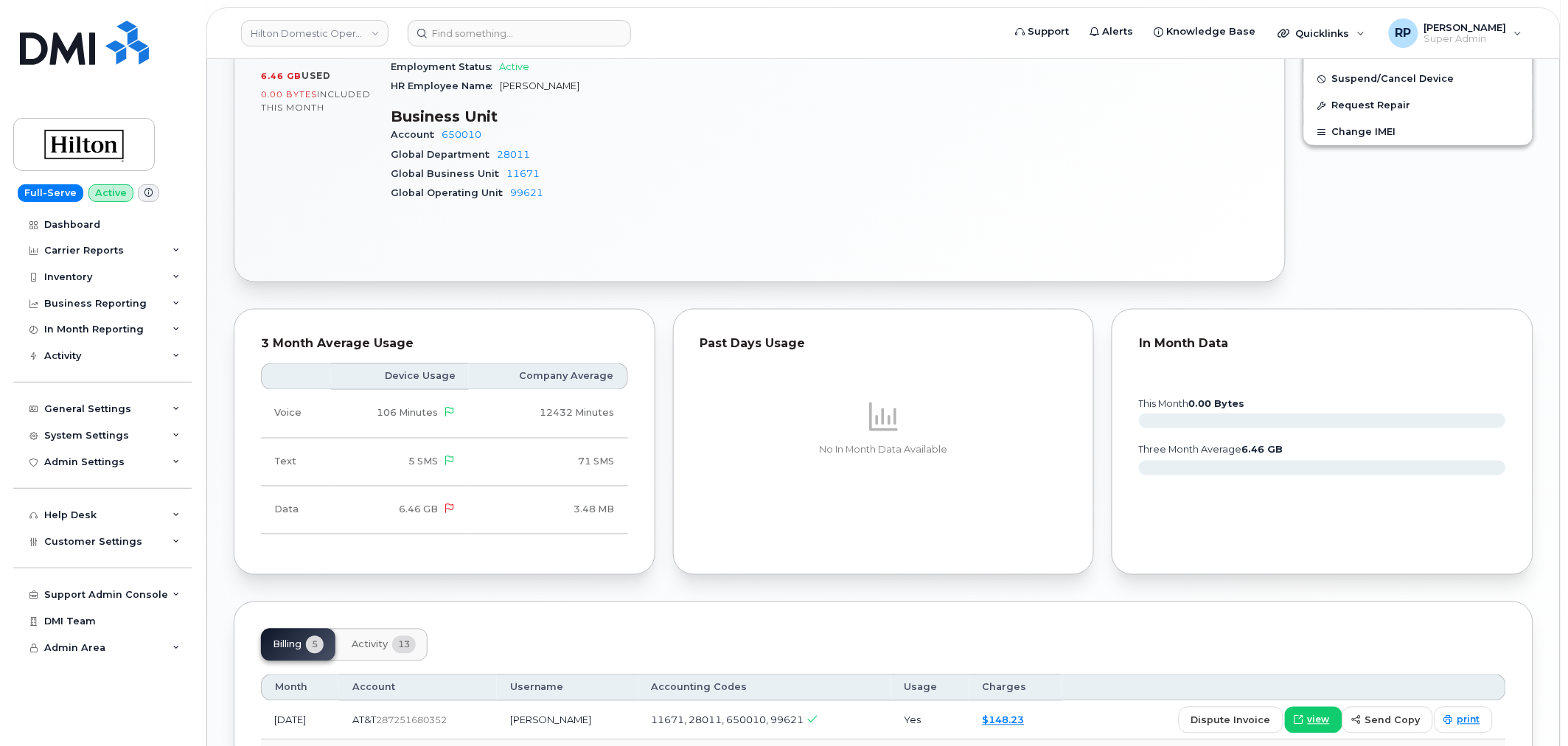
scroll to position [955, 0]
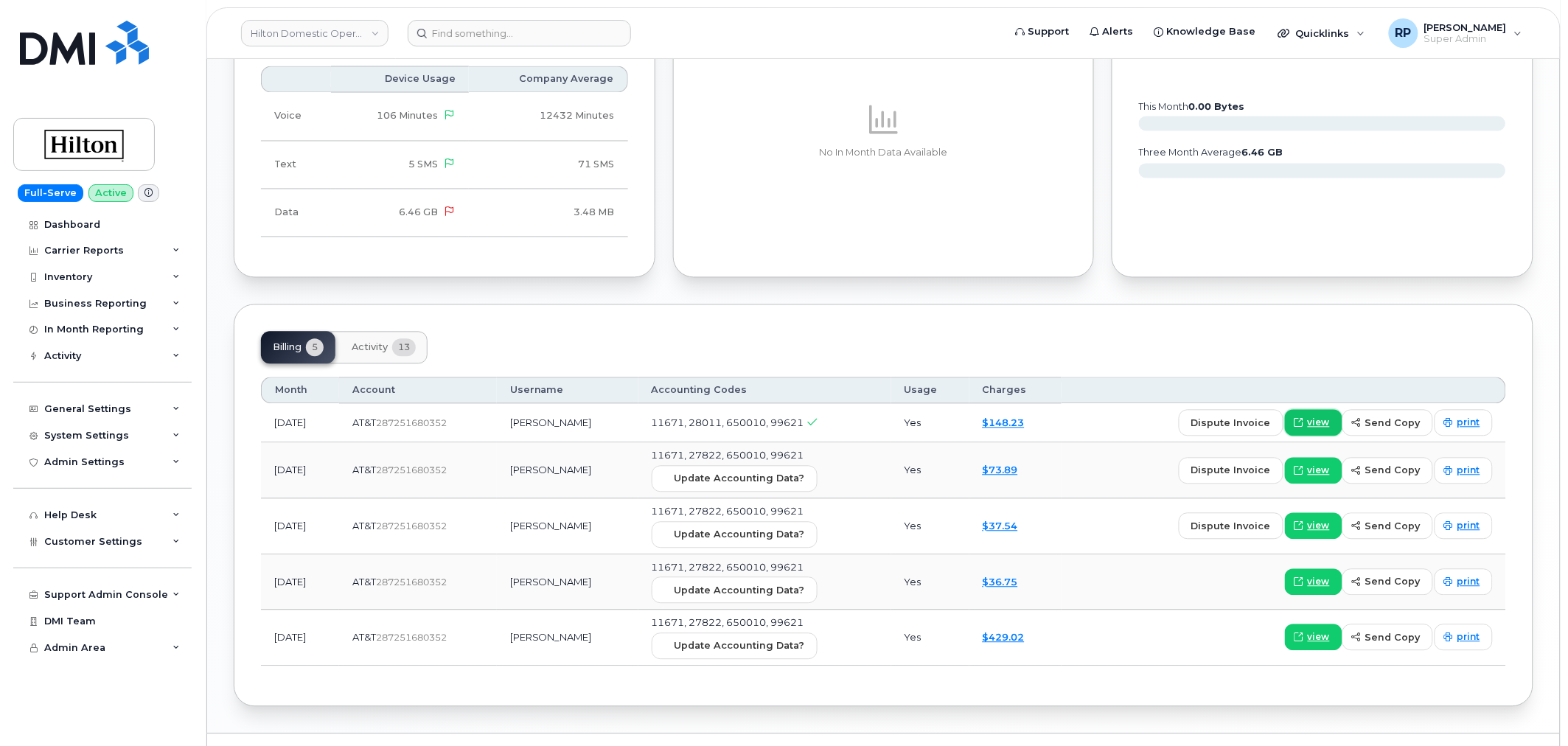
click at [1310, 410] on link "view" at bounding box center [1314, 423] width 58 height 27
